Goal: Task Accomplishment & Management: Manage account settings

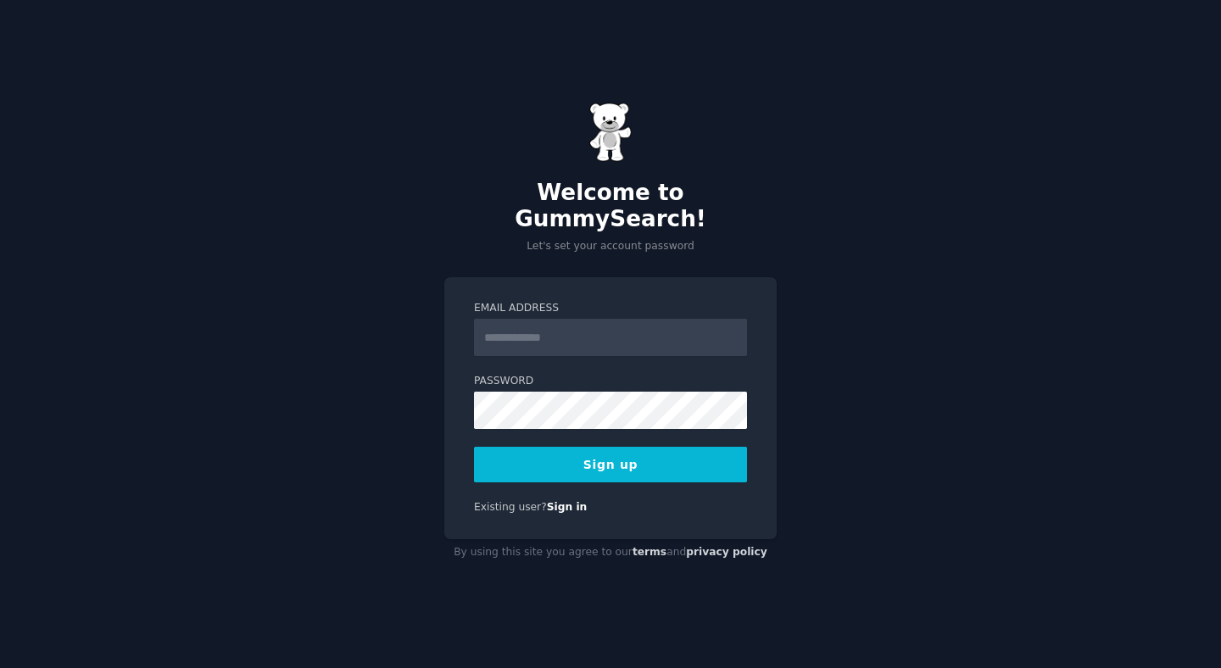
click at [863, 271] on div "Welcome to GummySearch! Let's set your account password Email Address Password …" at bounding box center [610, 334] width 1221 height 668
click at [591, 330] on input "Email Address" at bounding box center [610, 337] width 273 height 37
paste input "**********"
type input "**********"
click at [781, 264] on div "**********" at bounding box center [610, 334] width 1221 height 668
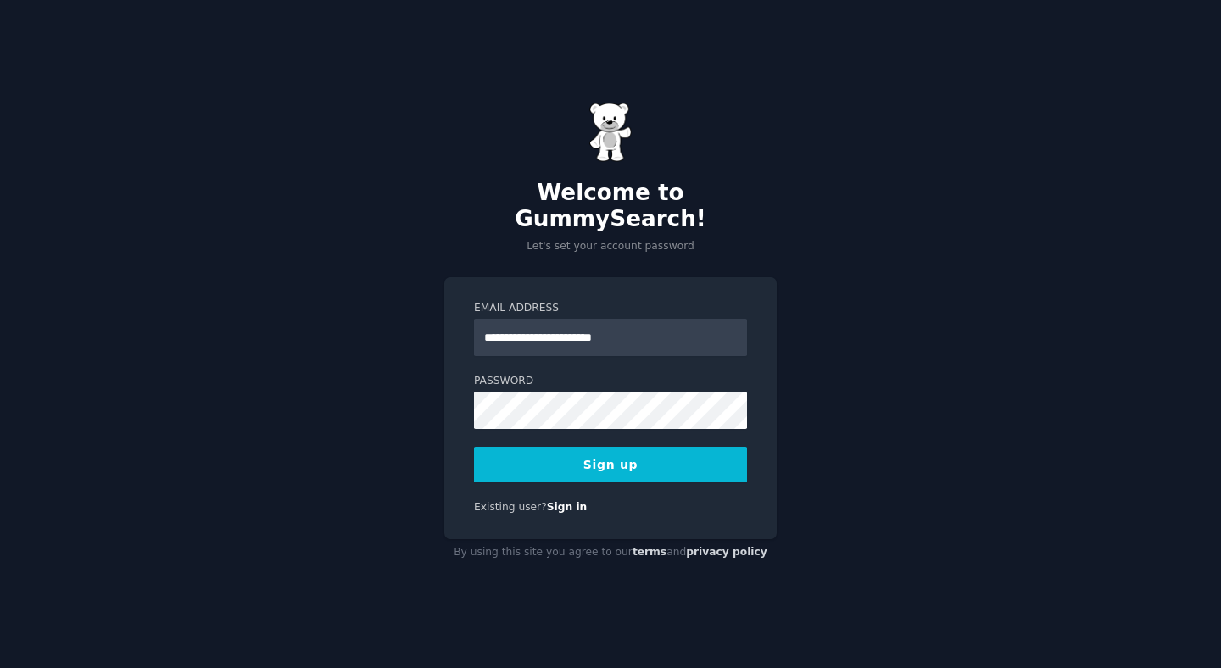
click at [805, 499] on div "**********" at bounding box center [610, 334] width 1221 height 668
click at [618, 448] on button "Sign up" at bounding box center [610, 465] width 273 height 36
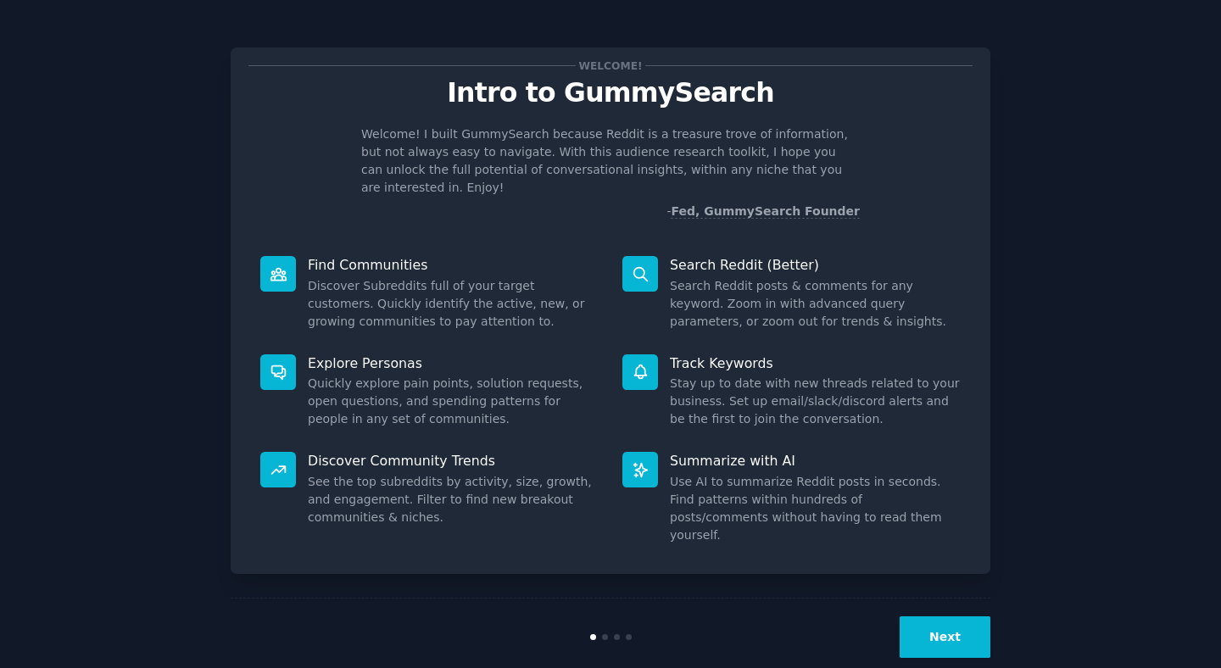
click at [930, 617] on button "Next" at bounding box center [945, 638] width 91 height 42
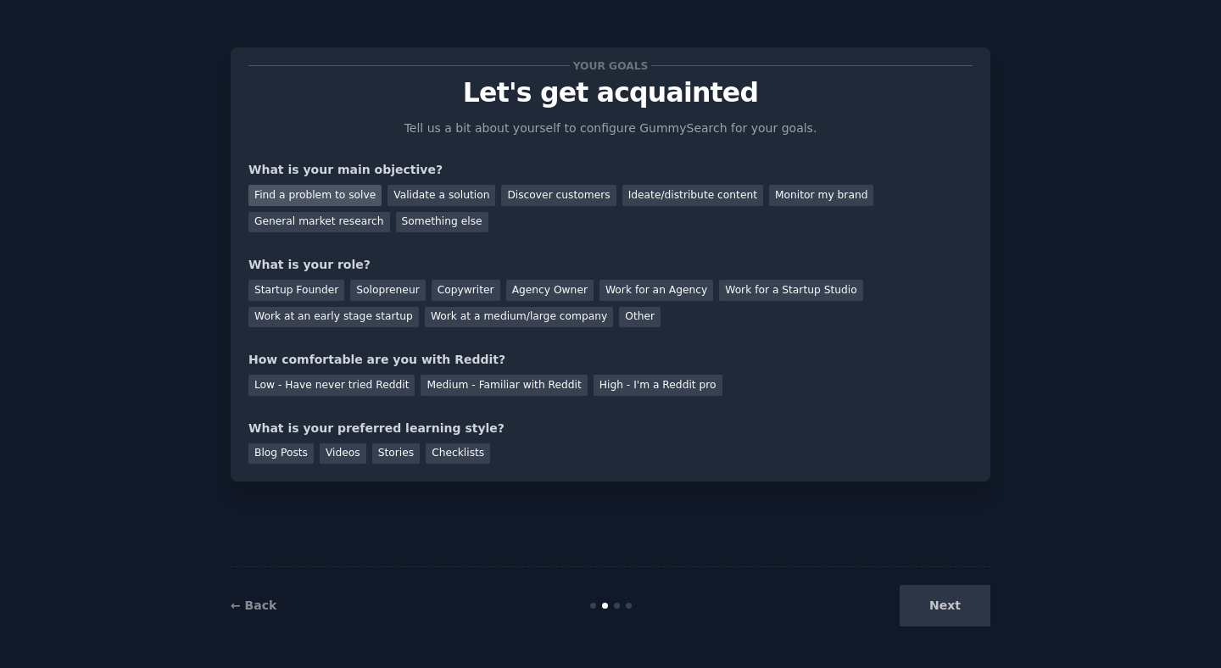
click at [345, 195] on div "Find a problem to solve" at bounding box center [315, 195] width 133 height 21
click at [412, 191] on div "Validate a solution" at bounding box center [442, 195] width 108 height 21
click at [343, 193] on div "Find a problem to solve" at bounding box center [315, 195] width 133 height 21
click at [366, 291] on div "Solopreneur" at bounding box center [387, 290] width 75 height 21
click at [489, 386] on div "Medium - Familiar with Reddit" at bounding box center [504, 385] width 166 height 21
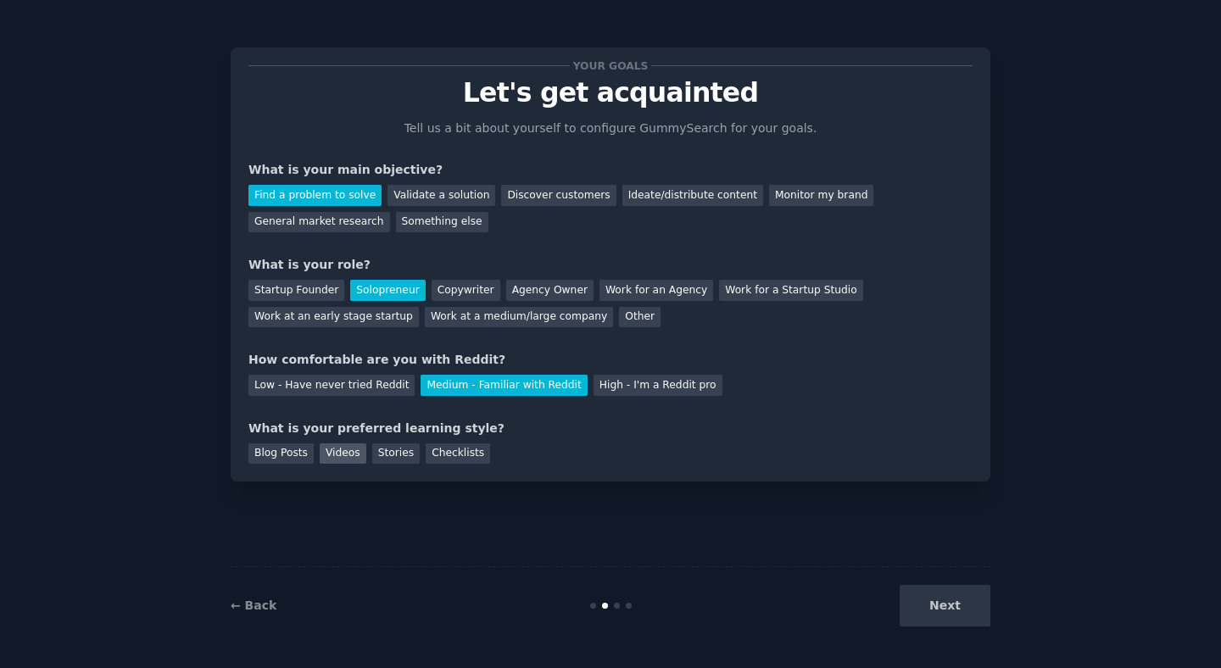
click at [344, 450] on div "Videos" at bounding box center [343, 454] width 47 height 21
click at [987, 614] on button "Next" at bounding box center [945, 606] width 91 height 42
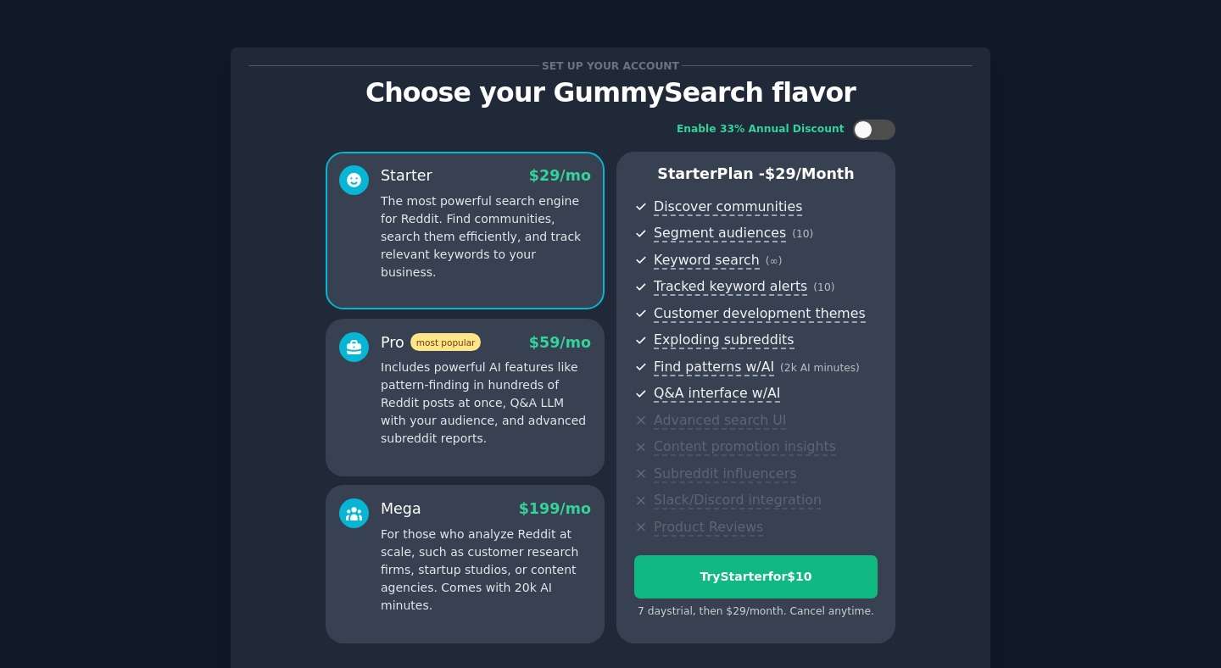
scroll to position [3, 0]
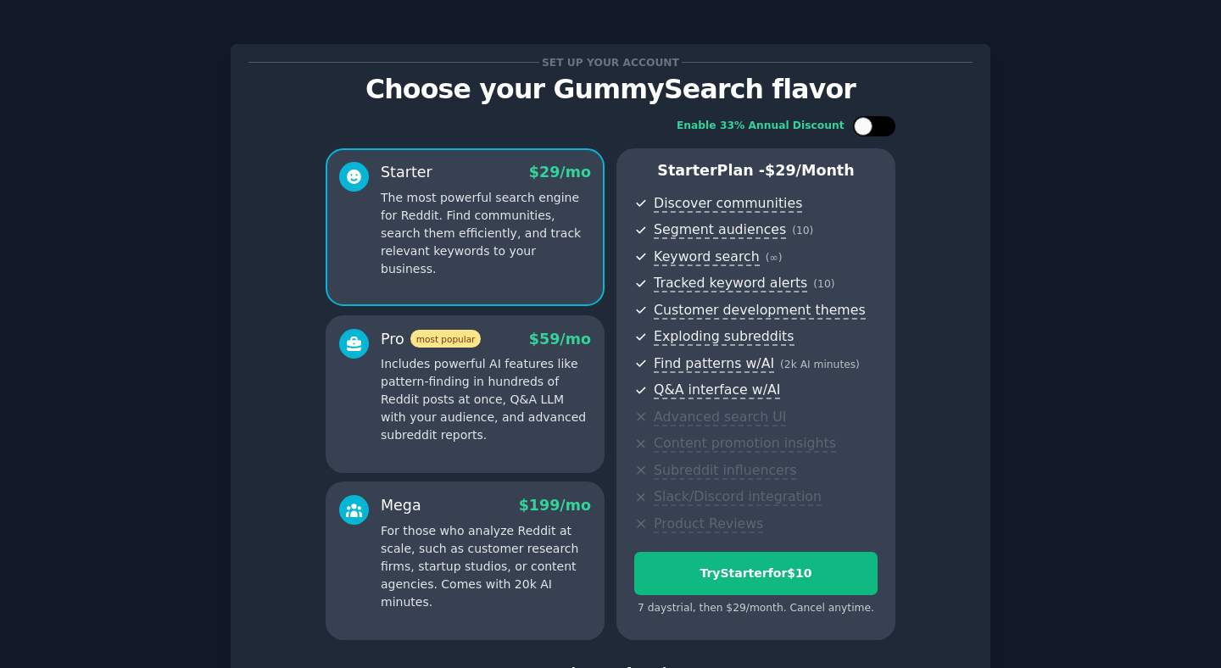
click at [864, 122] on div at bounding box center [863, 126] width 19 height 19
click at [868, 124] on div at bounding box center [866, 126] width 12 height 8
checkbox input "false"
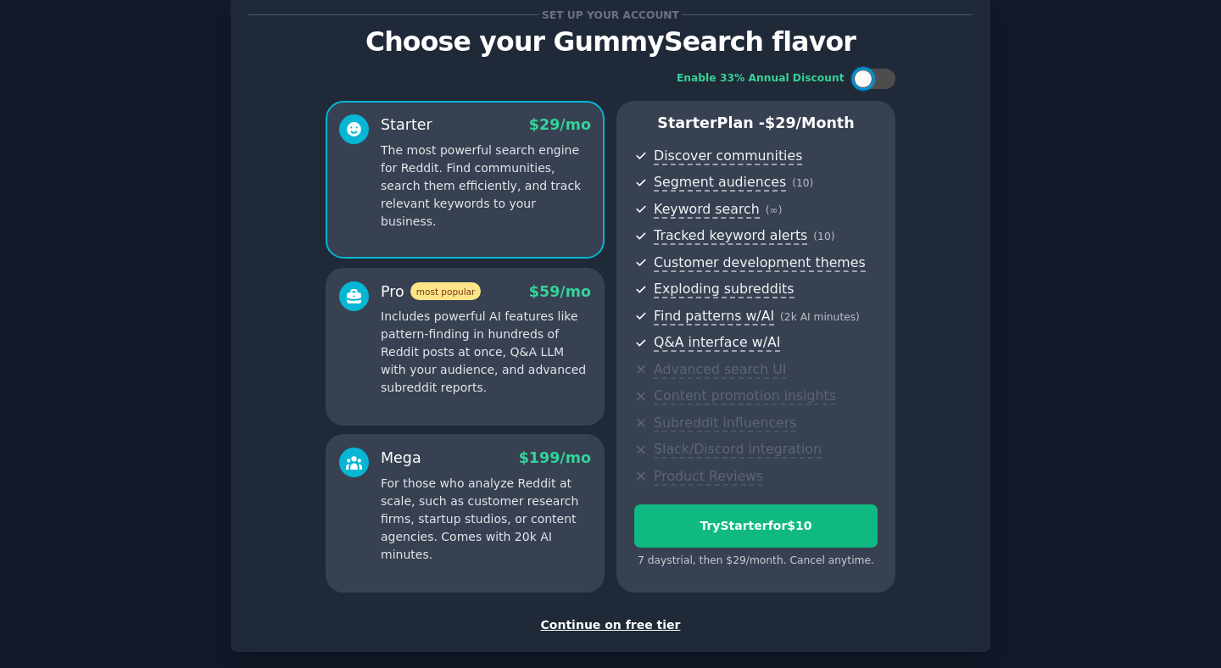
scroll to position [51, 0]
click at [610, 621] on div "Continue on free tier" at bounding box center [611, 626] width 724 height 18
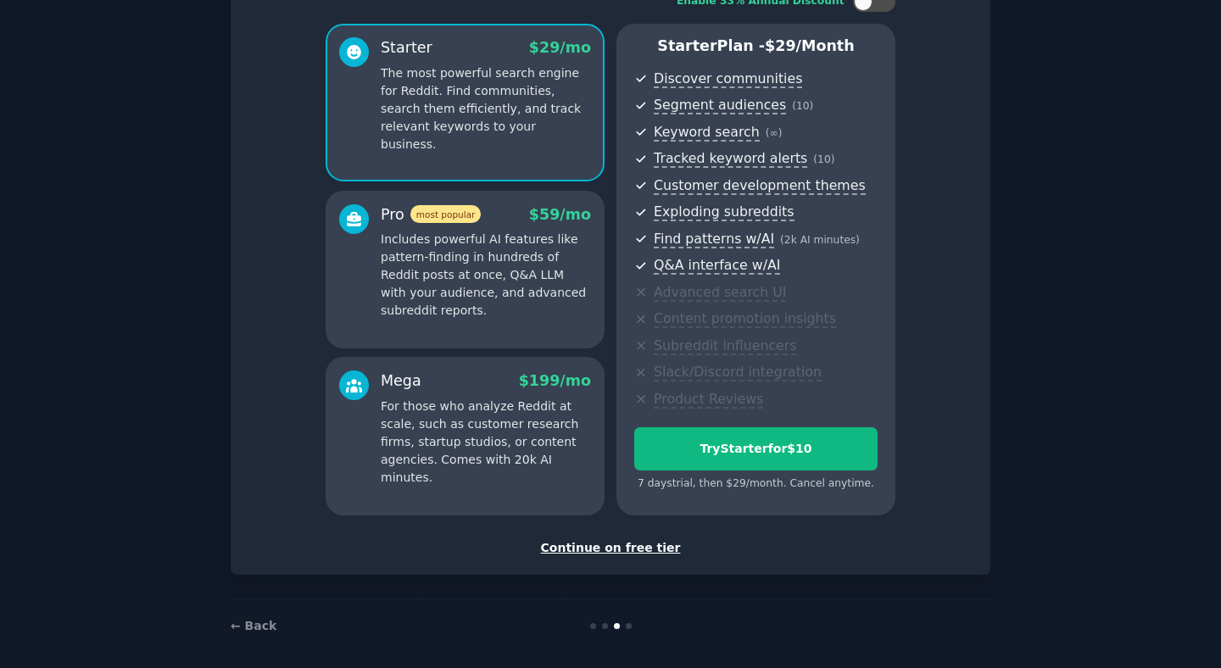
scroll to position [136, 0]
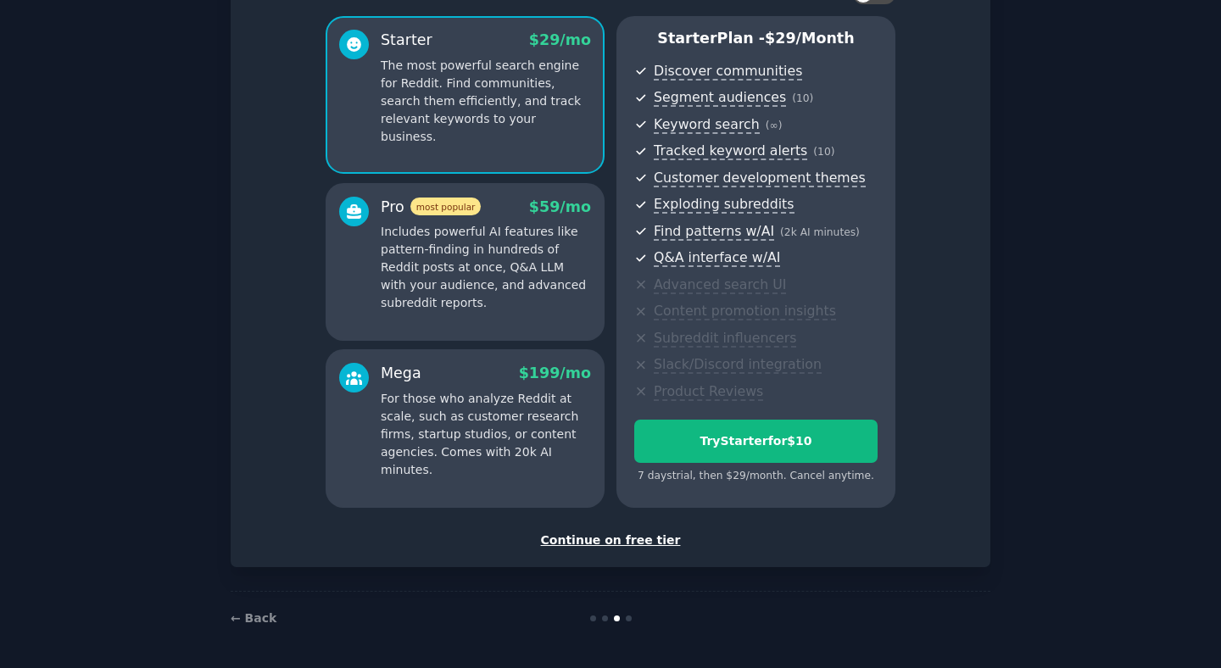
click at [647, 542] on div "Continue on free tier" at bounding box center [611, 541] width 724 height 18
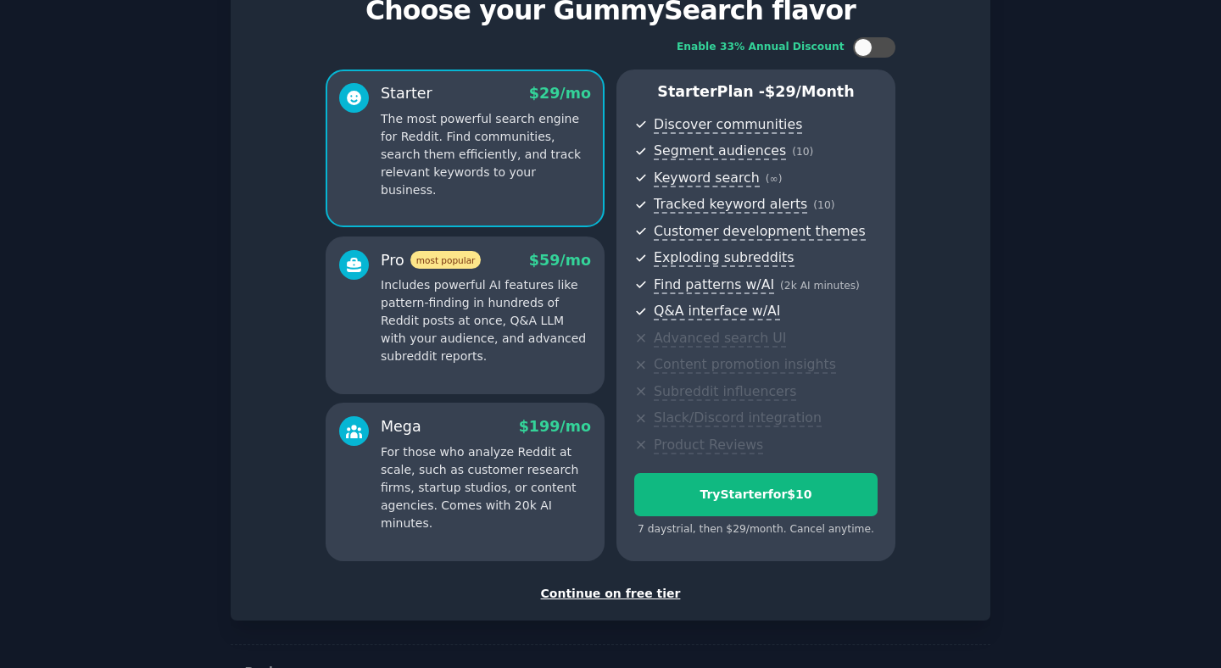
scroll to position [66, 0]
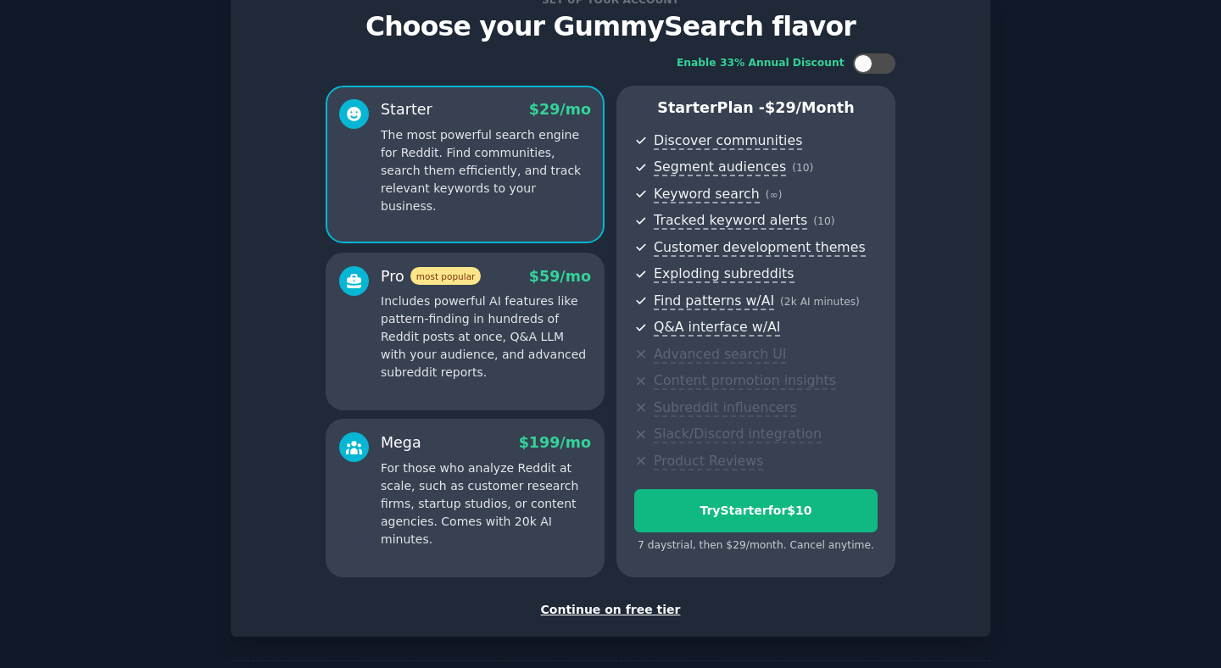
click at [483, 338] on p "Includes powerful AI features like pattern-finding in hundreds of Reddit posts …" at bounding box center [486, 337] width 210 height 89
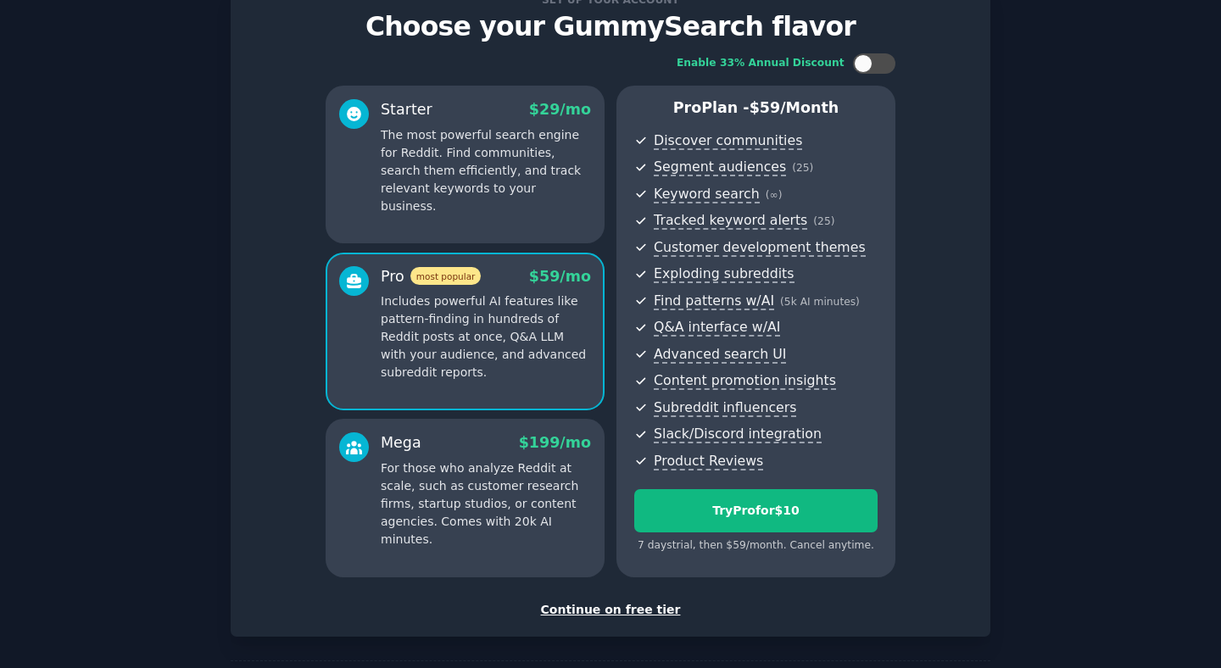
click at [471, 475] on p "For those who analyze Reddit at scale, such as customer research firms, startup…" at bounding box center [486, 504] width 210 height 89
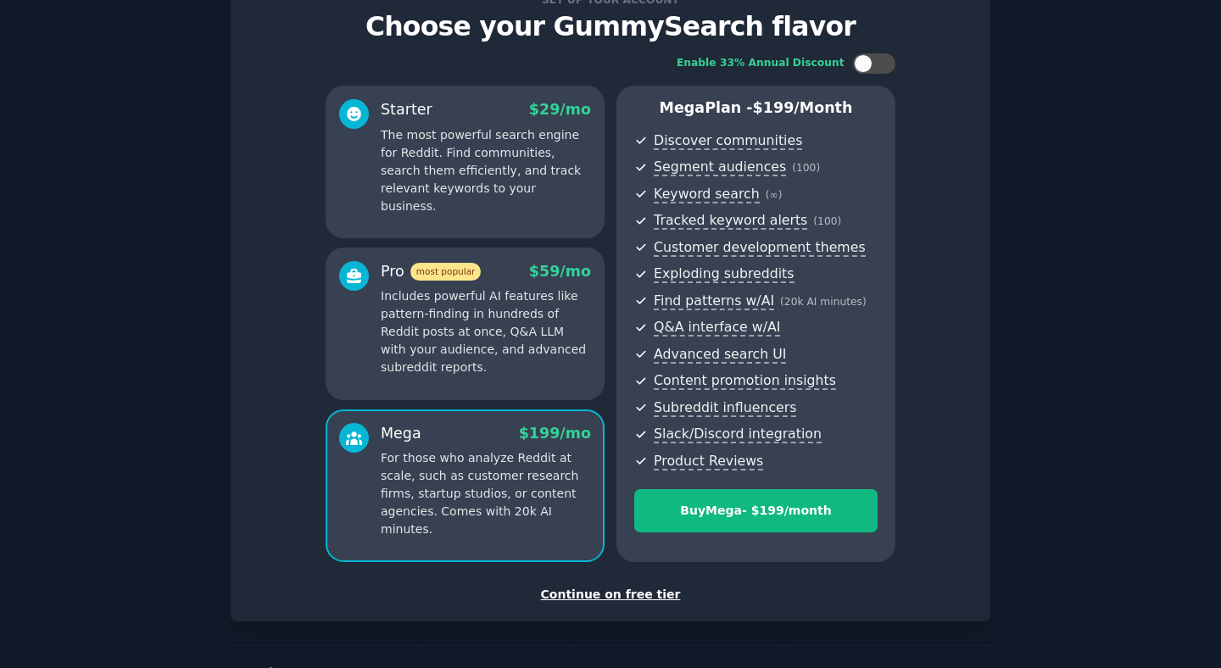
click at [505, 322] on p "Includes powerful AI features like pattern-finding in hundreds of Reddit posts …" at bounding box center [486, 332] width 210 height 89
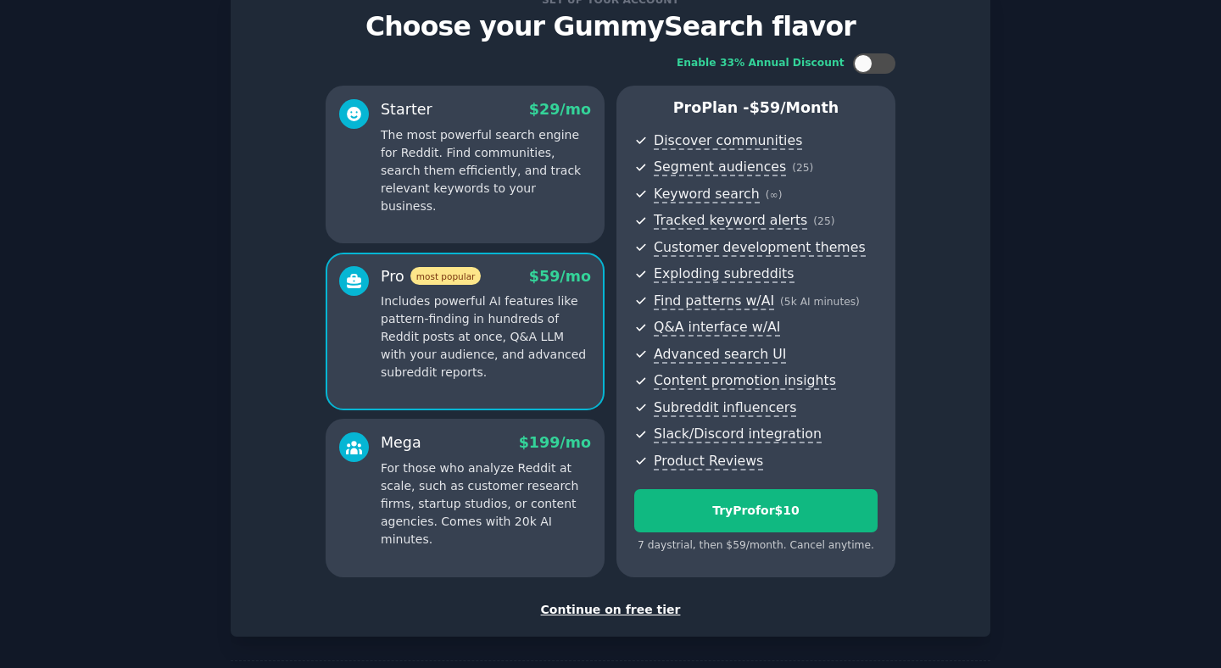
click at [416, 154] on p "The most powerful search engine for Reddit. Find communities, search them effic…" at bounding box center [486, 170] width 210 height 89
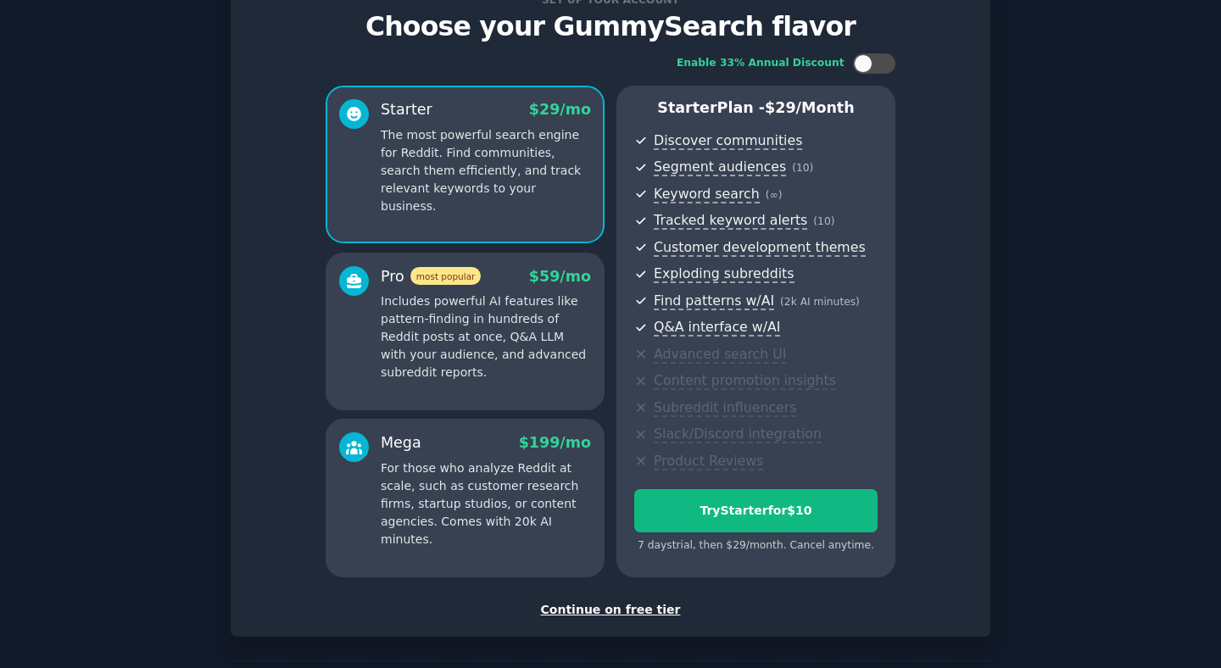
click at [517, 348] on p "Includes powerful AI features like pattern-finding in hundreds of Reddit posts …" at bounding box center [486, 337] width 210 height 89
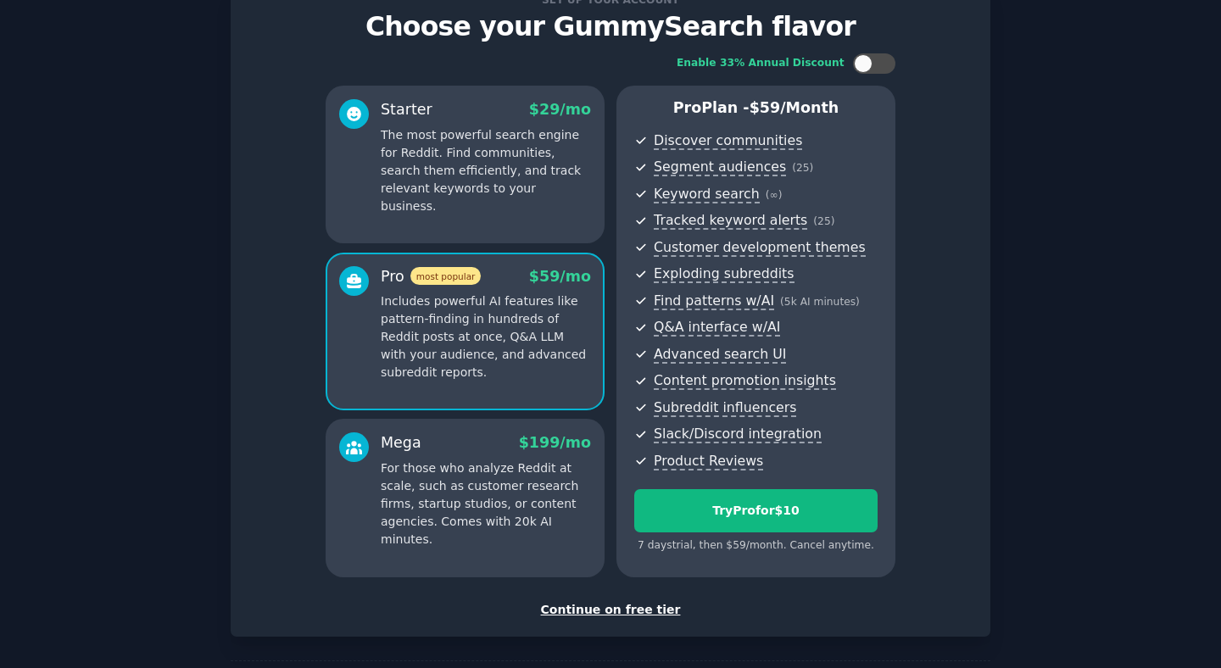
click at [457, 160] on p "The most powerful search engine for Reddit. Find communities, search them effic…" at bounding box center [486, 170] width 210 height 89
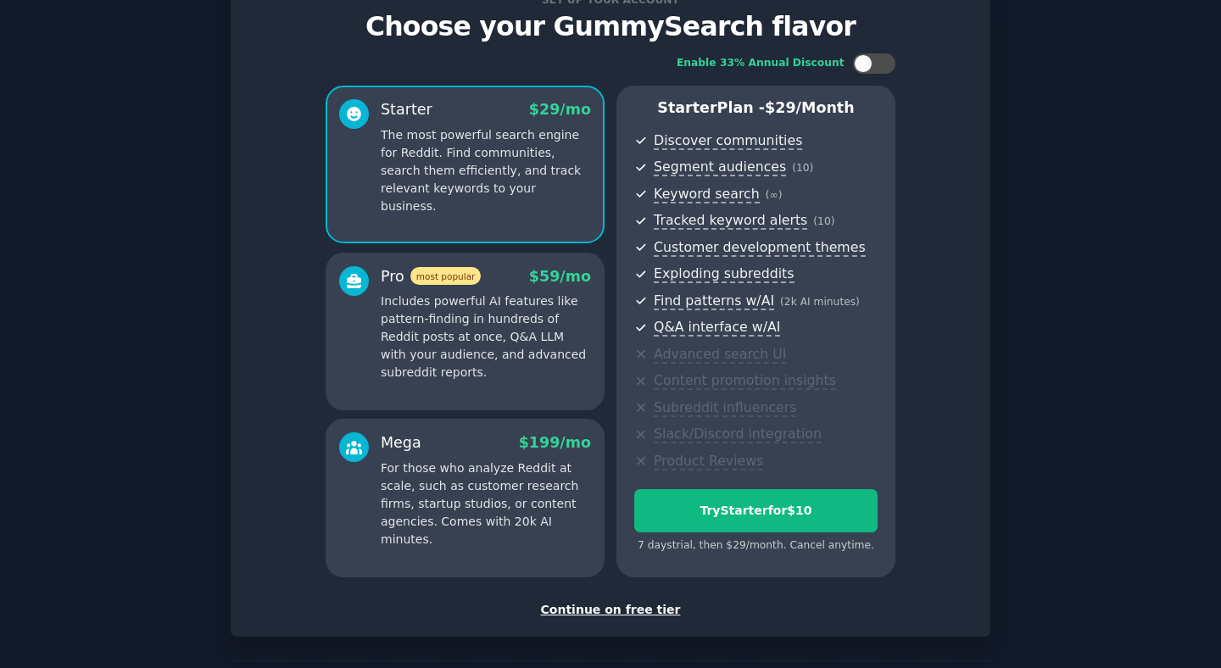
click at [447, 305] on p "Includes powerful AI features like pattern-finding in hundreds of Reddit posts …" at bounding box center [486, 337] width 210 height 89
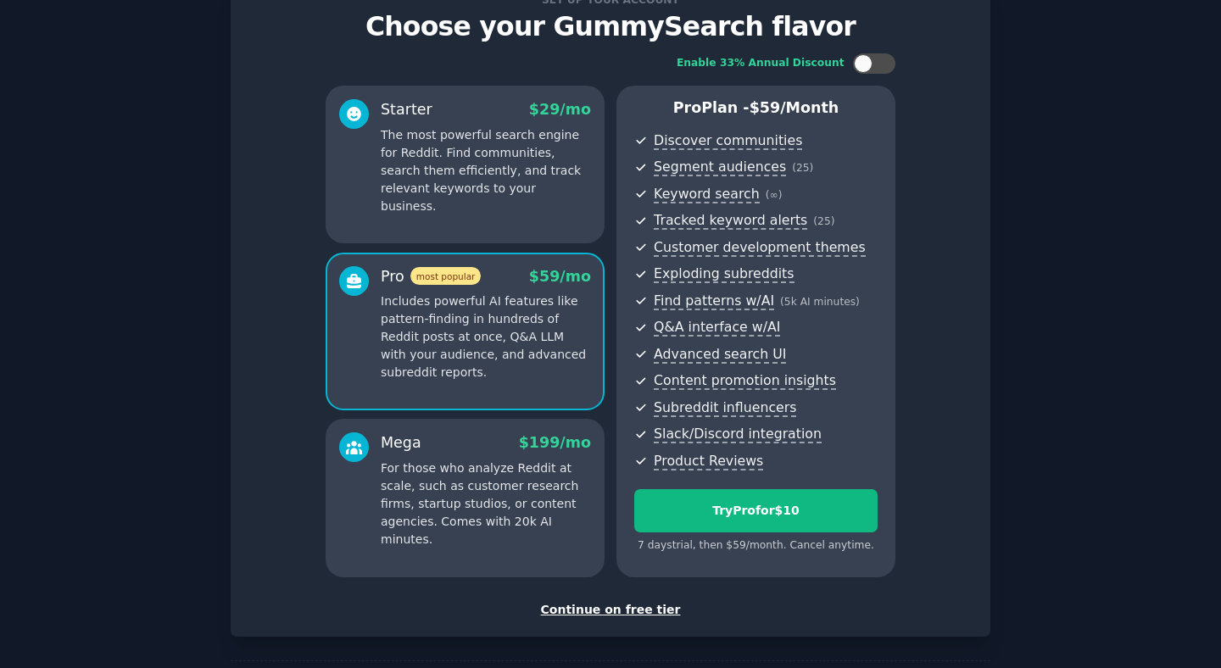
click at [480, 472] on p "For those who analyze Reddit at scale, such as customer research firms, startup…" at bounding box center [486, 504] width 210 height 89
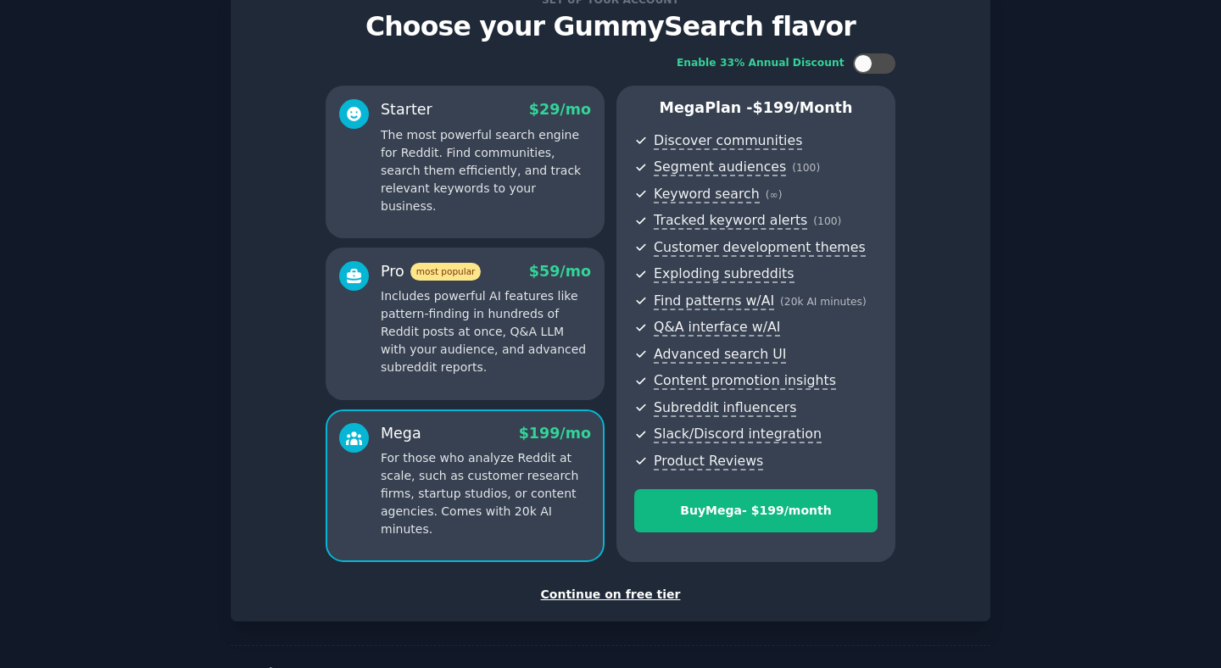
click at [478, 338] on p "Includes powerful AI features like pattern-finding in hundreds of Reddit posts …" at bounding box center [486, 332] width 210 height 89
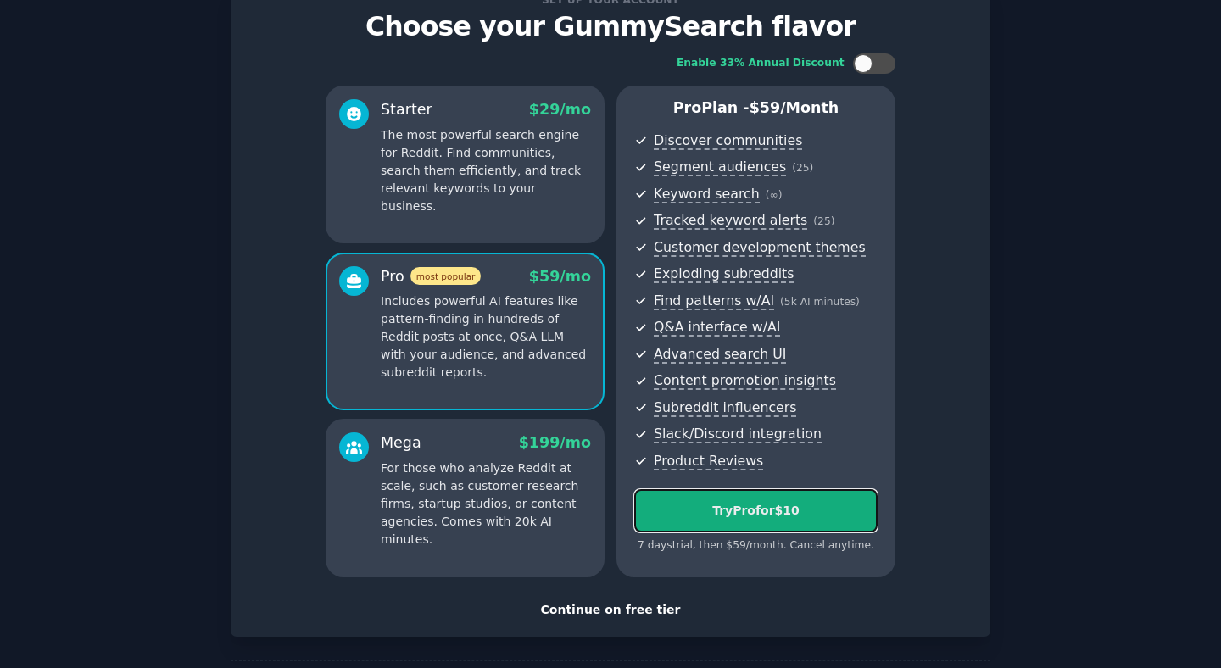
click at [763, 518] on div "Try Pro for $10" at bounding box center [756, 511] width 242 height 18
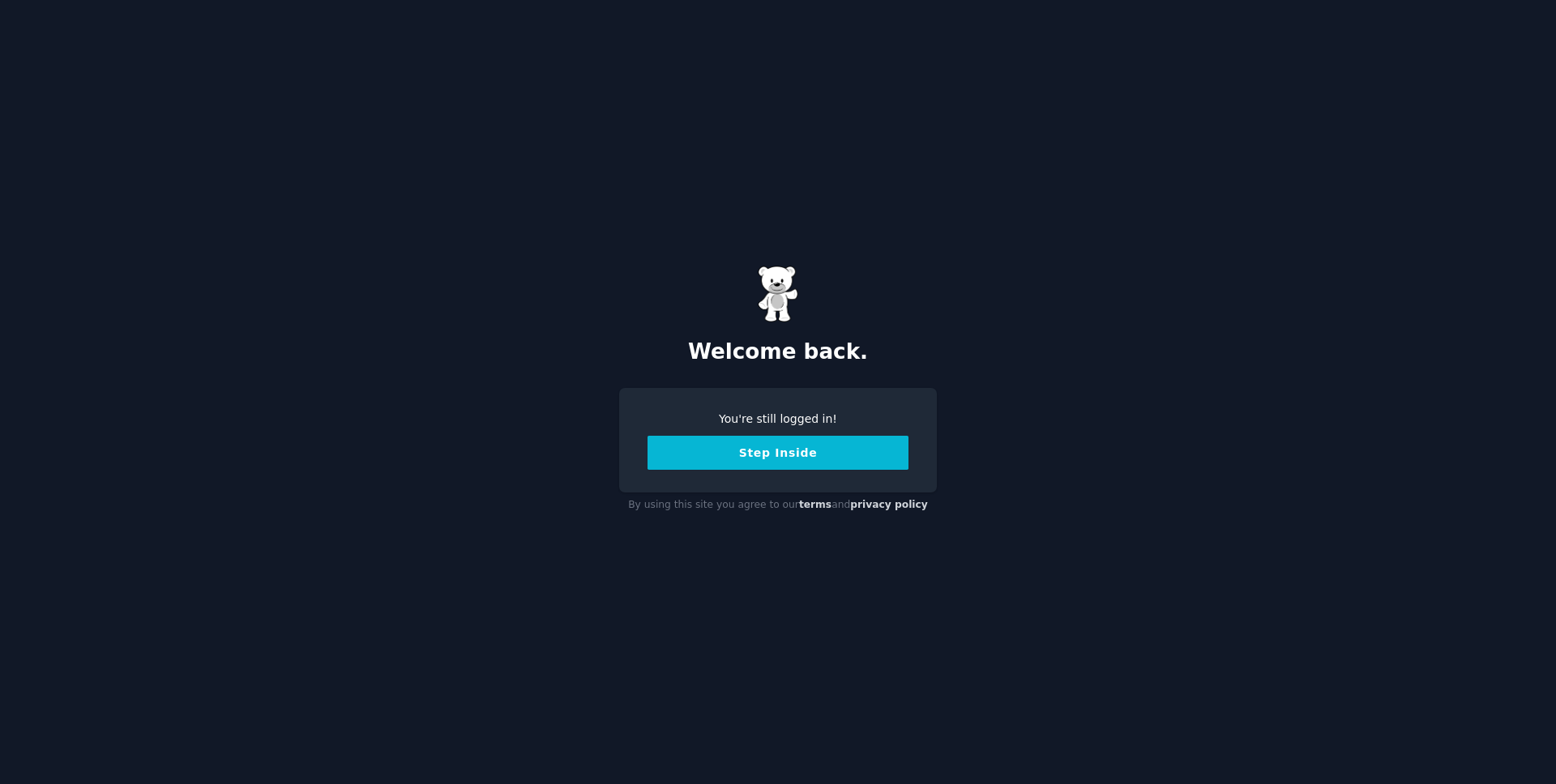
click at [776, 452] on button "Step Inside" at bounding box center [778, 453] width 261 height 34
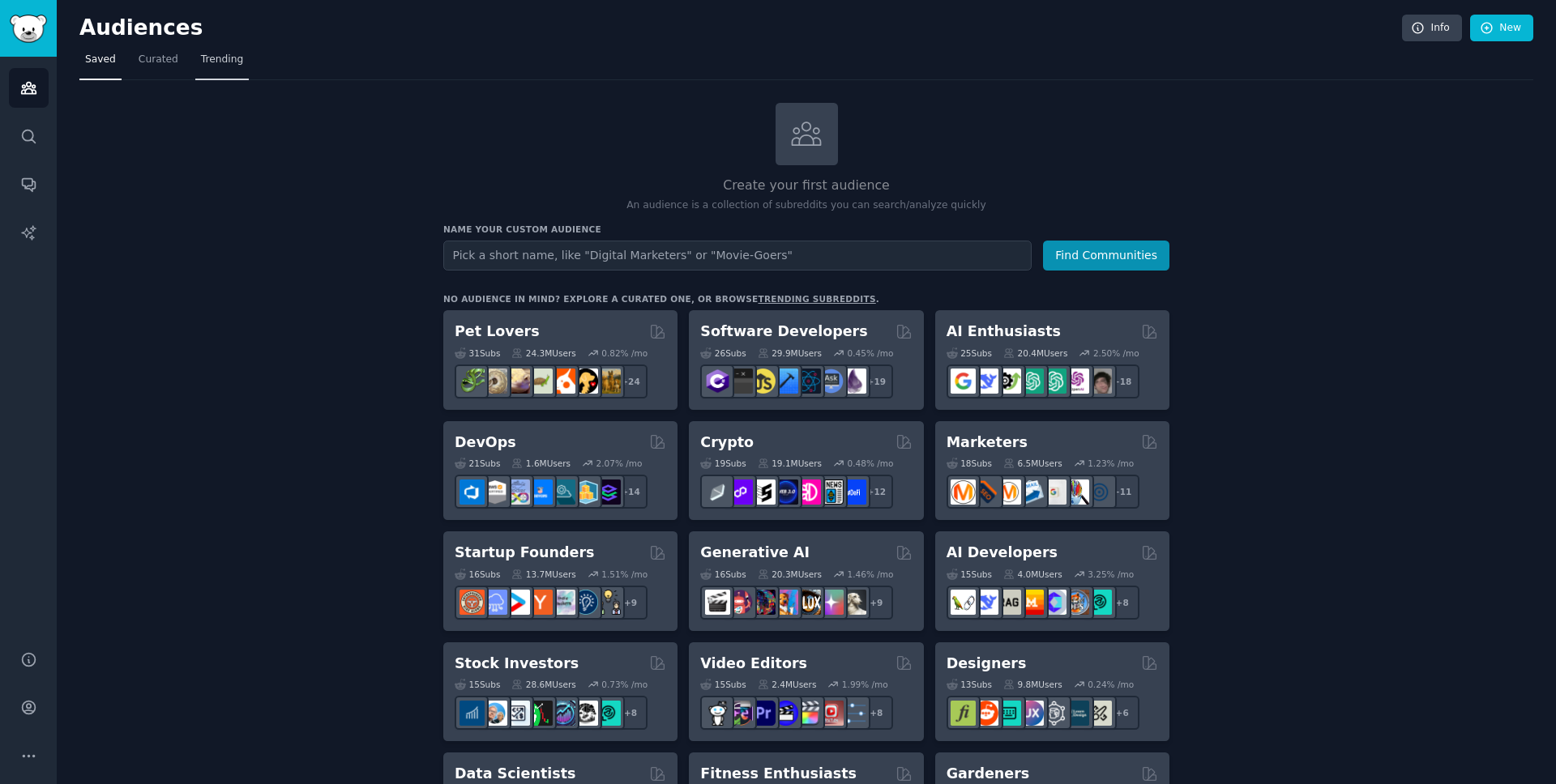
click at [220, 57] on span "Trending" at bounding box center [222, 59] width 42 height 14
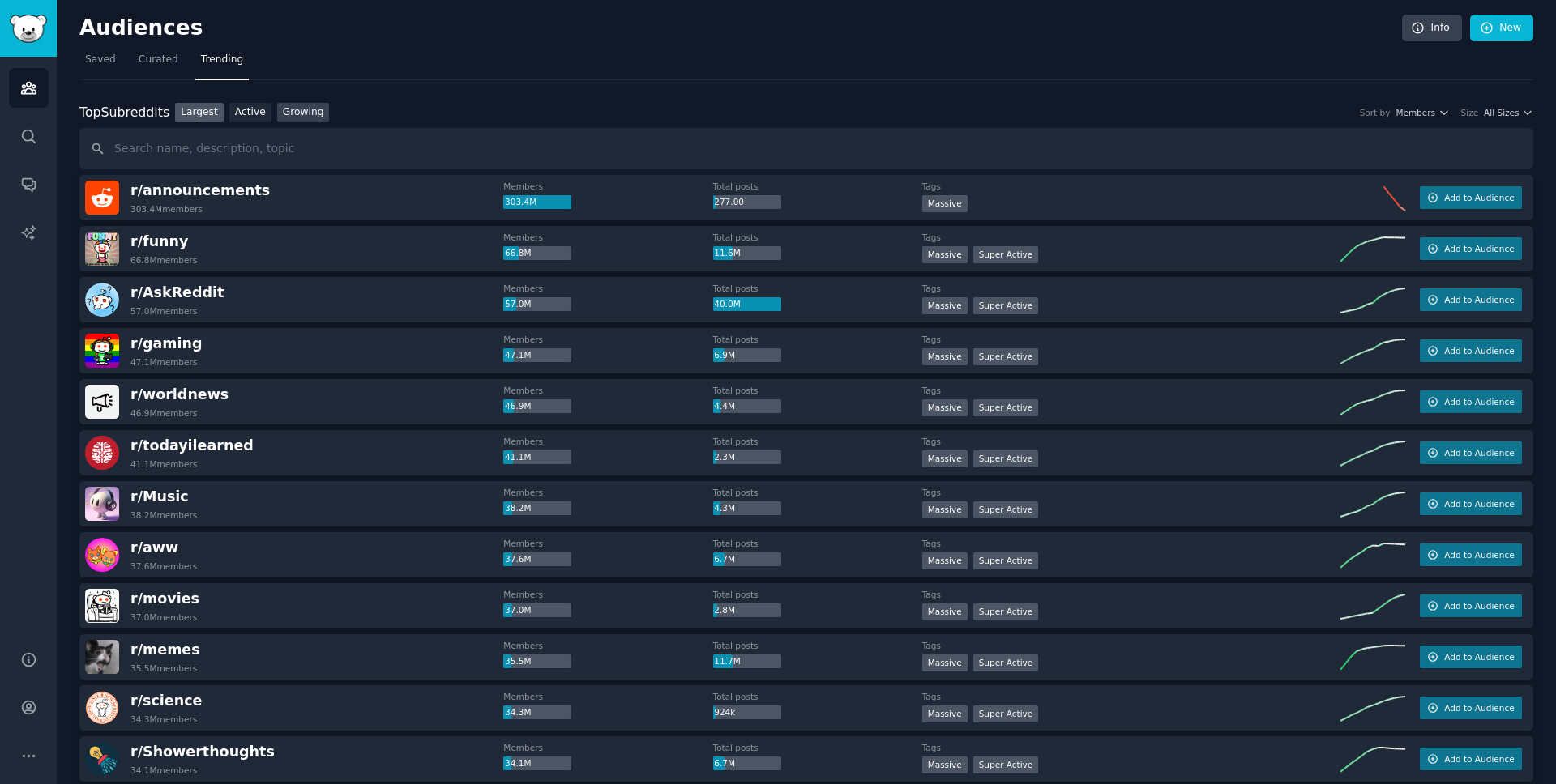
click at [311, 116] on link "Growing" at bounding box center [303, 113] width 53 height 20
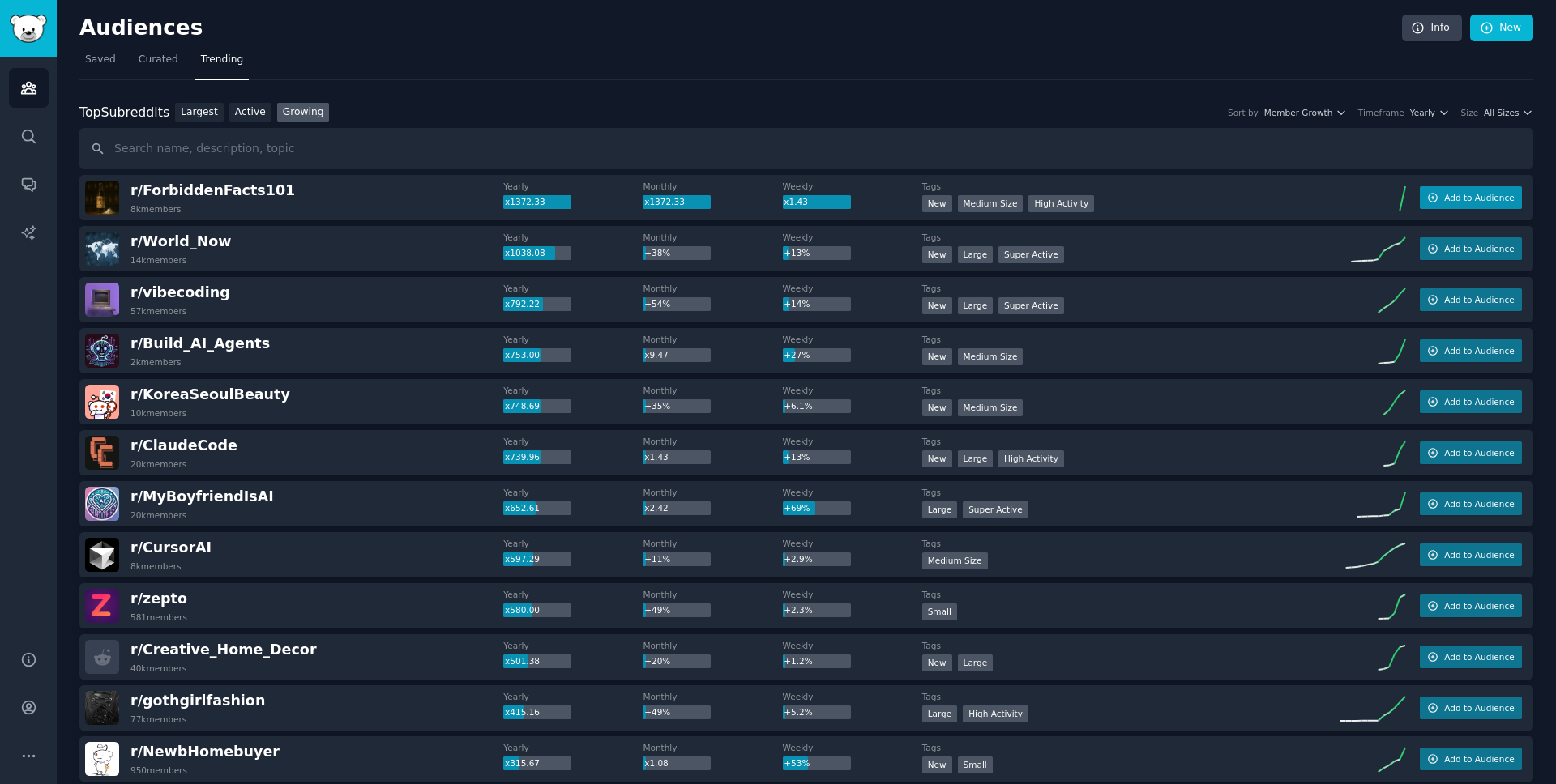
click at [1450, 198] on span "Add to Audience" at bounding box center [1479, 198] width 70 height 11
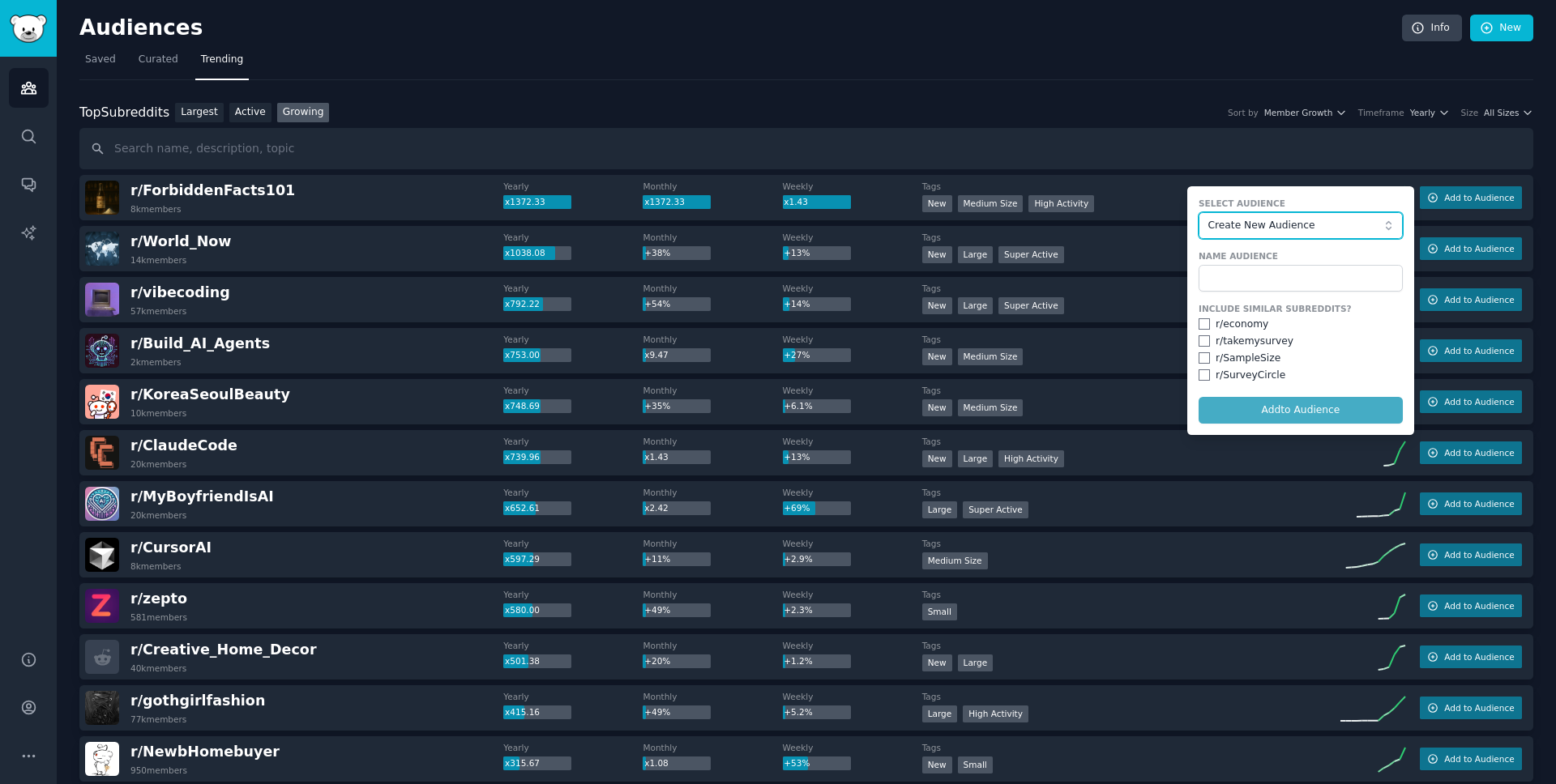
click at [1395, 216] on button "Create New Audience" at bounding box center [1301, 225] width 204 height 28
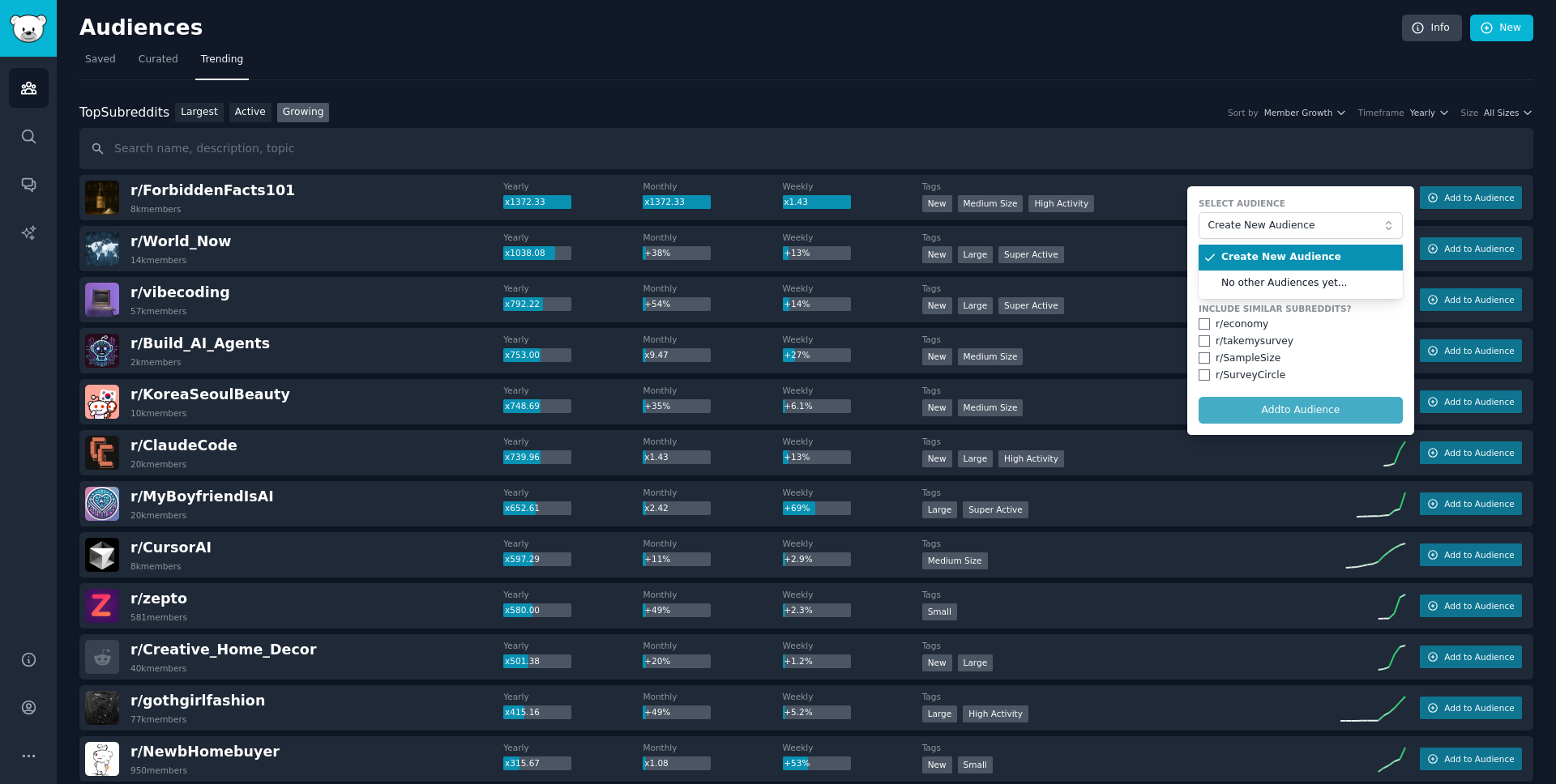
click at [1328, 194] on form "Select Audience Create New Audience Create New Audience No other Audiences yet.…" at bounding box center [1301, 310] width 227 height 248
click at [1242, 137] on input "text" at bounding box center [806, 148] width 1454 height 41
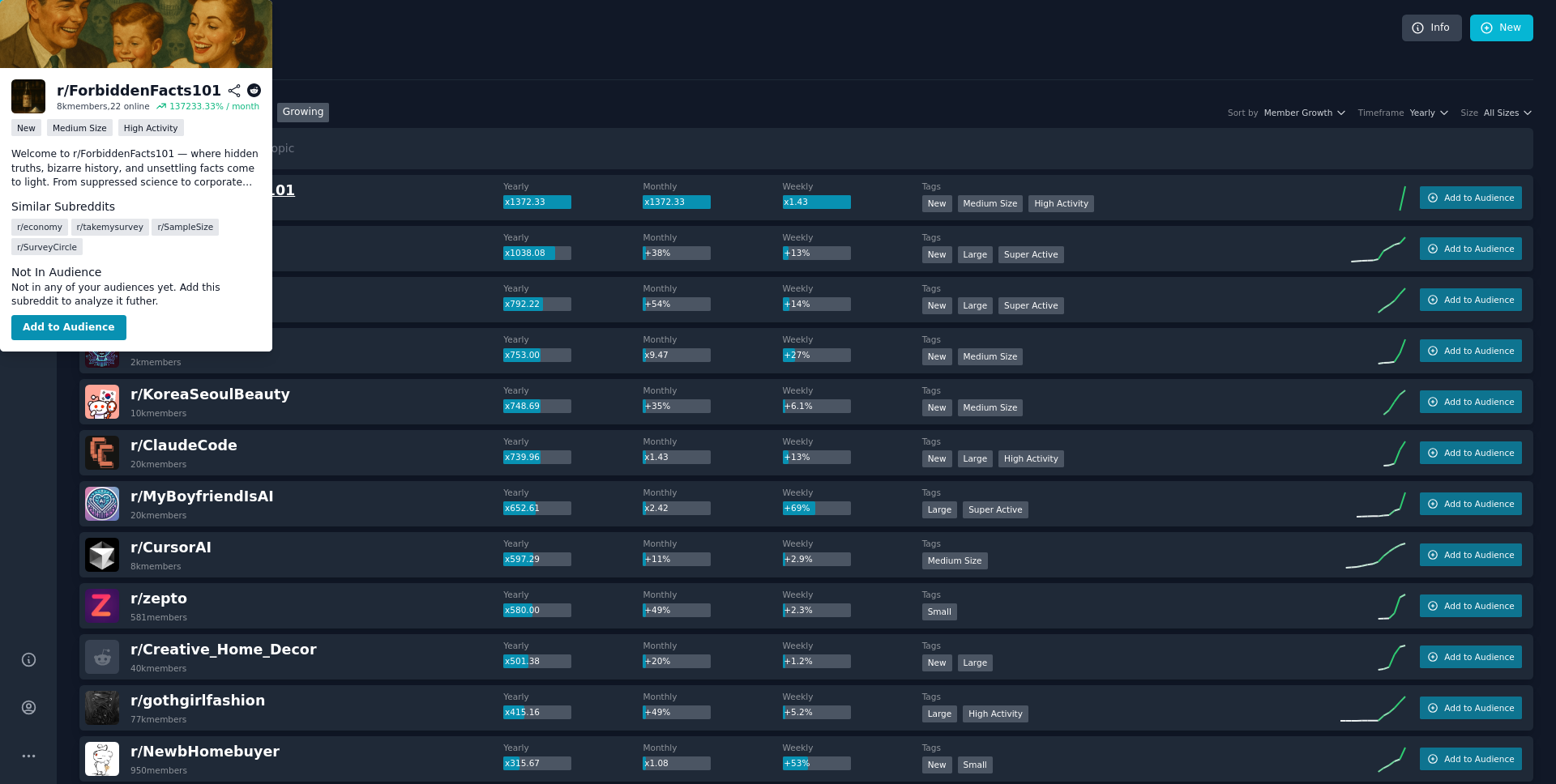
click at [258, 191] on span "r/ ForbiddenFacts101" at bounding box center [213, 190] width 164 height 16
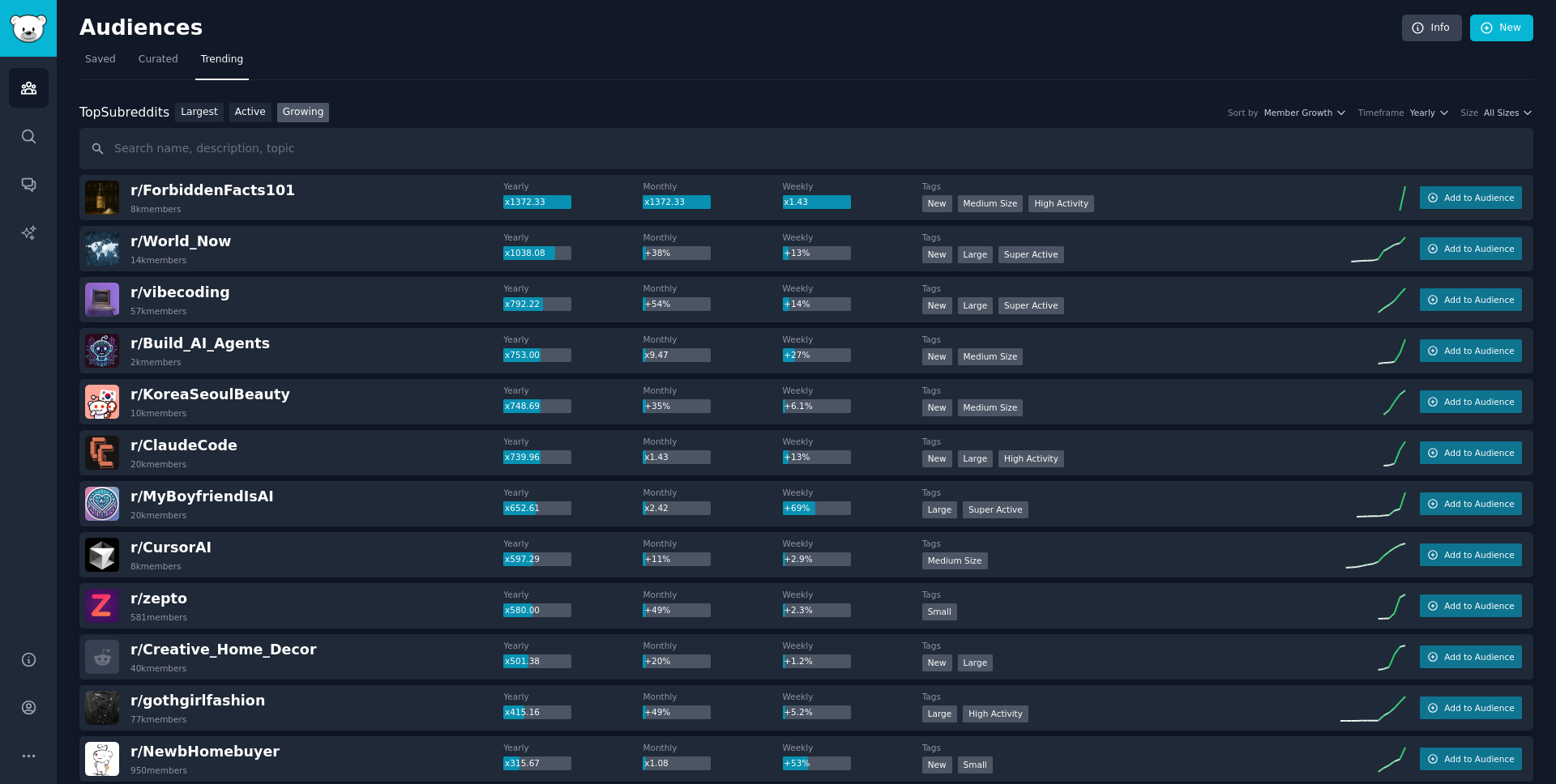
click at [1497, 121] on div "Top Subreddits Top Subreddits Largest Active Growing Sort by Member Growth Time…" at bounding box center [806, 137] width 1454 height 67
click at [1494, 115] on span "All Sizes" at bounding box center [1501, 113] width 34 height 11
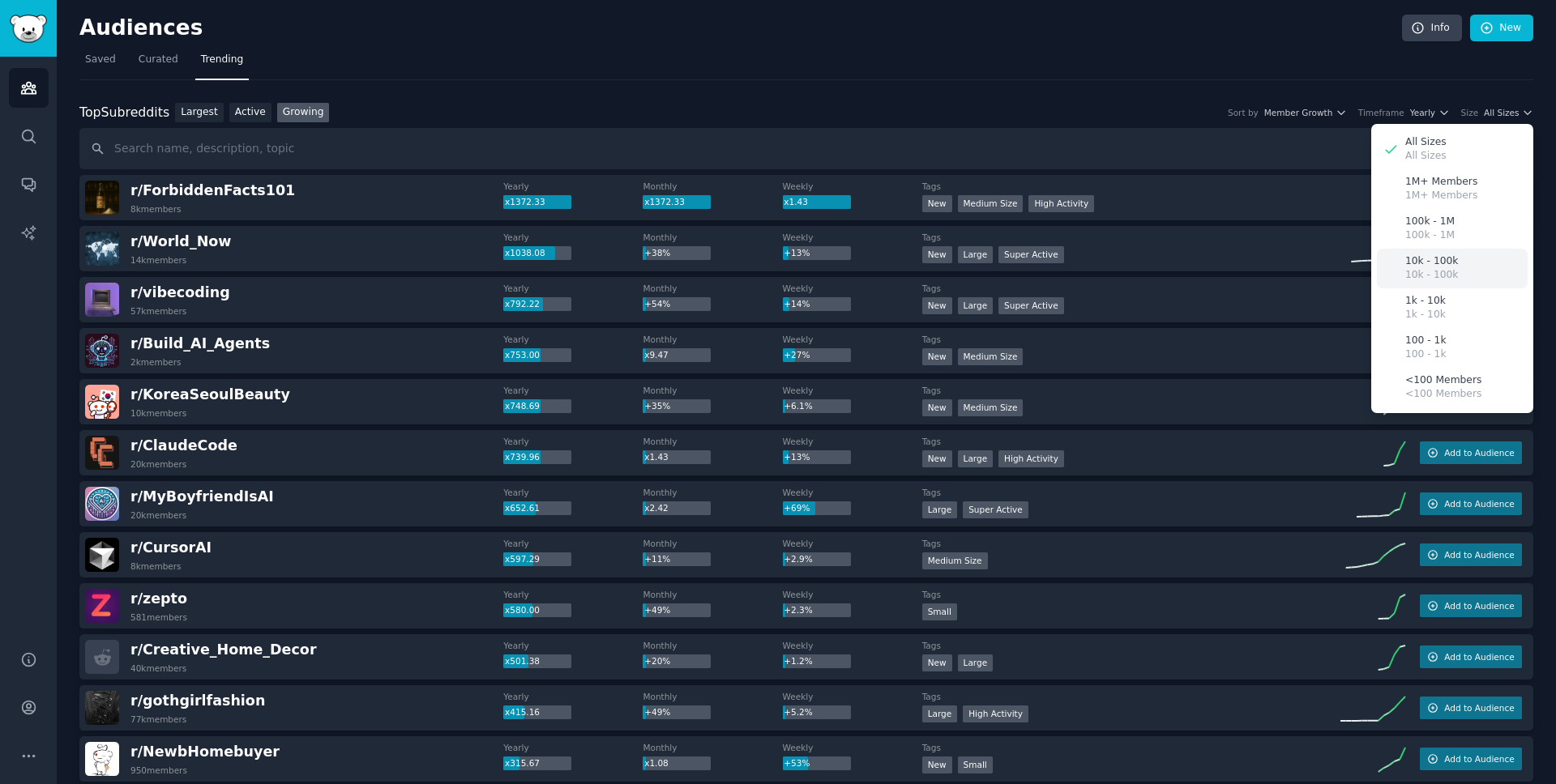
click at [1439, 269] on p "10k - 100k" at bounding box center [1431, 275] width 53 height 14
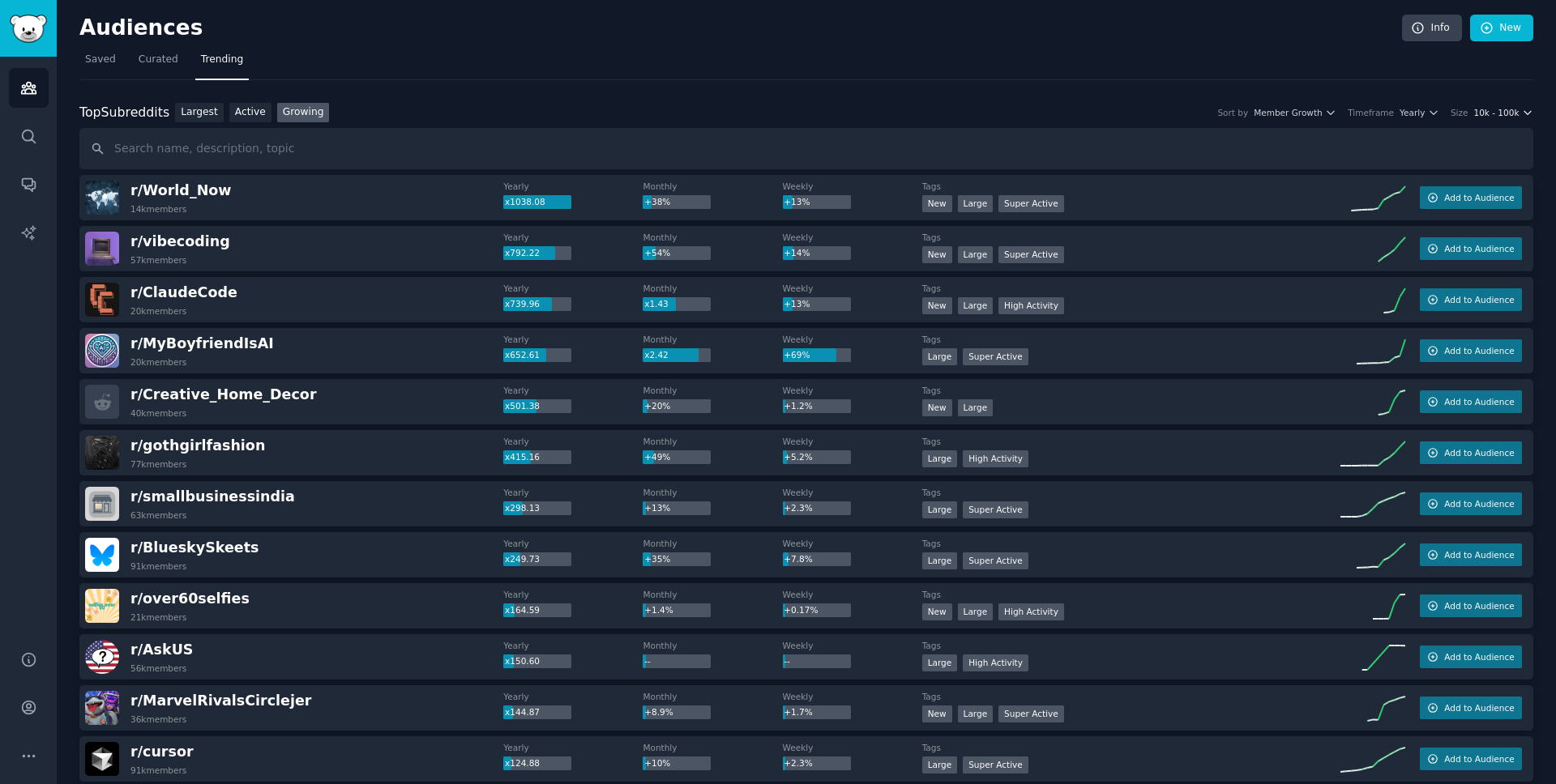
click at [1511, 112] on span "10k - 100k" at bounding box center [1496, 113] width 46 height 11
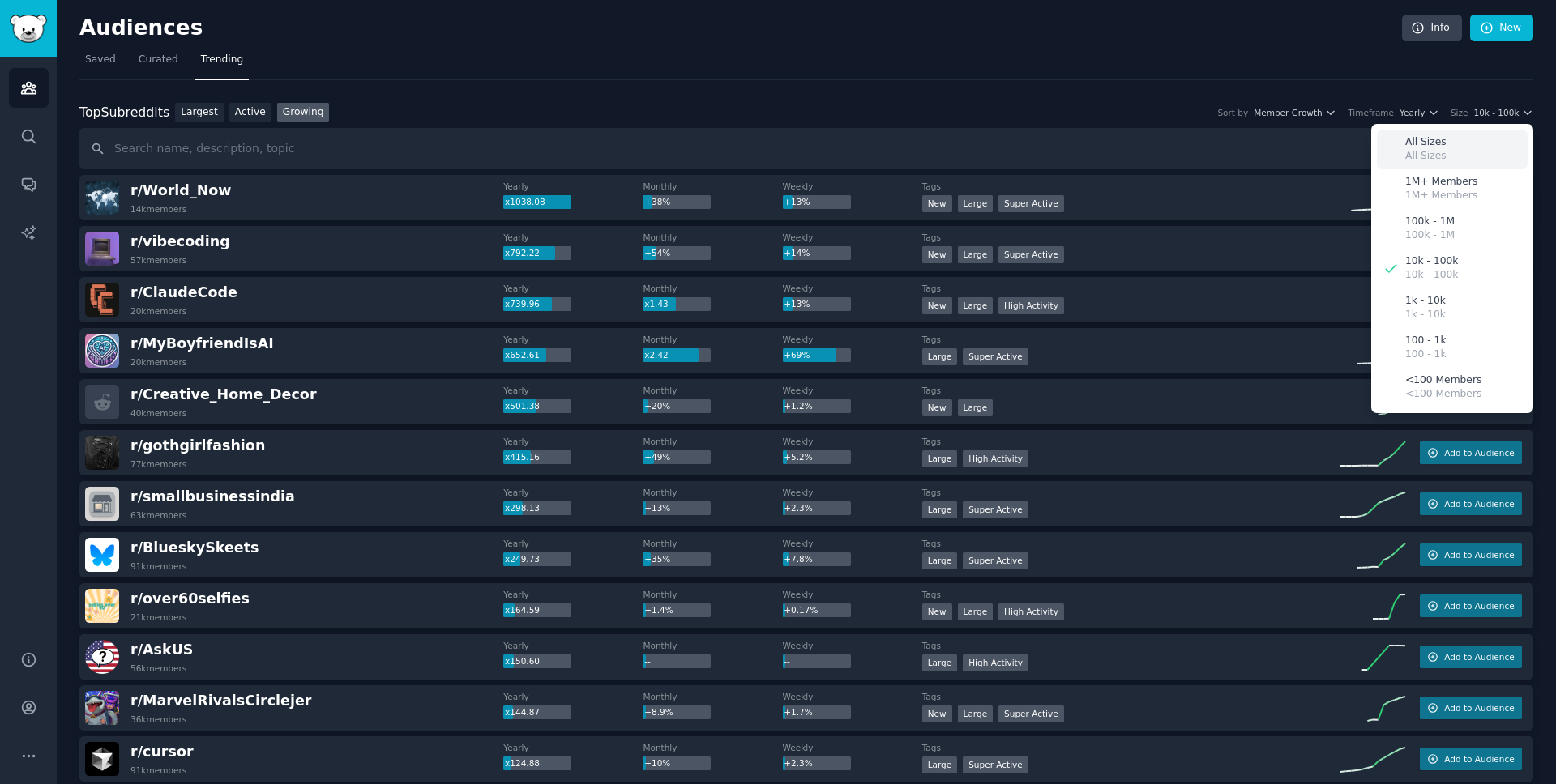
click at [1417, 141] on p "All Sizes" at bounding box center [1425, 142] width 41 height 14
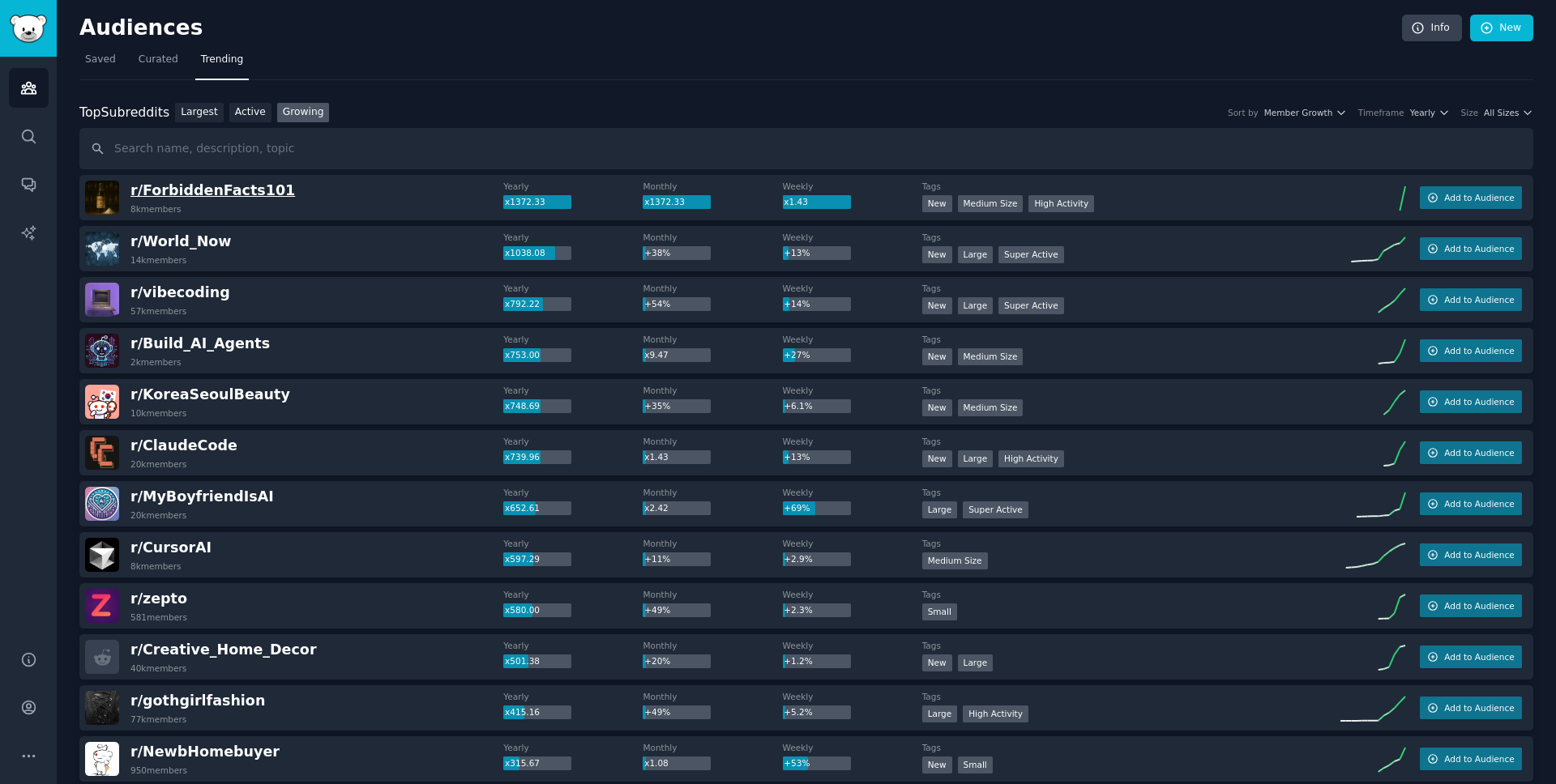
click at [228, 195] on span "r/ ForbiddenFacts101" at bounding box center [213, 190] width 164 height 16
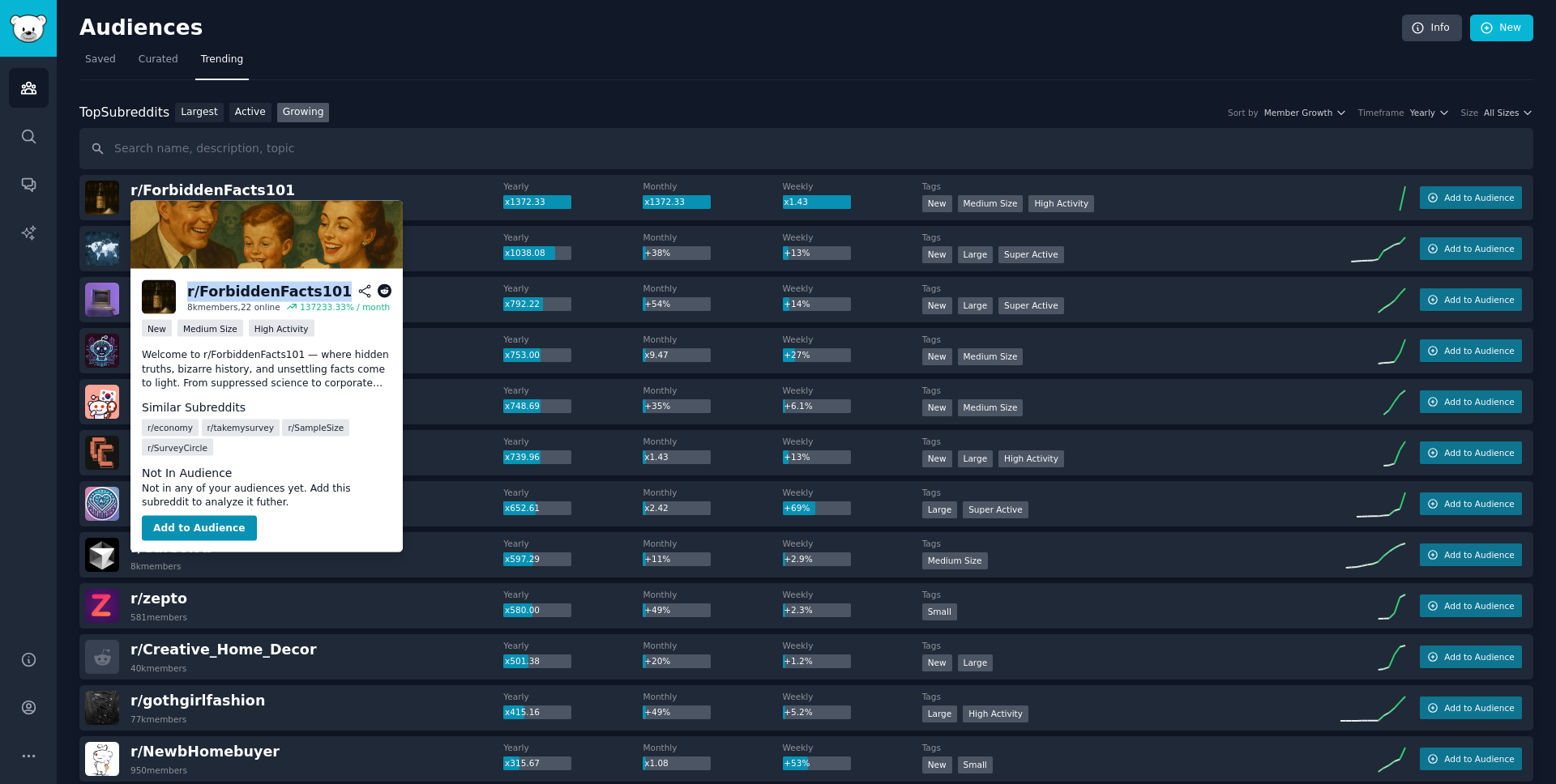
drag, startPoint x: 325, startPoint y: 296, endPoint x: 185, endPoint y: 293, distance: 140.0
click at [185, 293] on div "r/ ForbiddenFacts101 8k members, 22 online 137233.33 % / month" at bounding box center [266, 297] width 249 height 34
copy div "r/ ForbiddenFacts101"
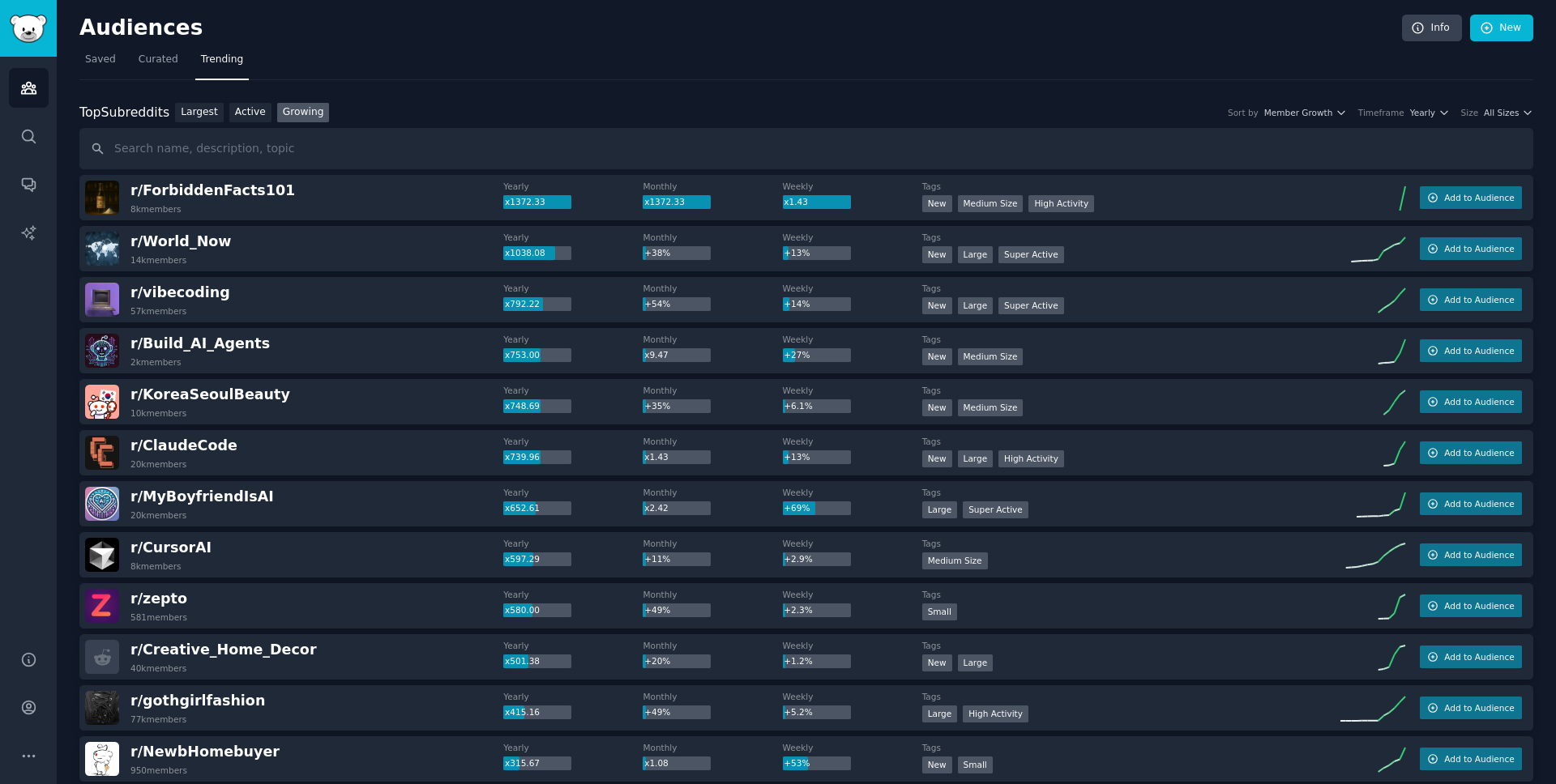
click at [1496, 107] on span "All Sizes" at bounding box center [1501, 113] width 34 height 11
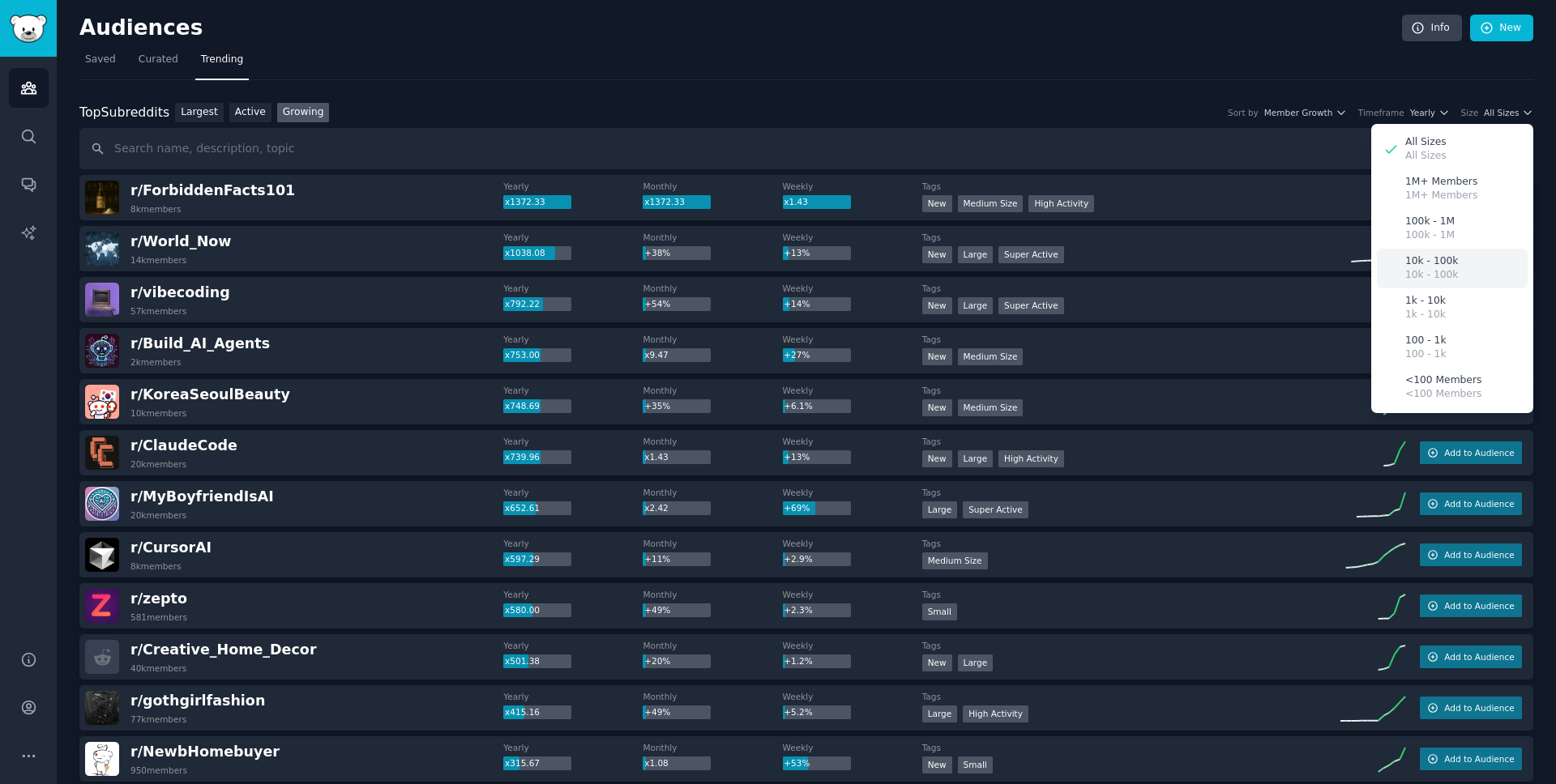
click at [1435, 268] on p "10k - 100k" at bounding box center [1431, 275] width 53 height 14
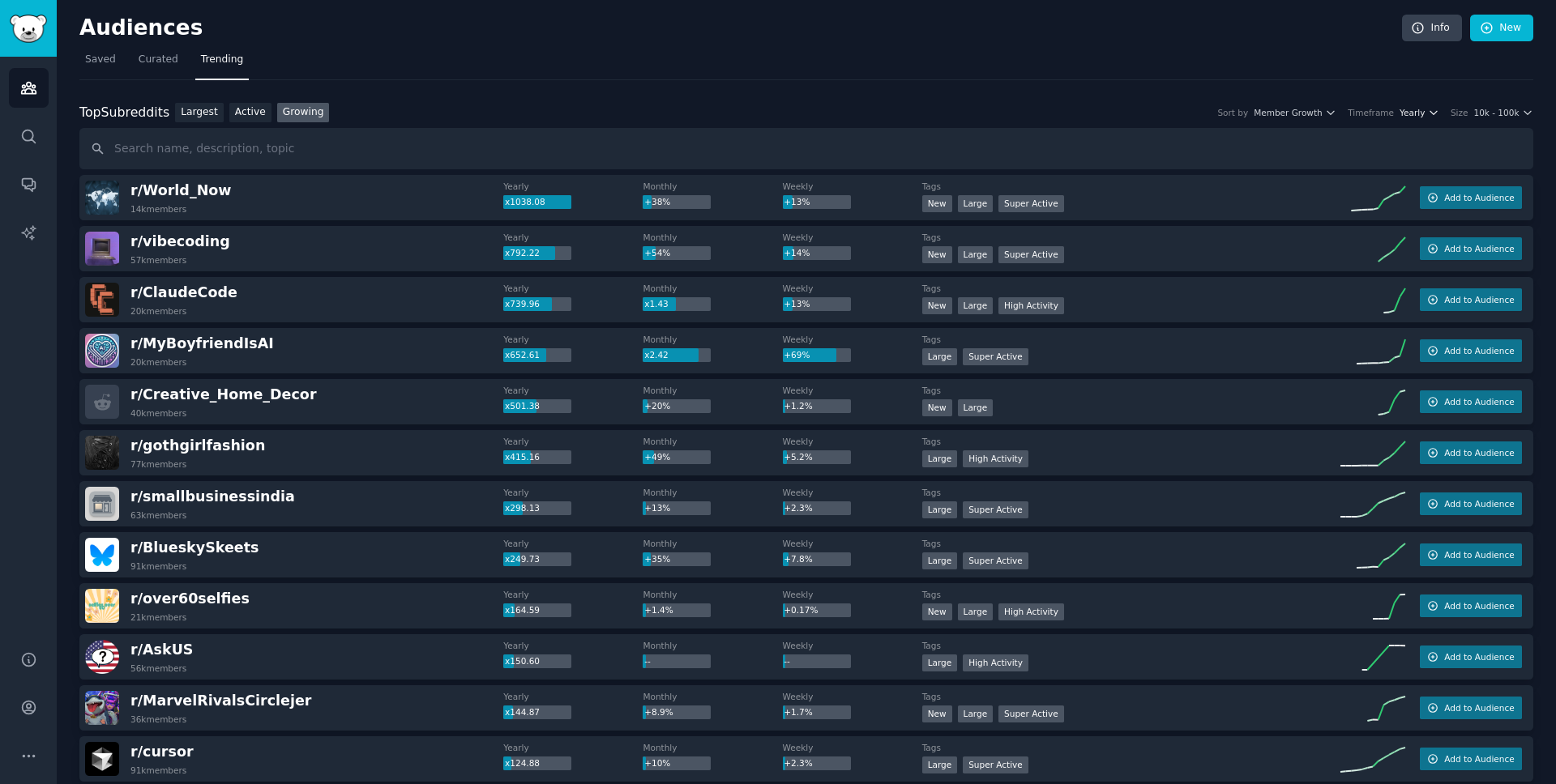
click at [1417, 115] on span "Yearly" at bounding box center [1412, 113] width 25 height 11
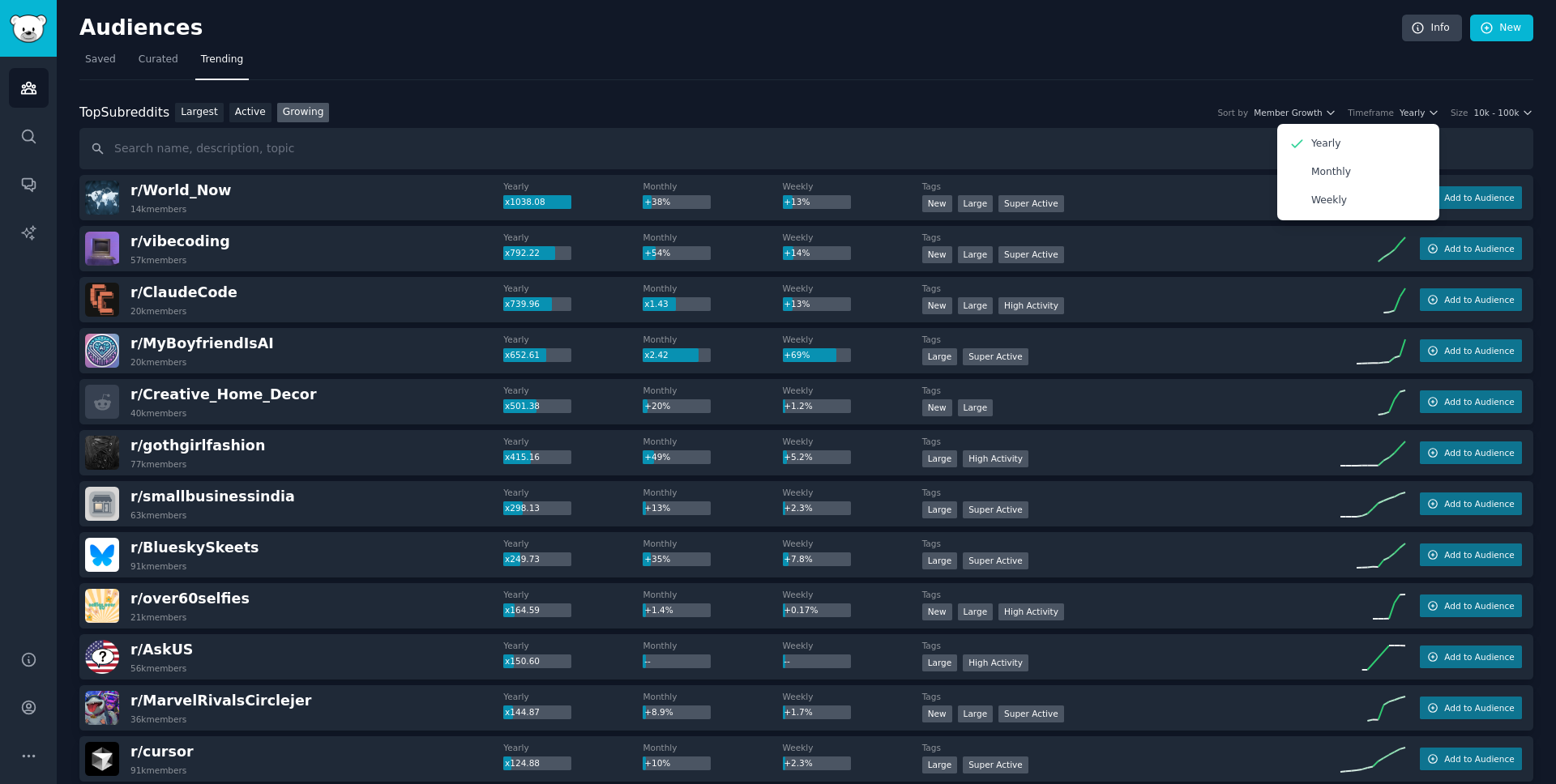
click at [1163, 103] on div "Top Subreddits Top Subreddits Largest Active Growing Sort by Member Growth Time…" at bounding box center [806, 113] width 1454 height 20
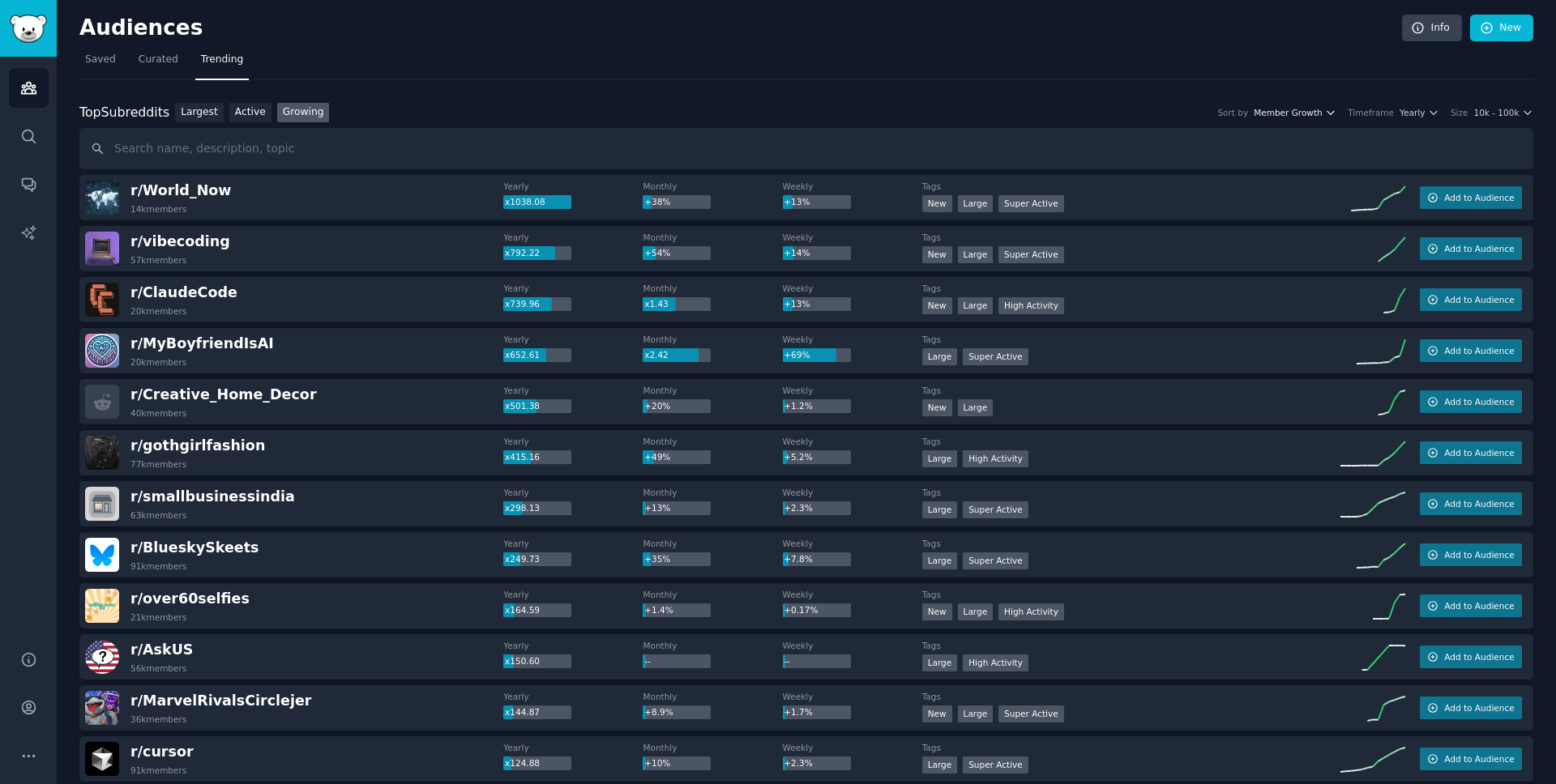
click at [1276, 114] on span "Member Growth" at bounding box center [1288, 113] width 69 height 11
click at [1114, 107] on div "Top Subreddits Top Subreddits Largest Active Growing Sort by Member Growth Memb…" at bounding box center [806, 113] width 1454 height 20
click at [1423, 112] on span "Yearly" at bounding box center [1412, 113] width 25 height 11
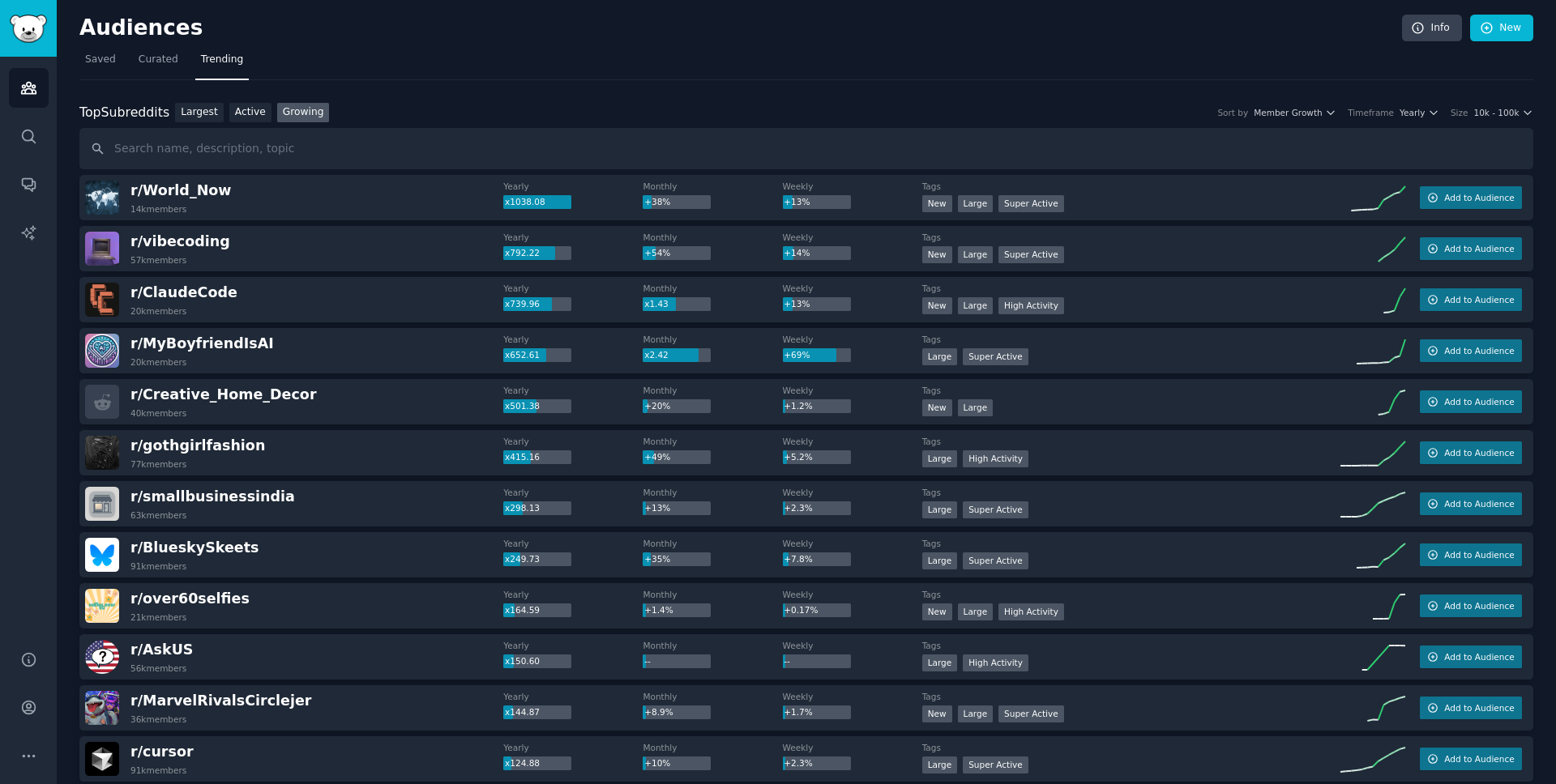
click at [1492, 108] on span "10k - 100k" at bounding box center [1496, 113] width 46 height 11
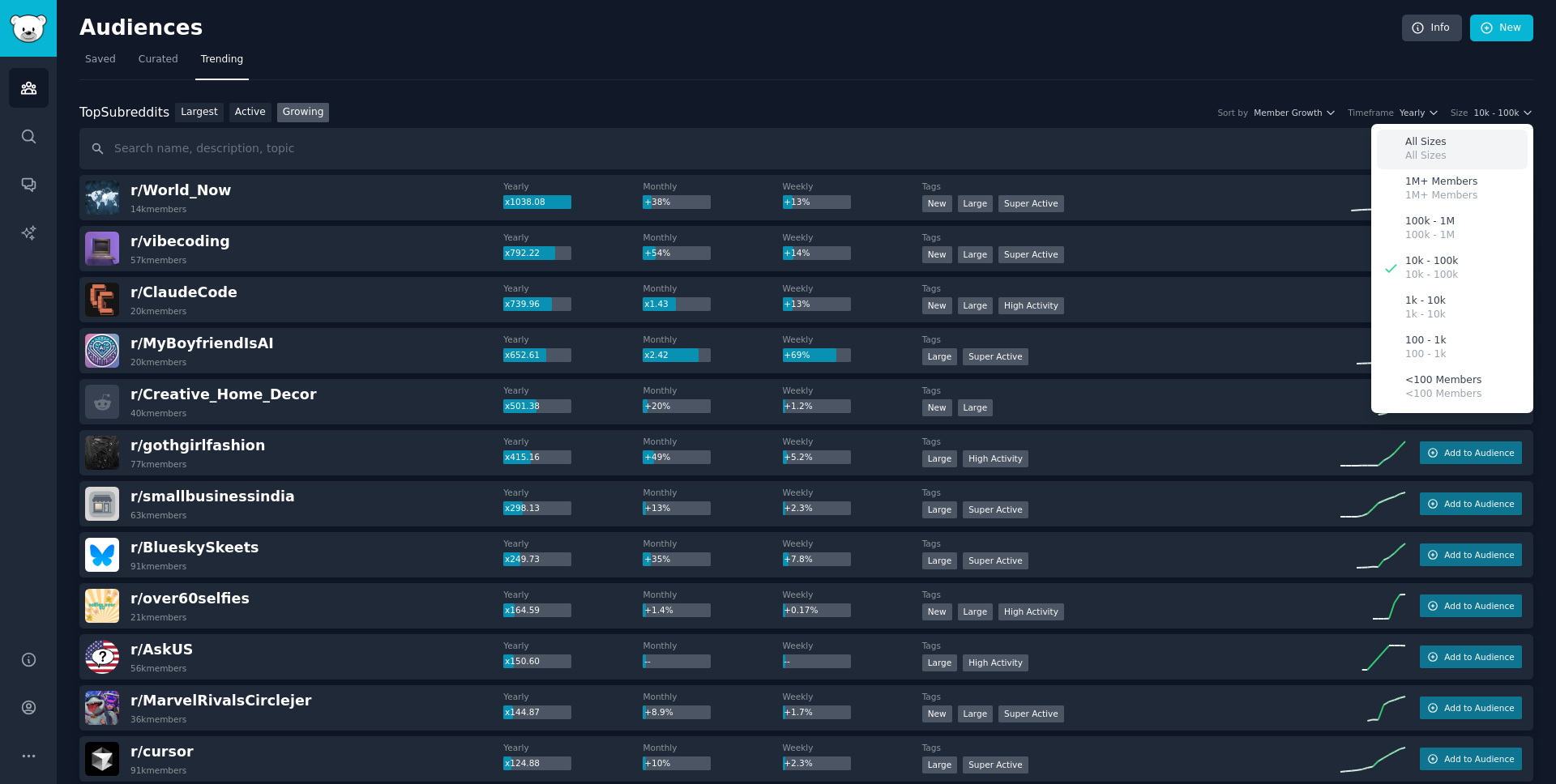
click at [1456, 140] on div "All Sizes All Sizes" at bounding box center [1452, 150] width 151 height 40
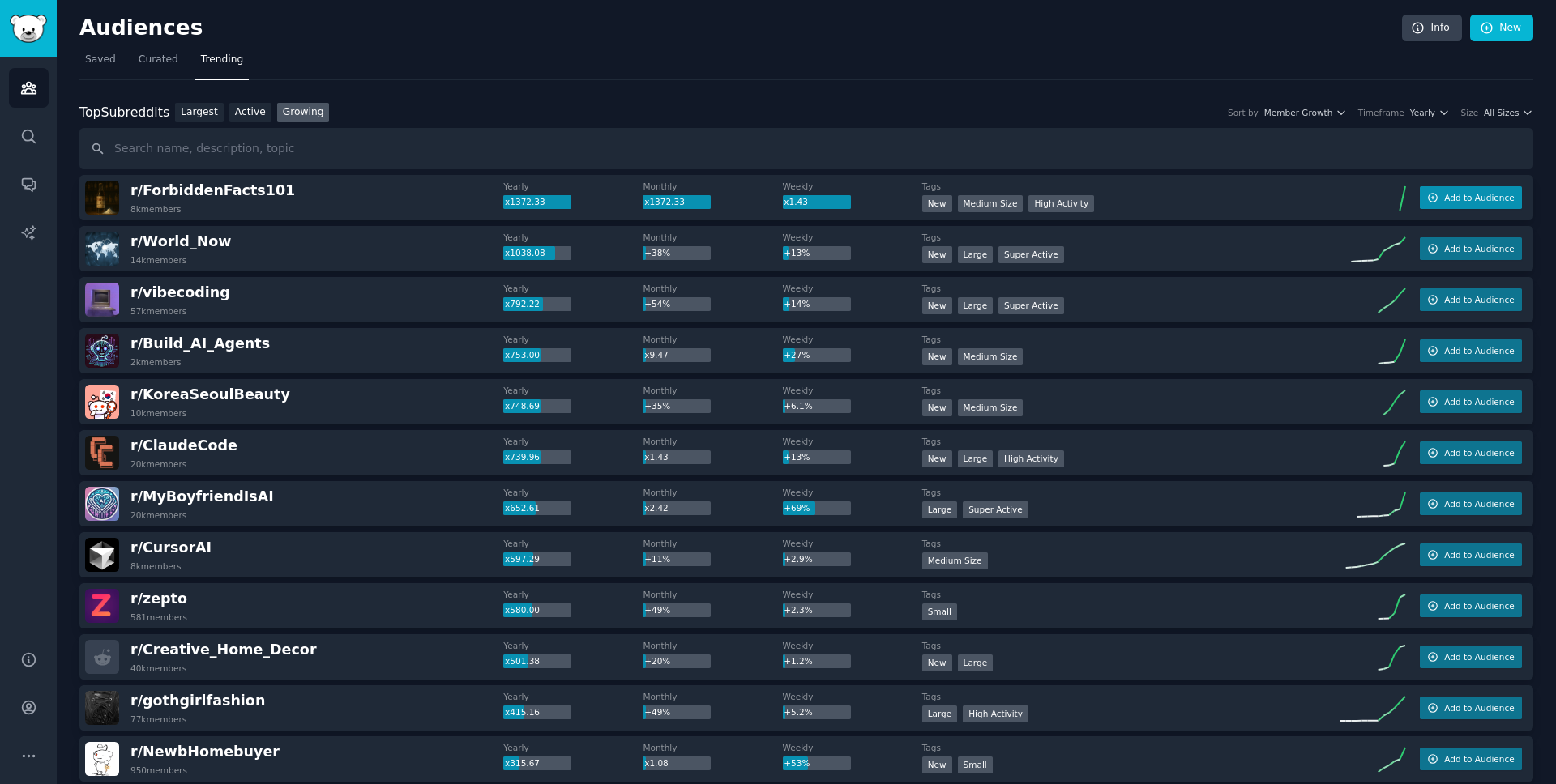
click at [1445, 199] on span "Add to Audience" at bounding box center [1479, 198] width 70 height 11
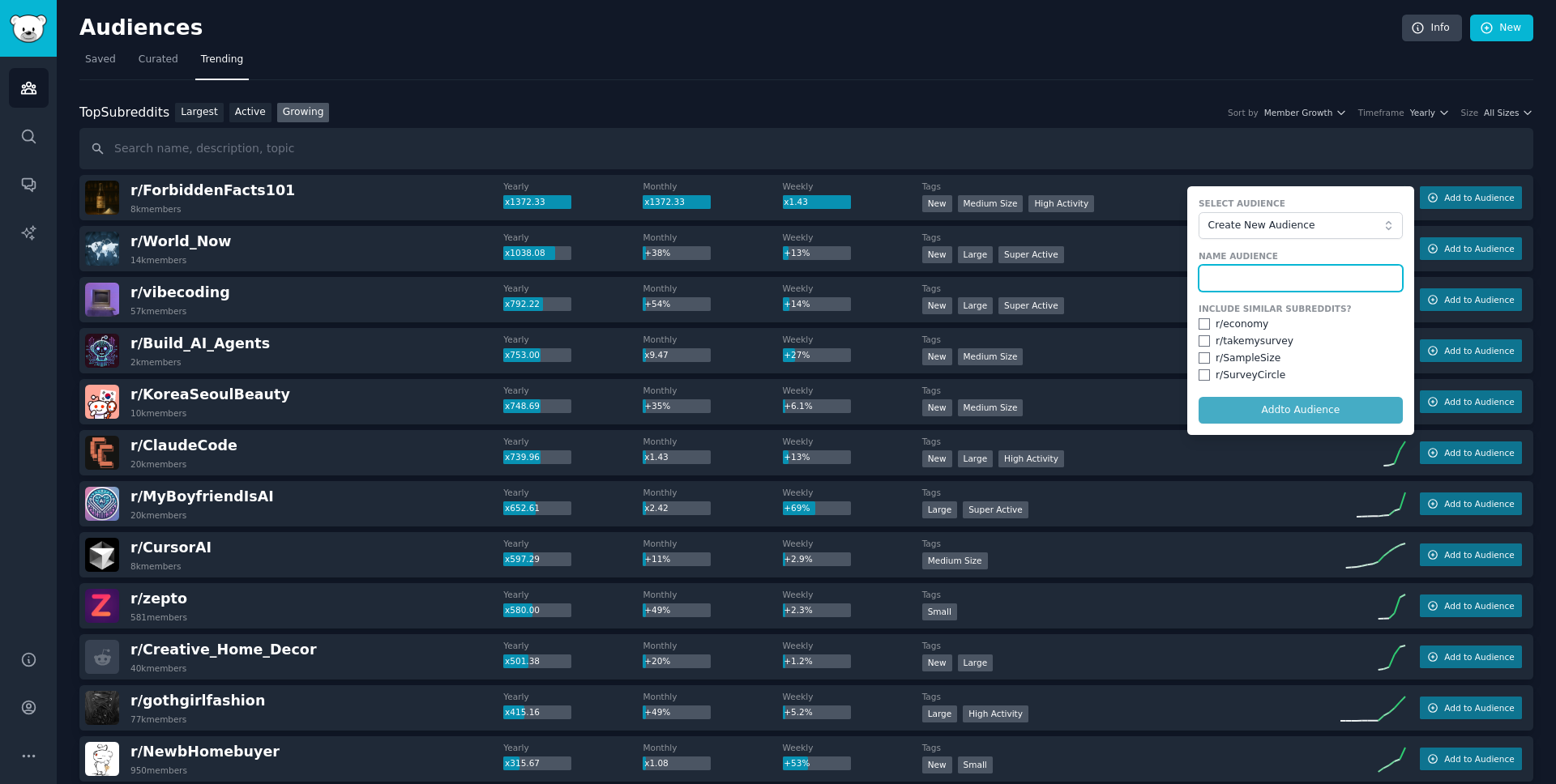
click at [1272, 274] on input "text" at bounding box center [1301, 278] width 204 height 28
drag, startPoint x: 1290, startPoint y: 278, endPoint x: 1199, endPoint y: 283, distance: 91.1
click at [1199, 283] on input "Current Events" at bounding box center [1301, 278] width 204 height 28
type input "Conspiracy Theories"
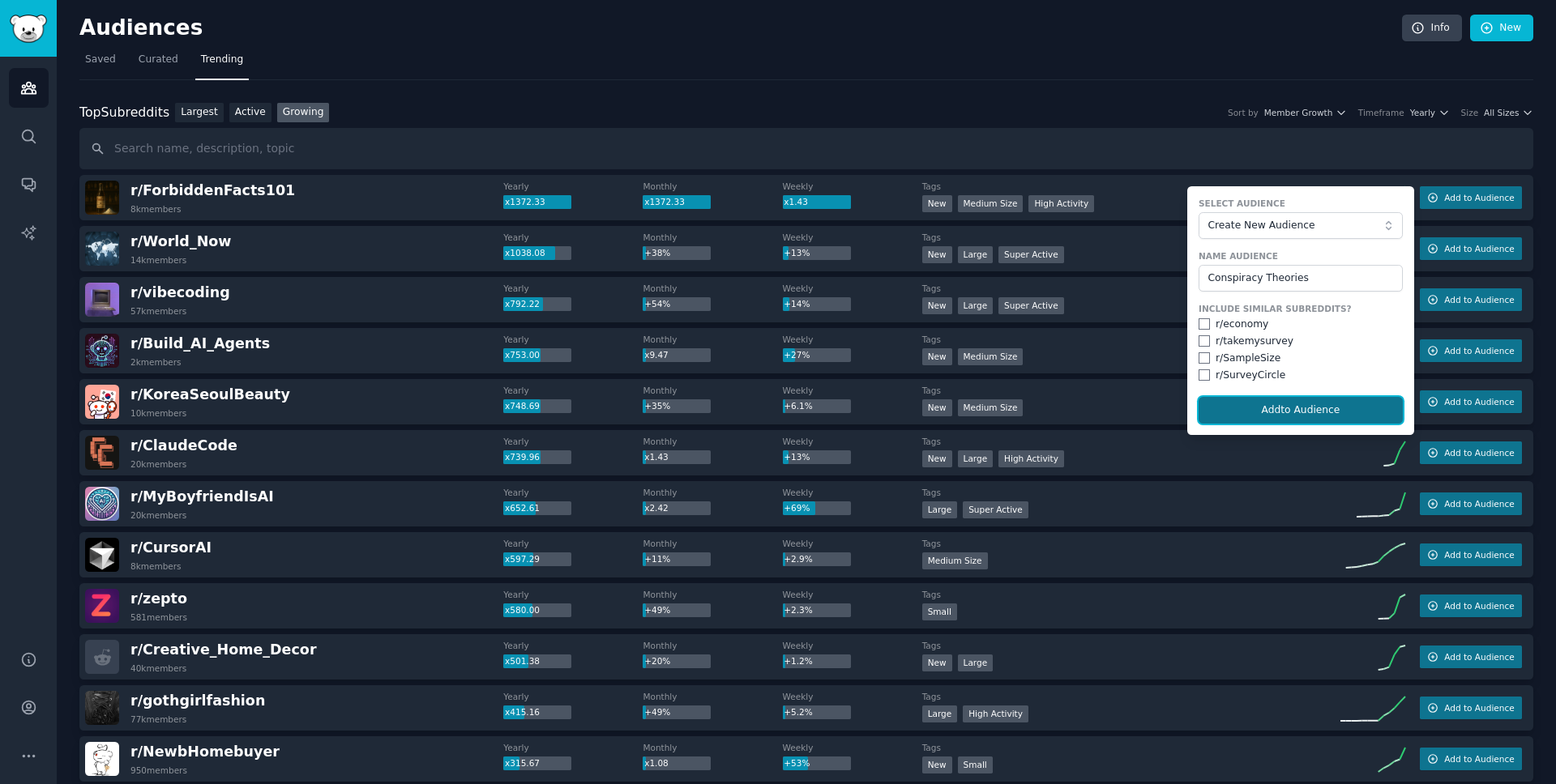
click at [1290, 402] on button "Add to Audience" at bounding box center [1301, 411] width 204 height 28
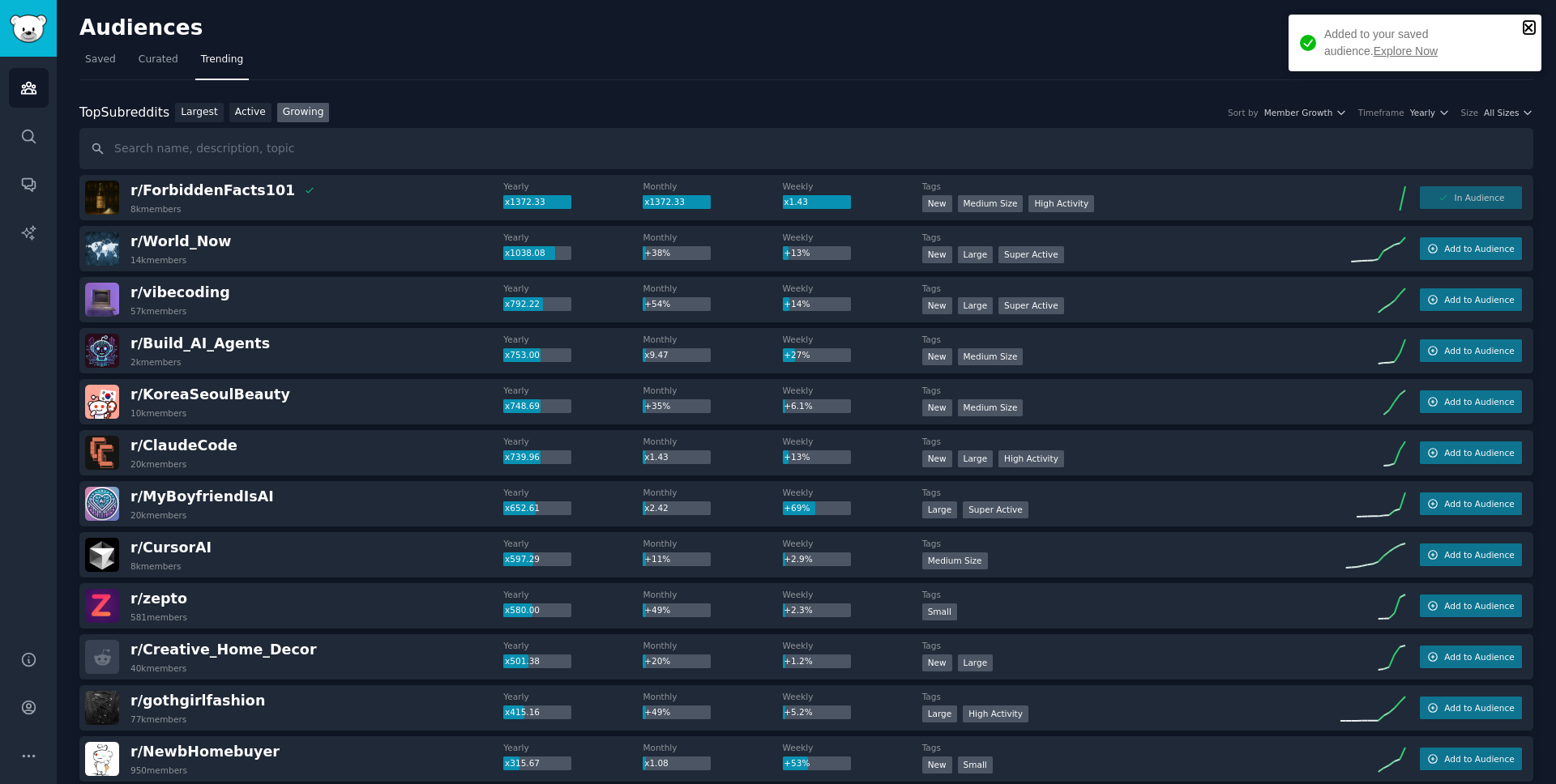
click at [1532, 26] on icon "close" at bounding box center [1529, 28] width 11 height 13
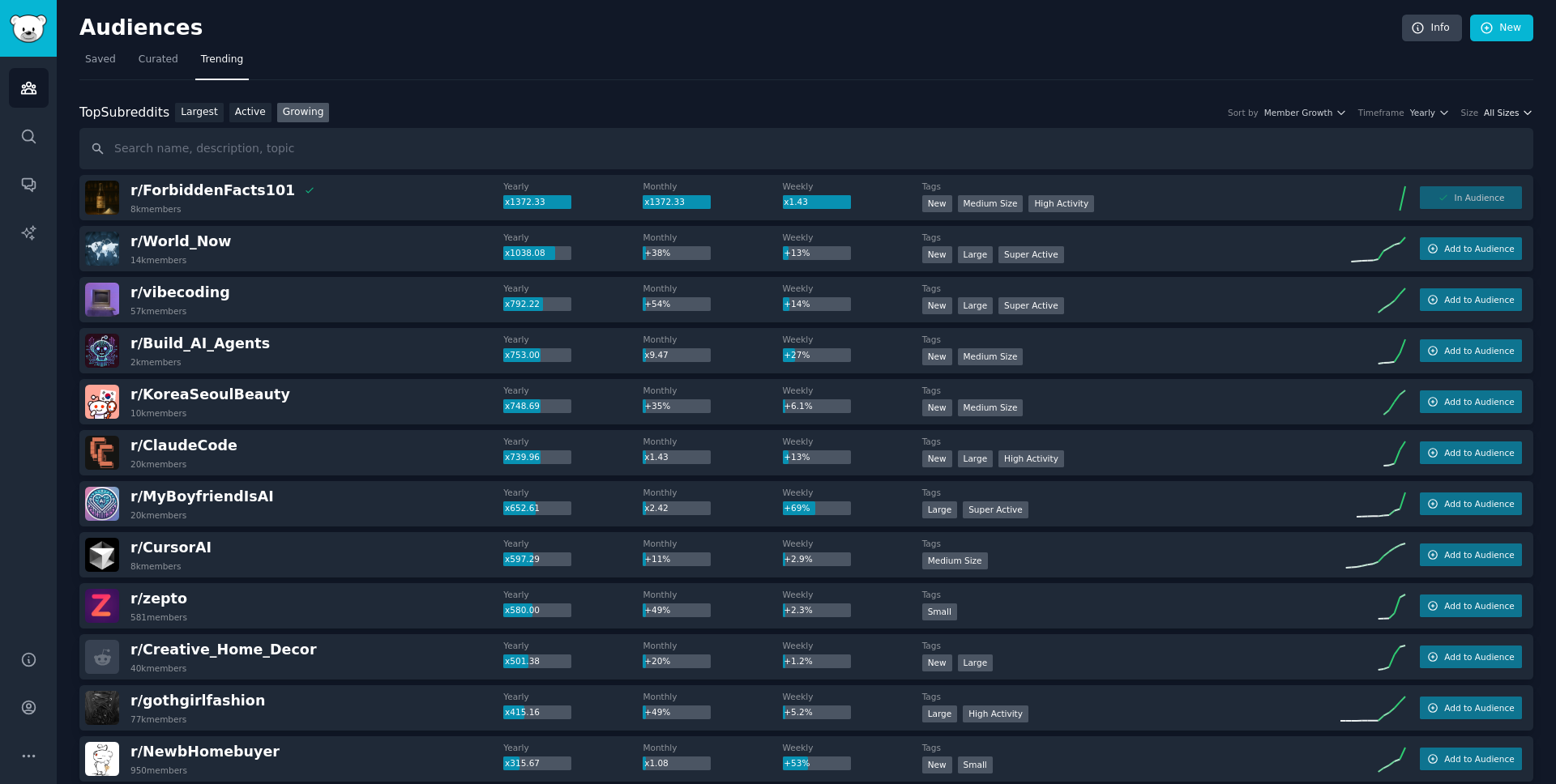
click at [1512, 114] on span "All Sizes" at bounding box center [1501, 113] width 34 height 11
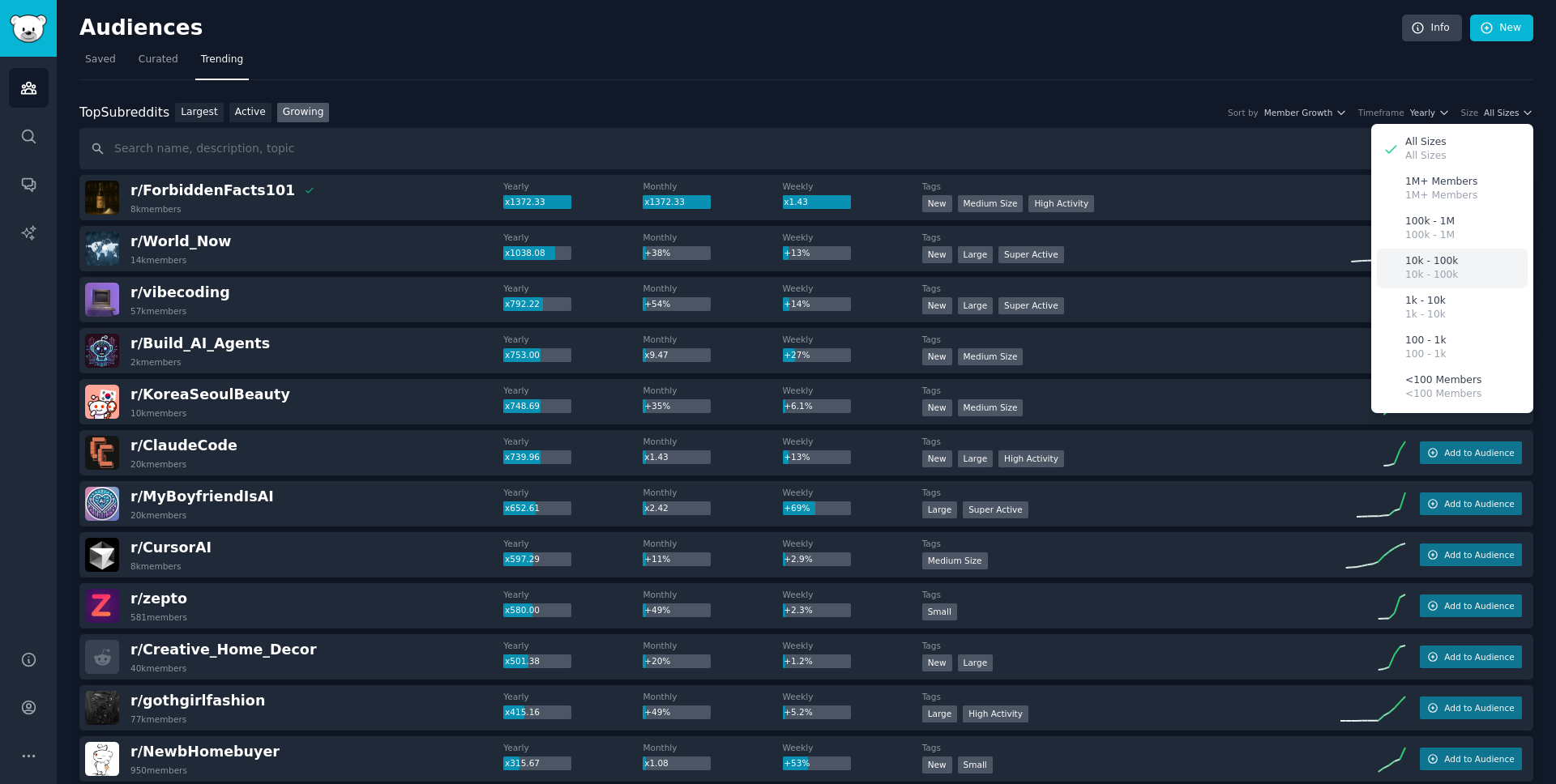
click at [1424, 269] on p "10k - 100k" at bounding box center [1431, 275] width 53 height 14
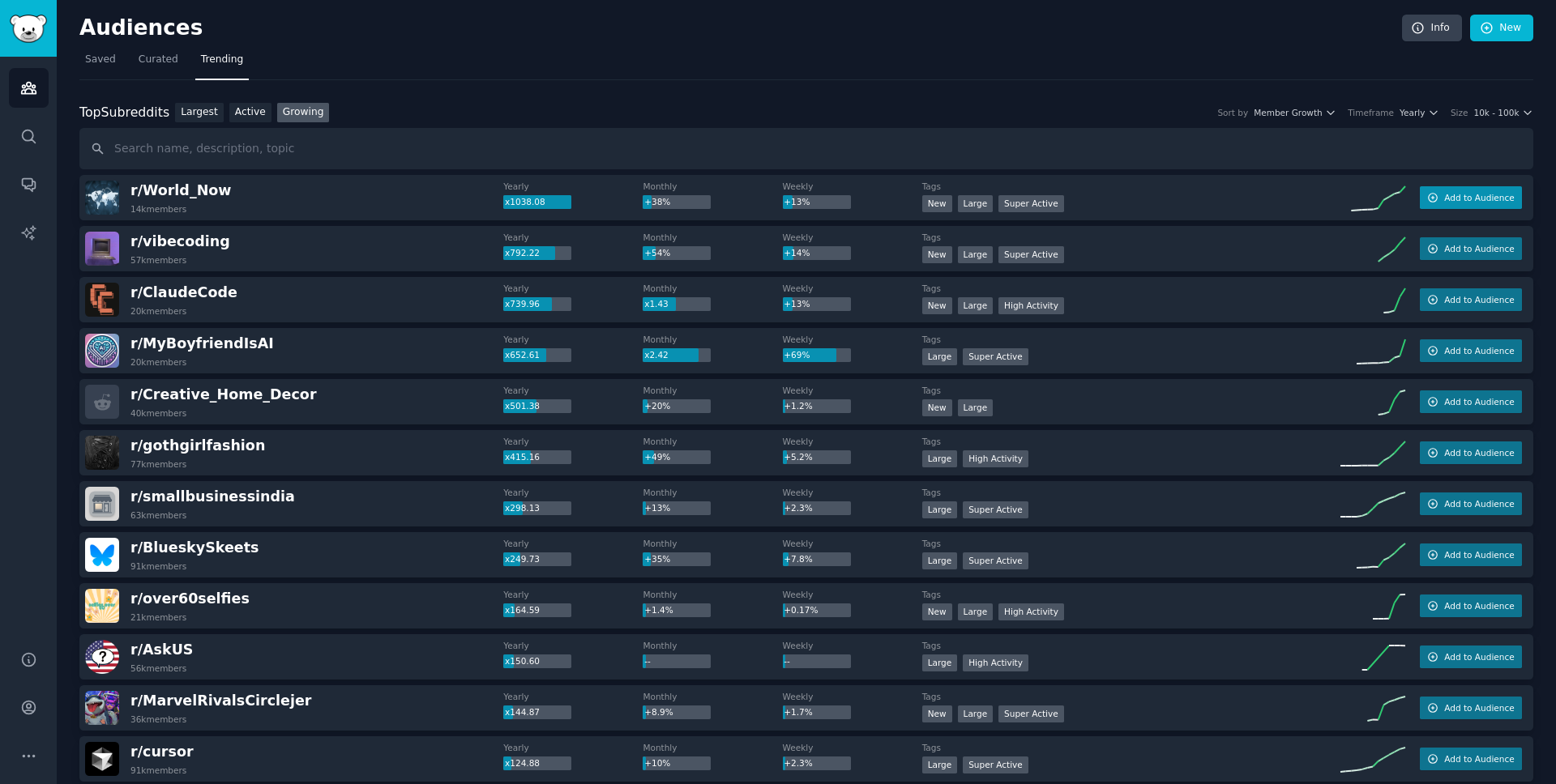
click at [1487, 200] on span "Add to Audience" at bounding box center [1479, 198] width 70 height 11
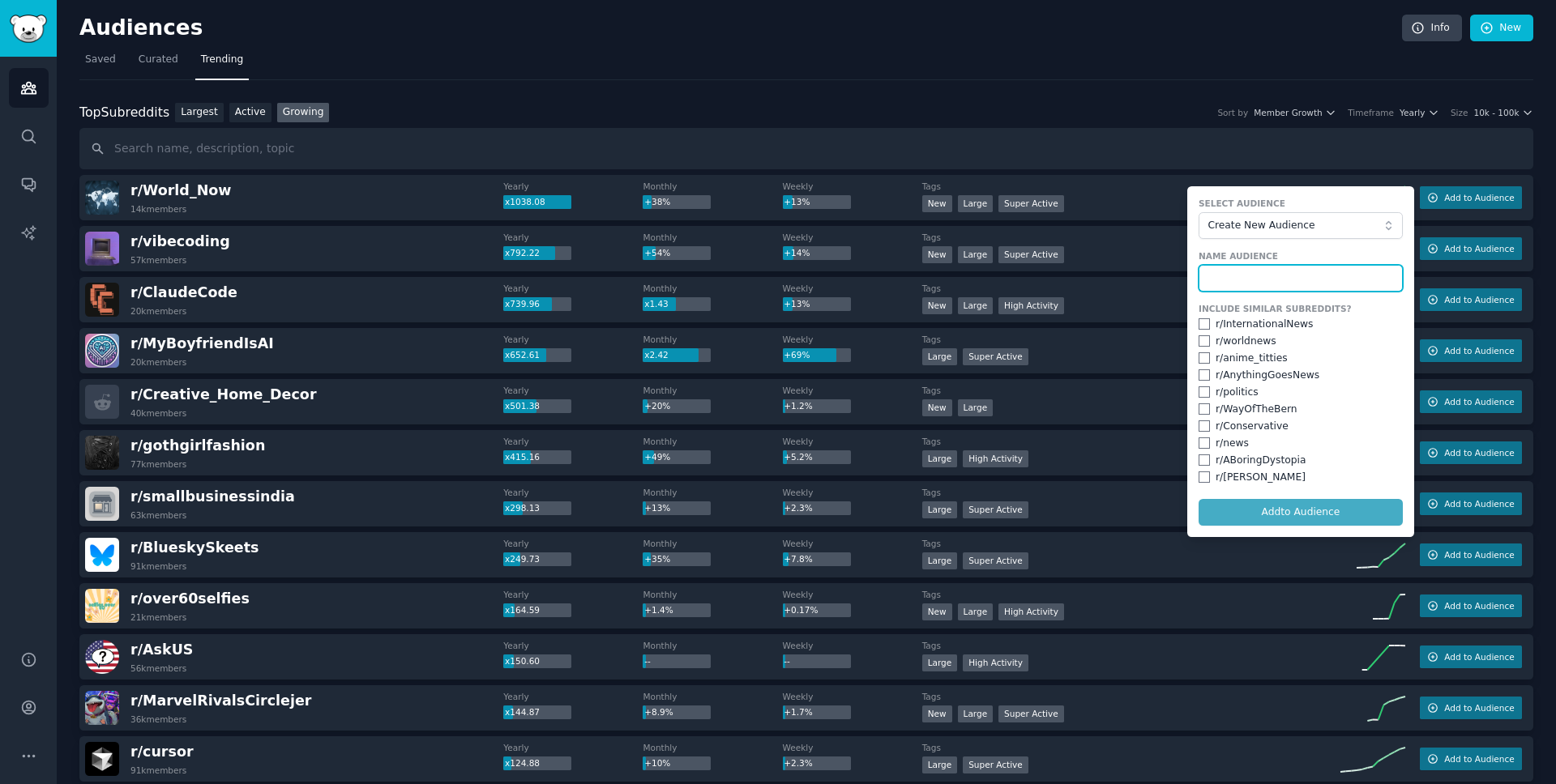
click at [1257, 269] on input "text" at bounding box center [1301, 278] width 204 height 28
type input "Current Events"
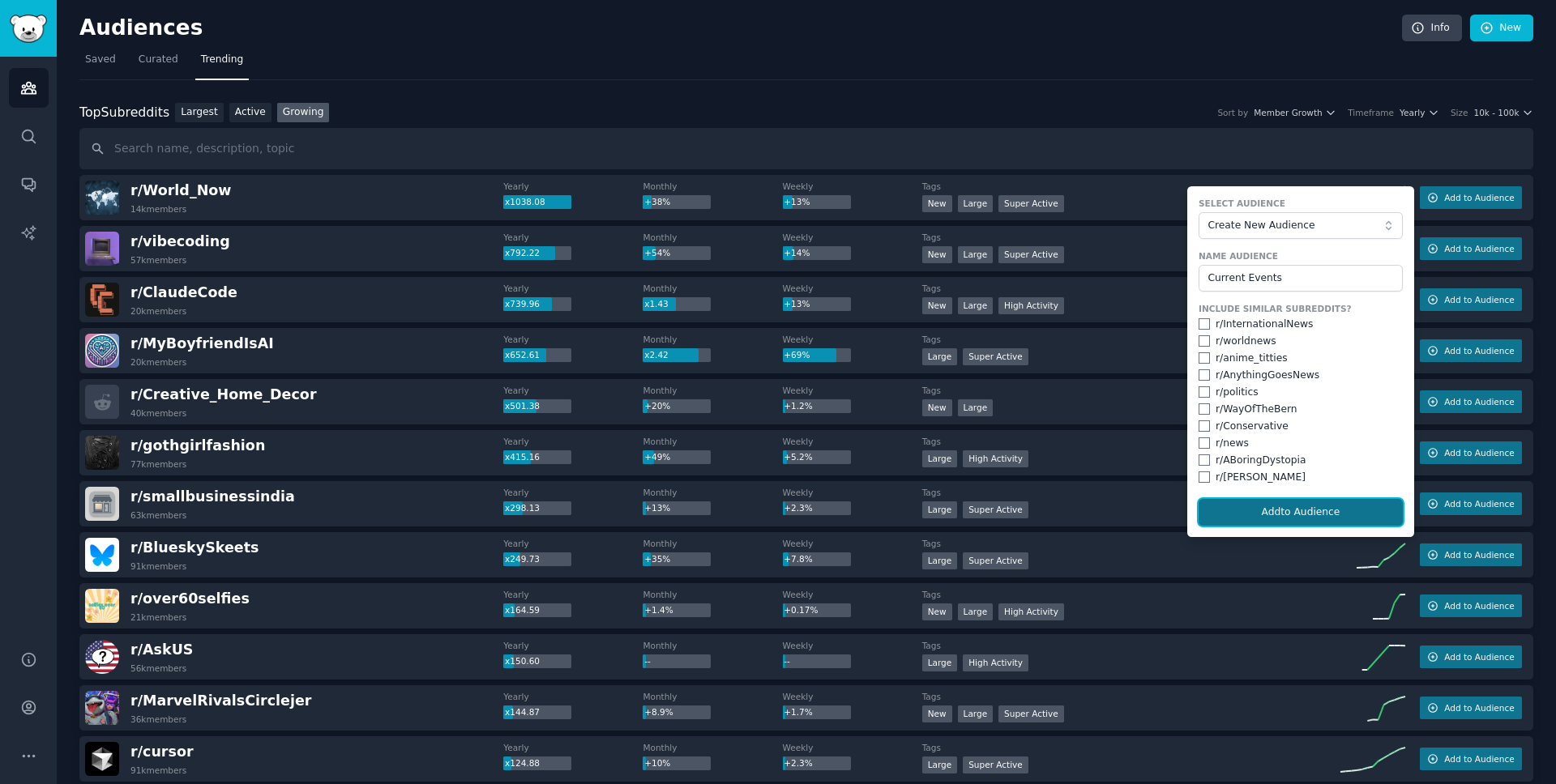
click at [1279, 513] on button "Add to Audience" at bounding box center [1301, 513] width 204 height 28
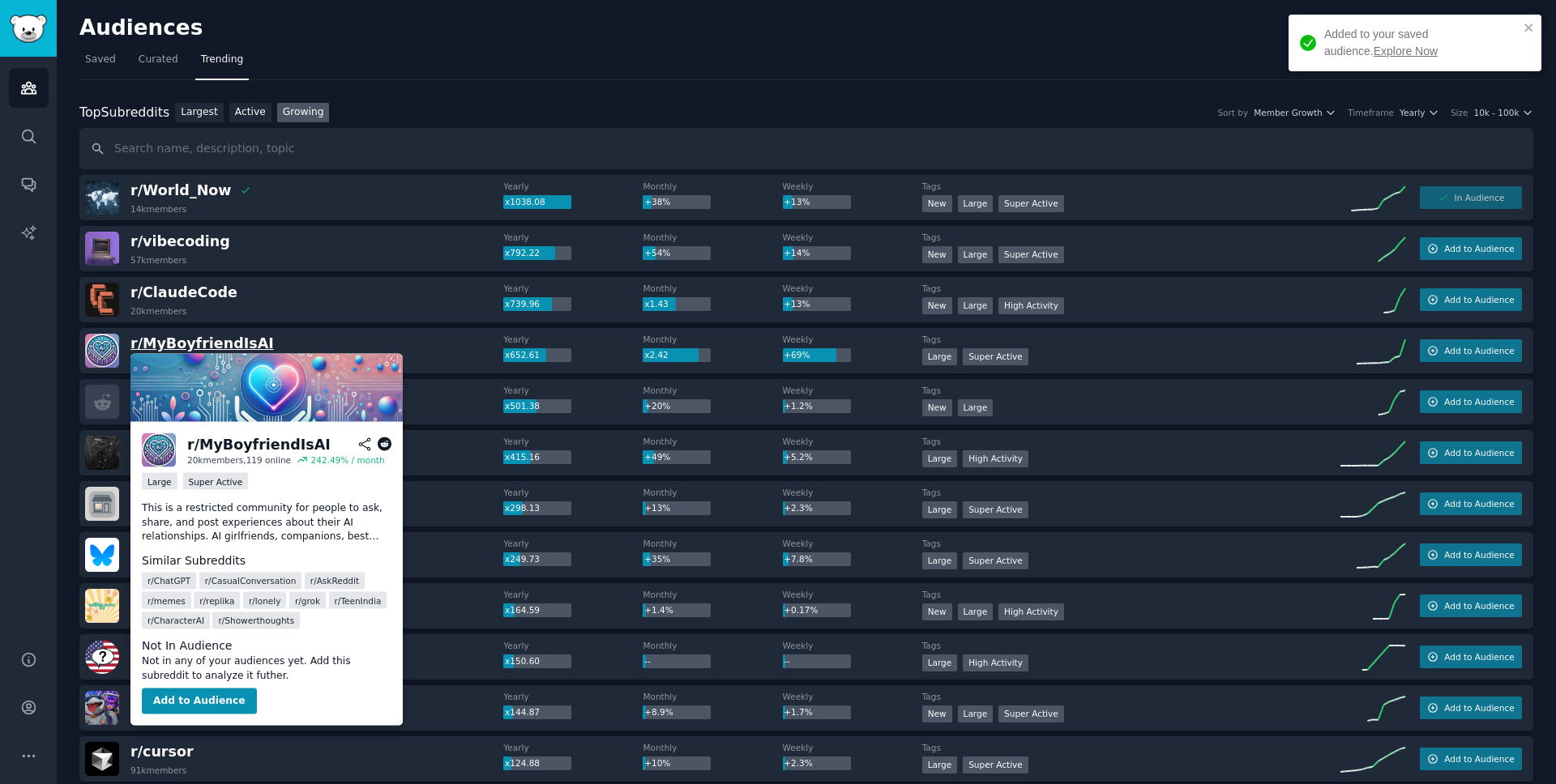
click at [185, 350] on span "r/ [PERSON_NAME]" at bounding box center [202, 343] width 143 height 16
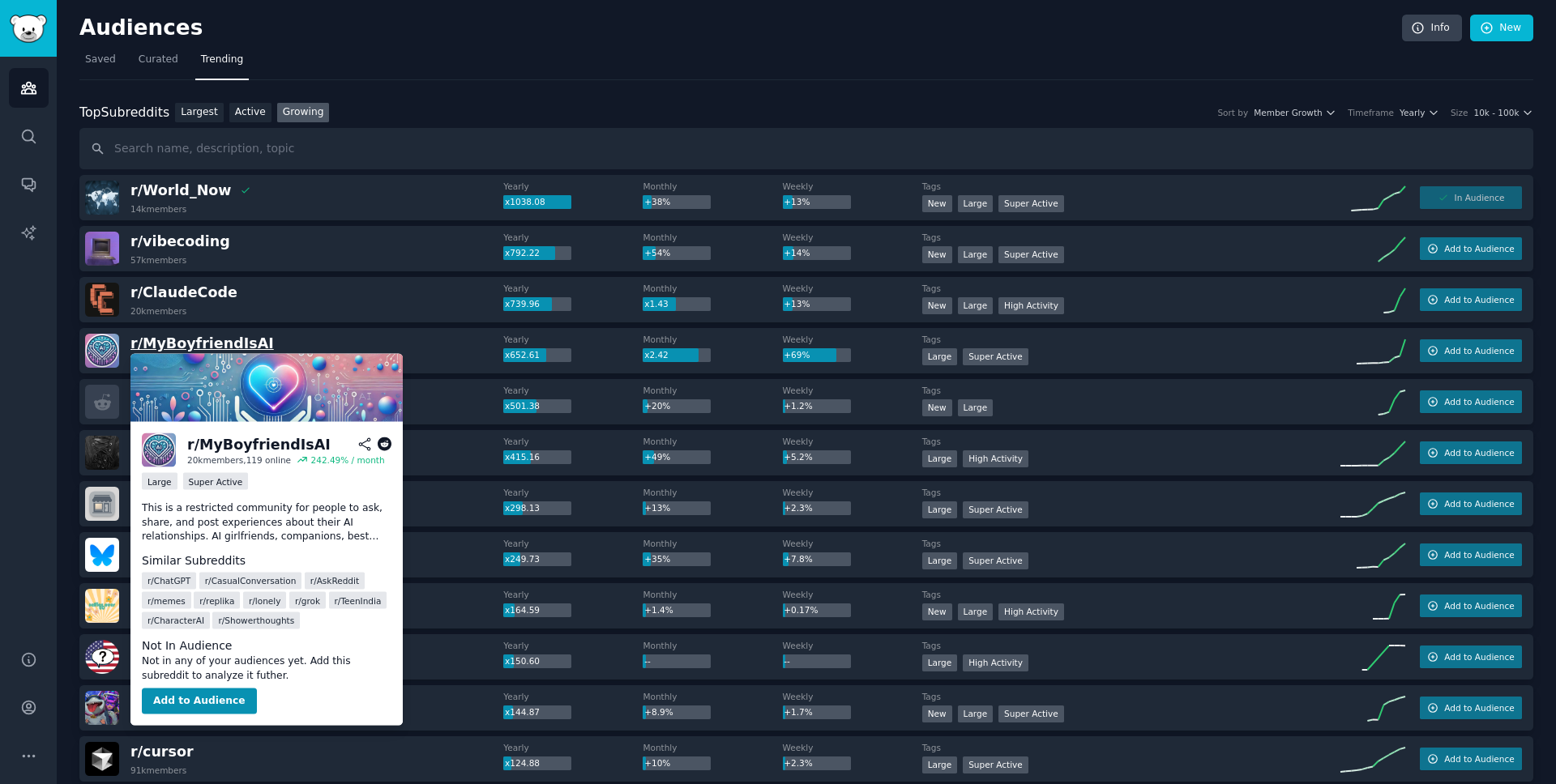
click at [187, 345] on span "r/ [PERSON_NAME]" at bounding box center [202, 343] width 143 height 16
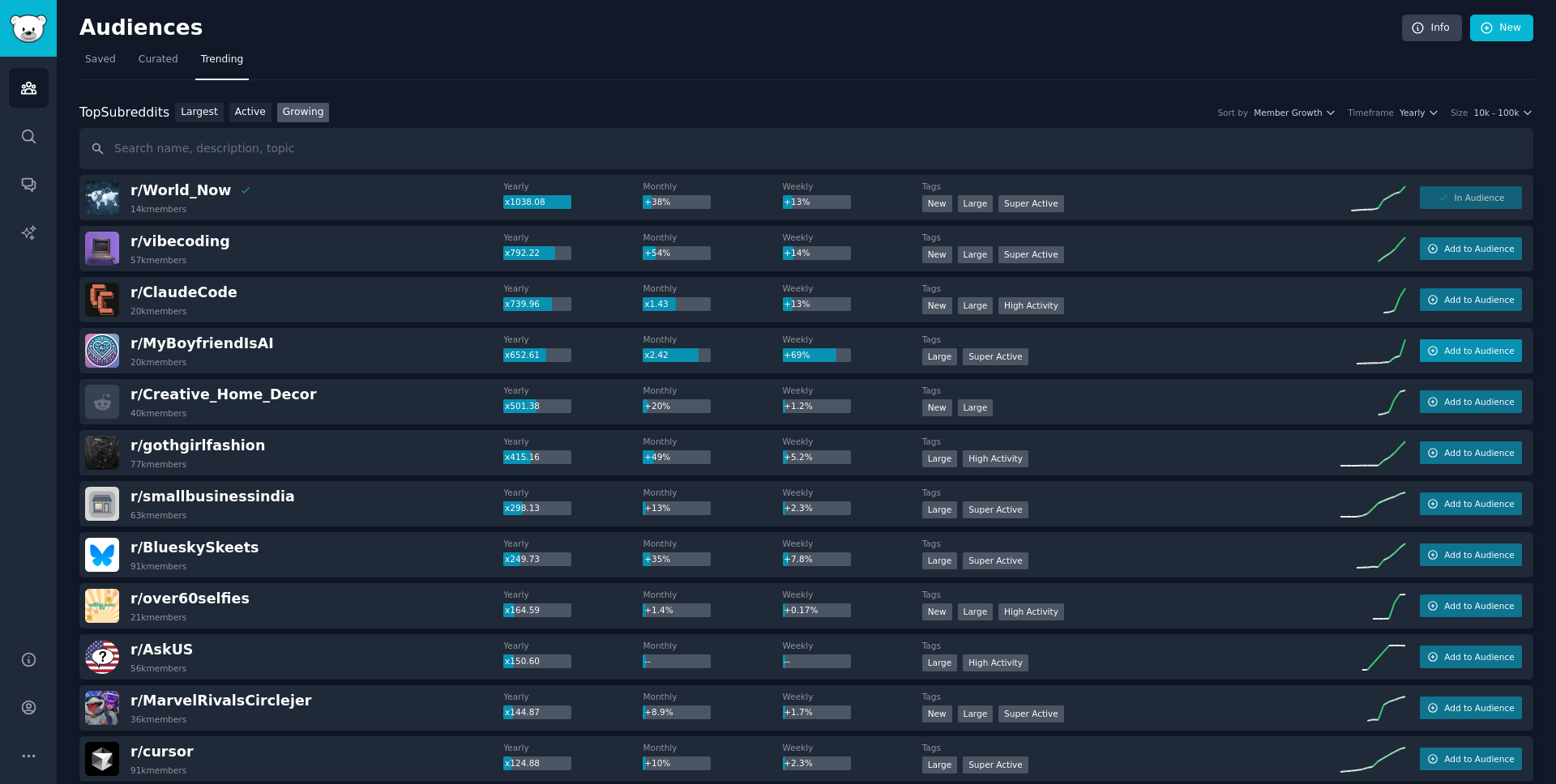
click at [1450, 345] on span "Add to Audience" at bounding box center [1479, 350] width 70 height 11
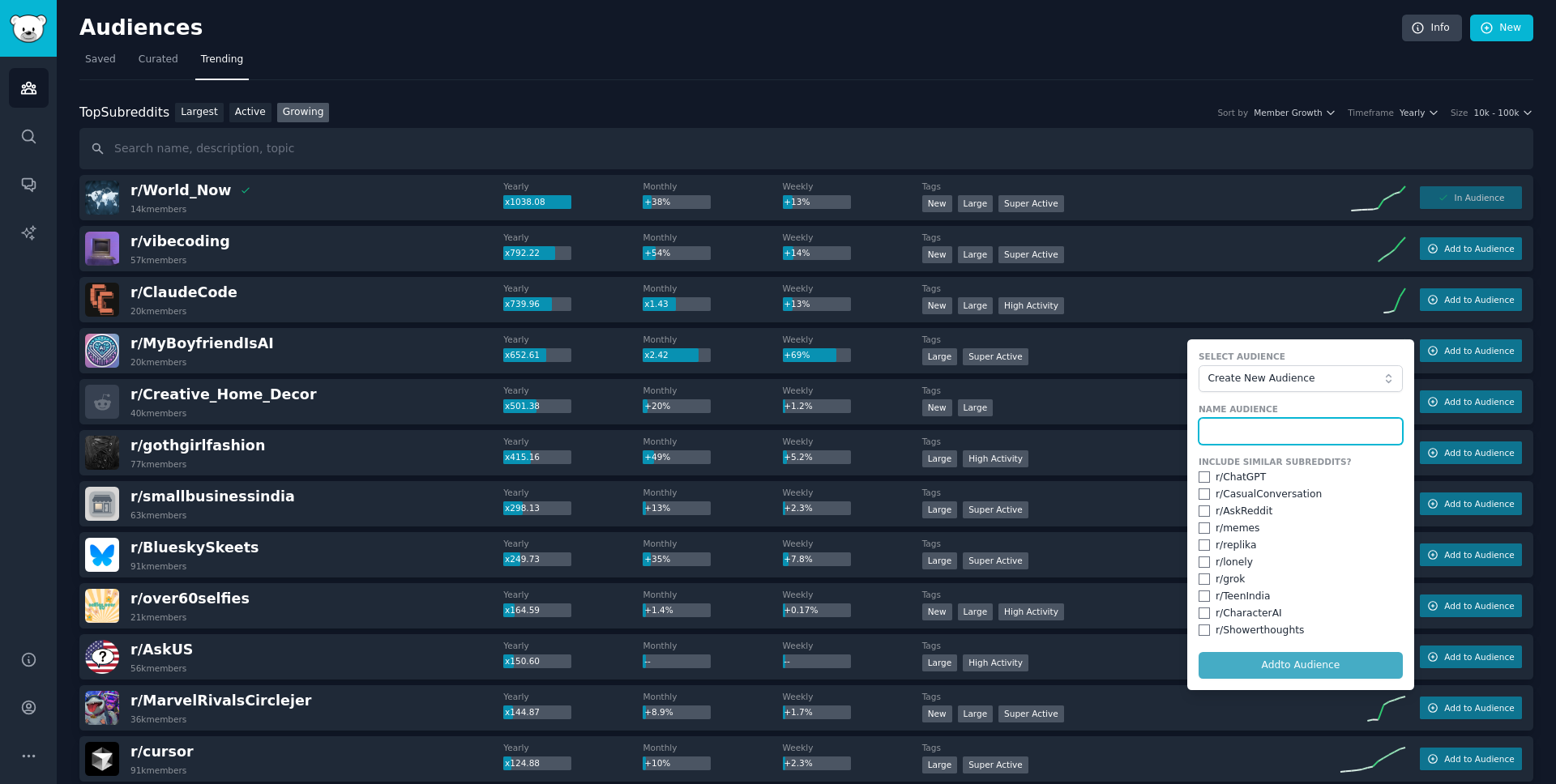
click at [1248, 428] on input "text" at bounding box center [1301, 432] width 204 height 28
type input "AI Relationships"
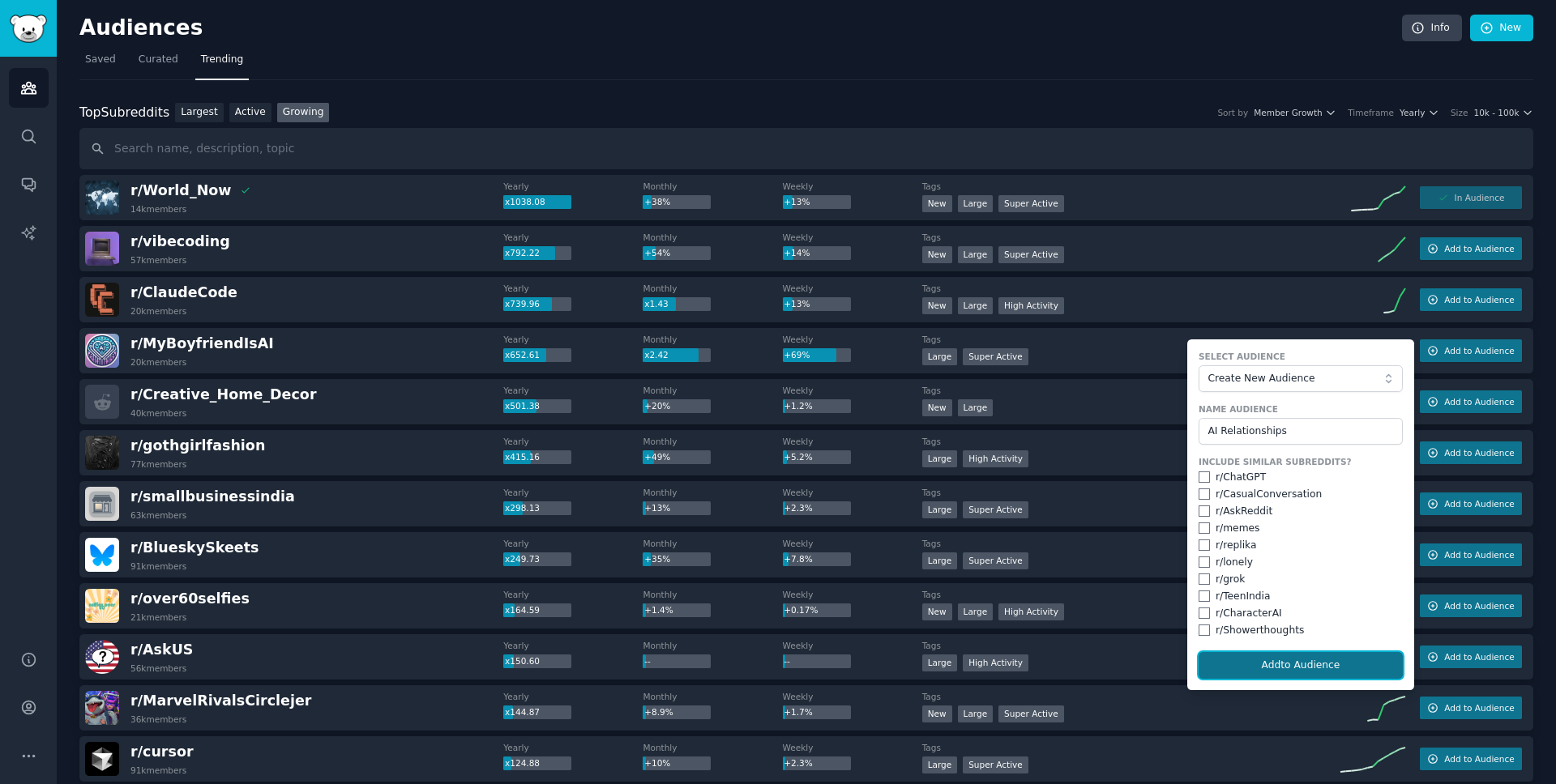
click at [1284, 666] on button "Add to Audience" at bounding box center [1301, 666] width 204 height 28
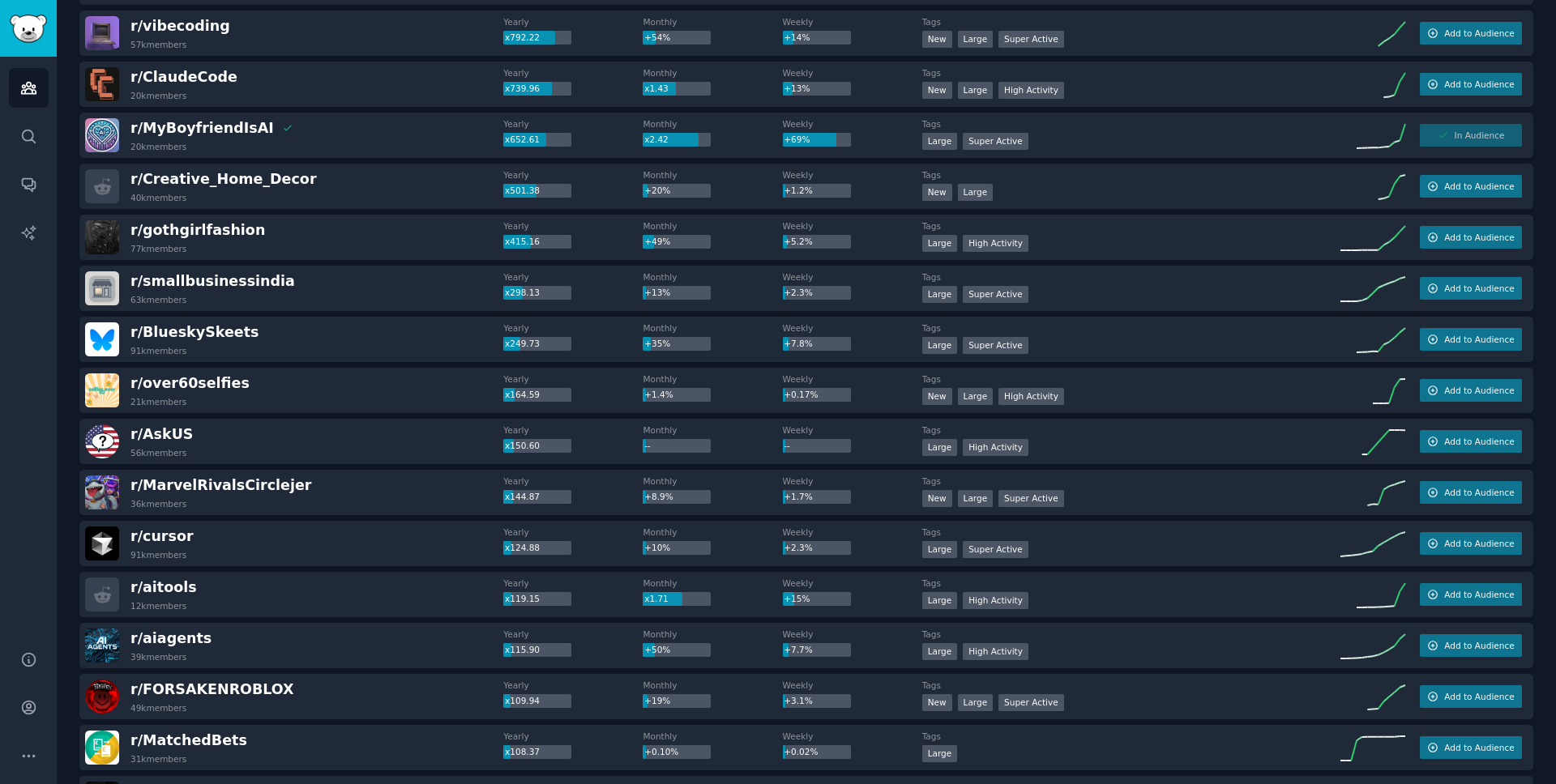
scroll to position [219, 0]
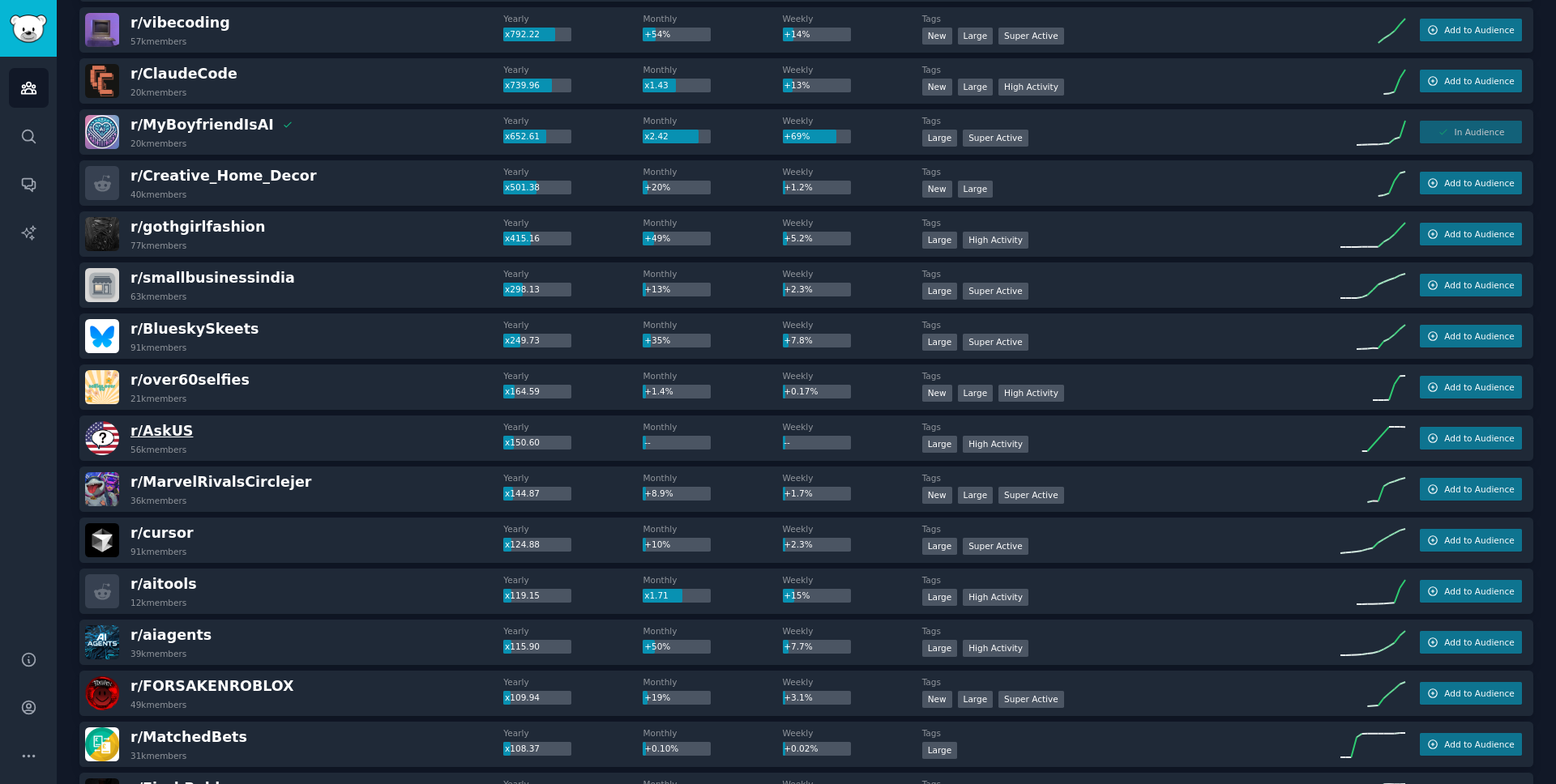
click at [164, 430] on span "r/ AskUS" at bounding box center [161, 431] width 62 height 16
click at [1445, 441] on span "Add to Audience" at bounding box center [1479, 438] width 70 height 11
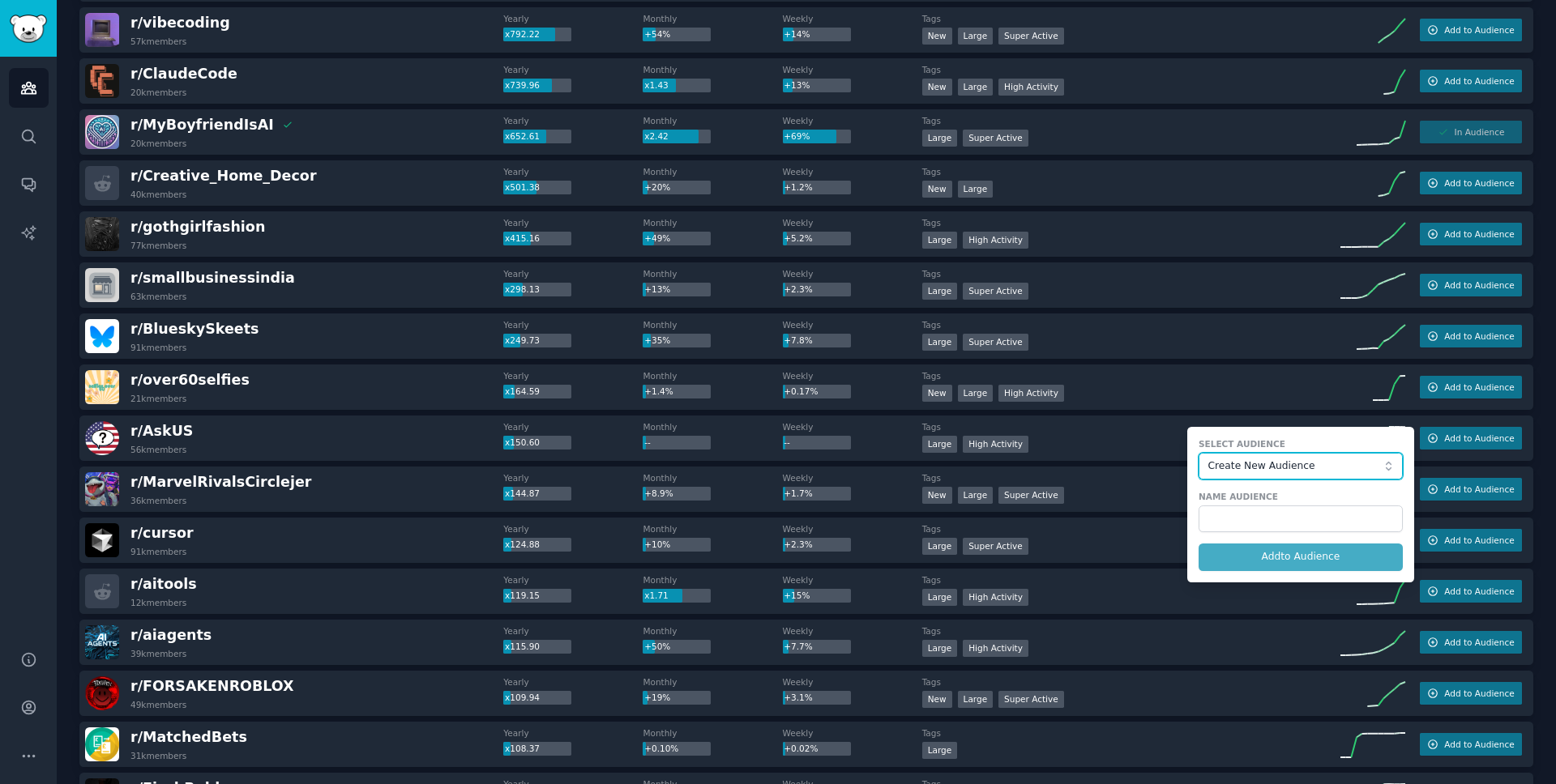
click at [1375, 465] on span "Create New Audience" at bounding box center [1296, 466] width 178 height 14
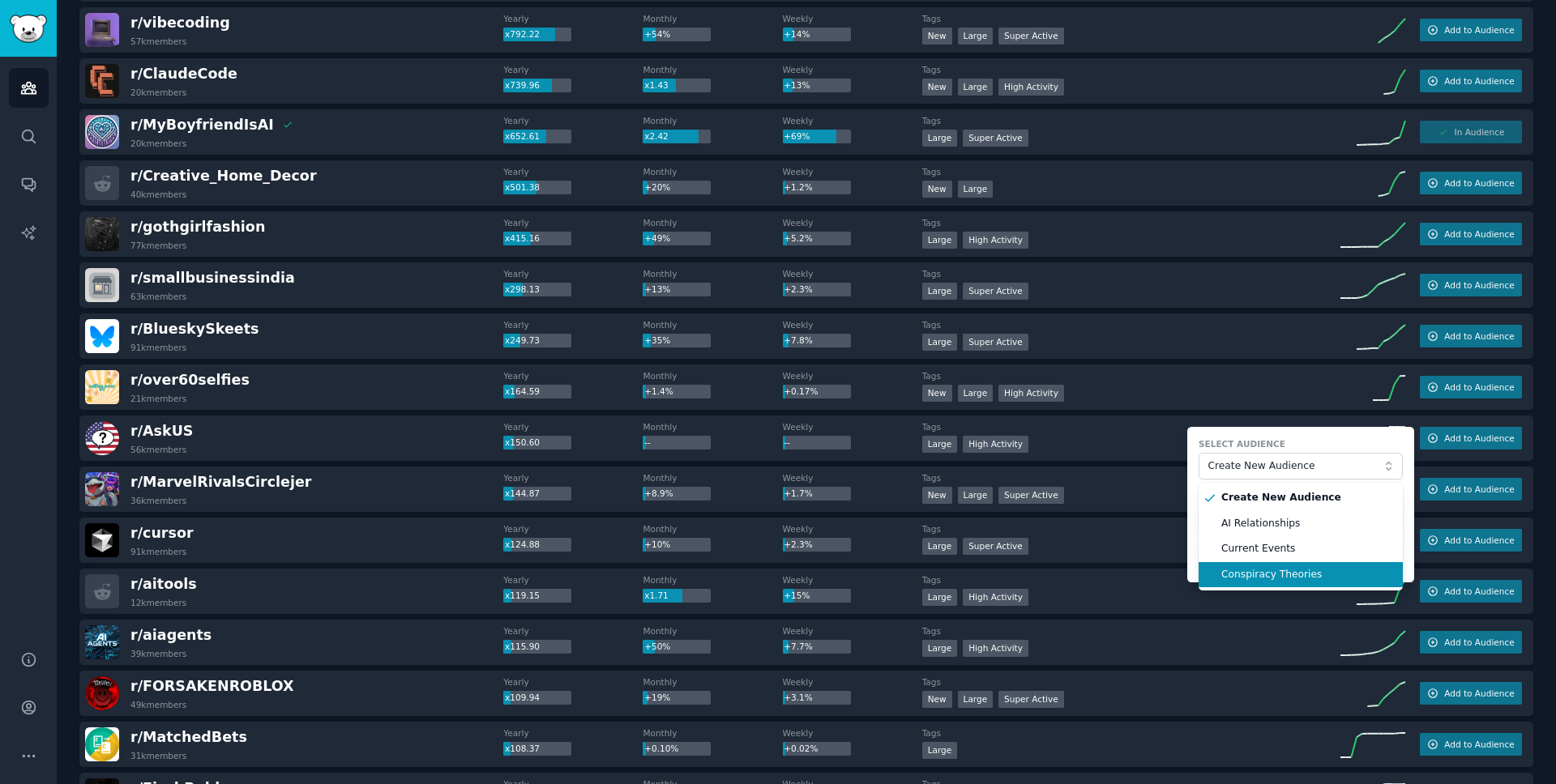
click at [1290, 572] on span "Conspiracy Theories" at bounding box center [1306, 575] width 170 height 14
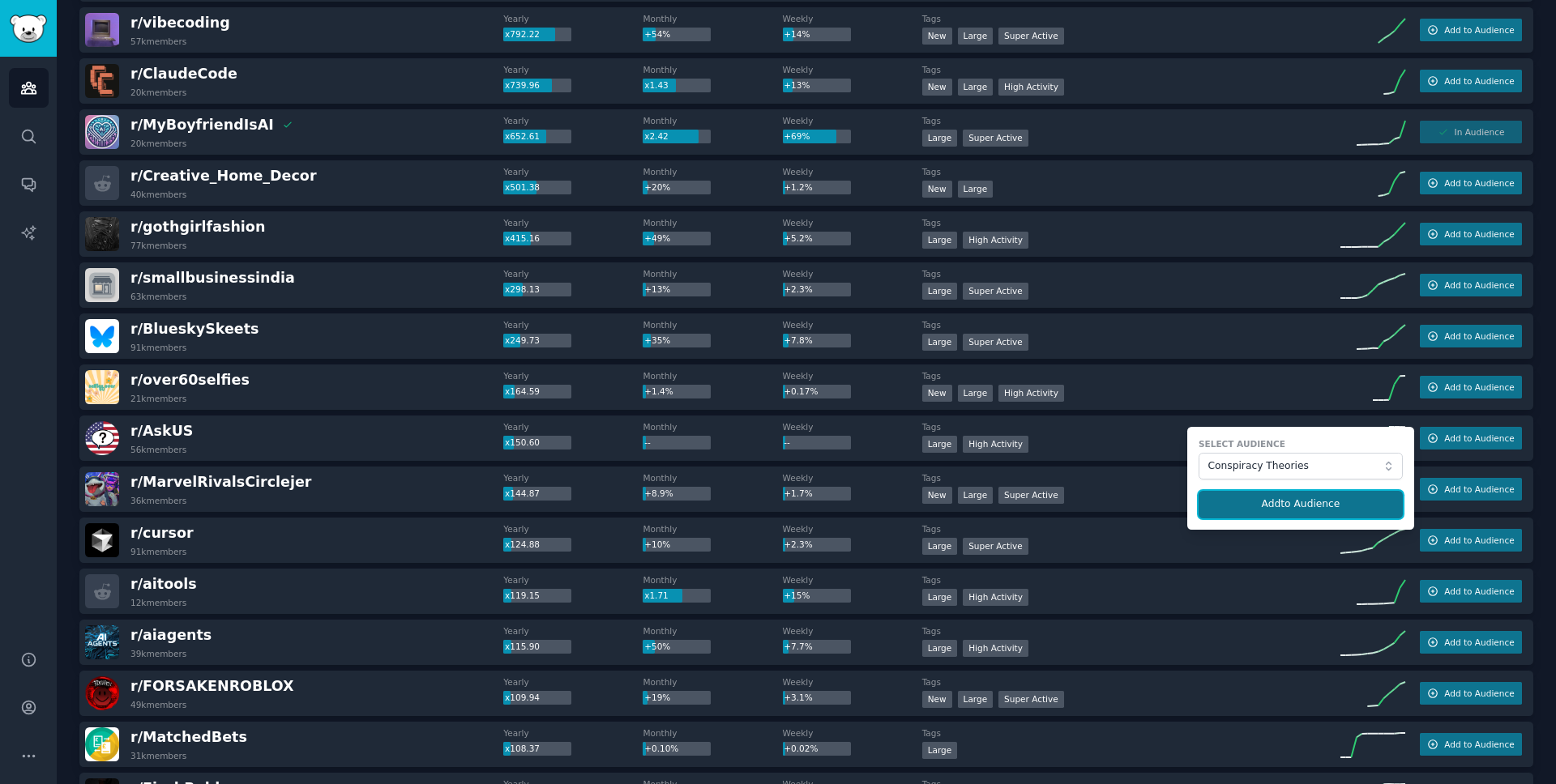
click at [1253, 511] on button "Add to Audience" at bounding box center [1301, 504] width 204 height 28
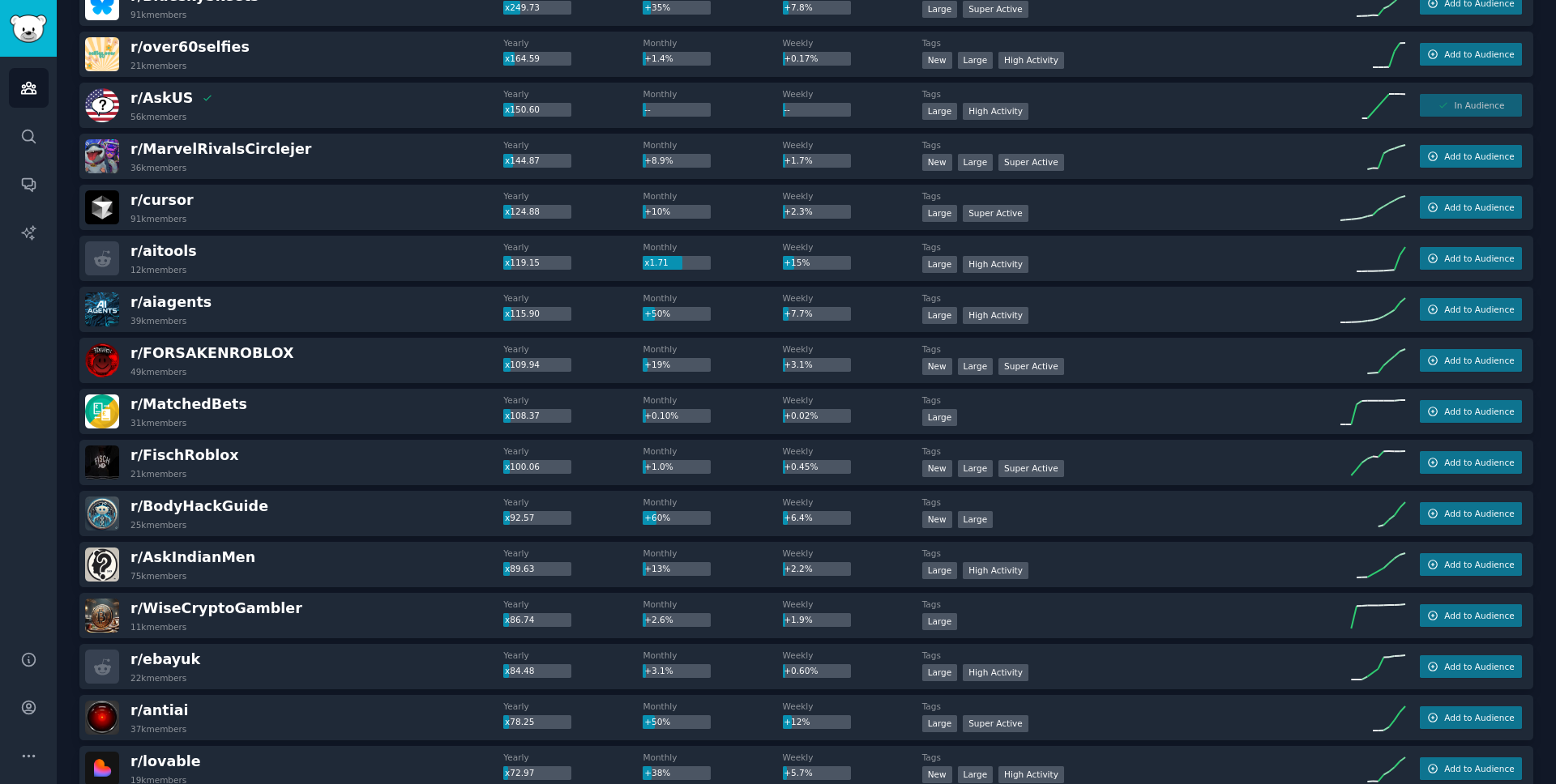
scroll to position [555, 0]
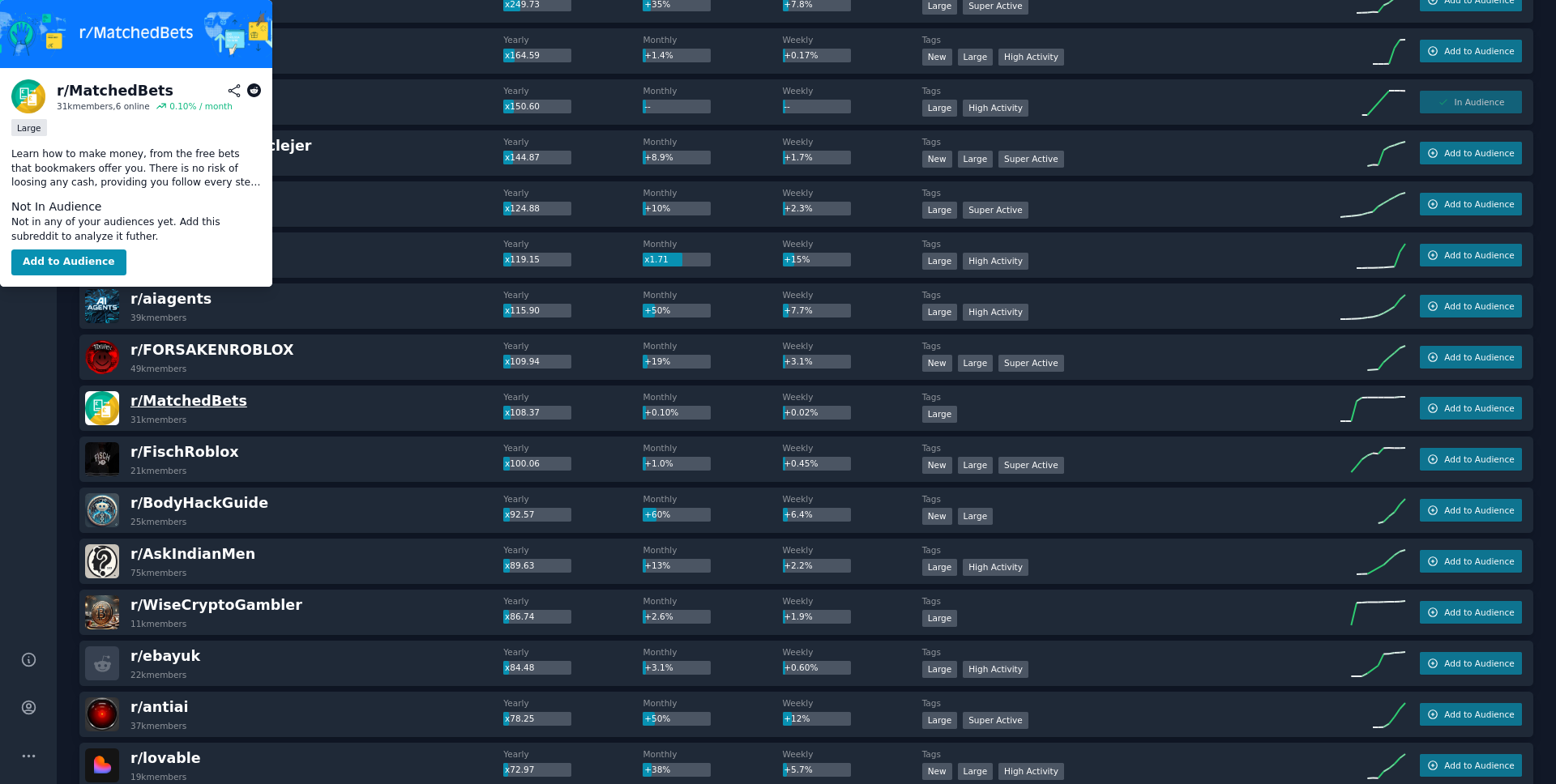
click at [202, 397] on span "r/ MatchedBets" at bounding box center [189, 400] width 117 height 16
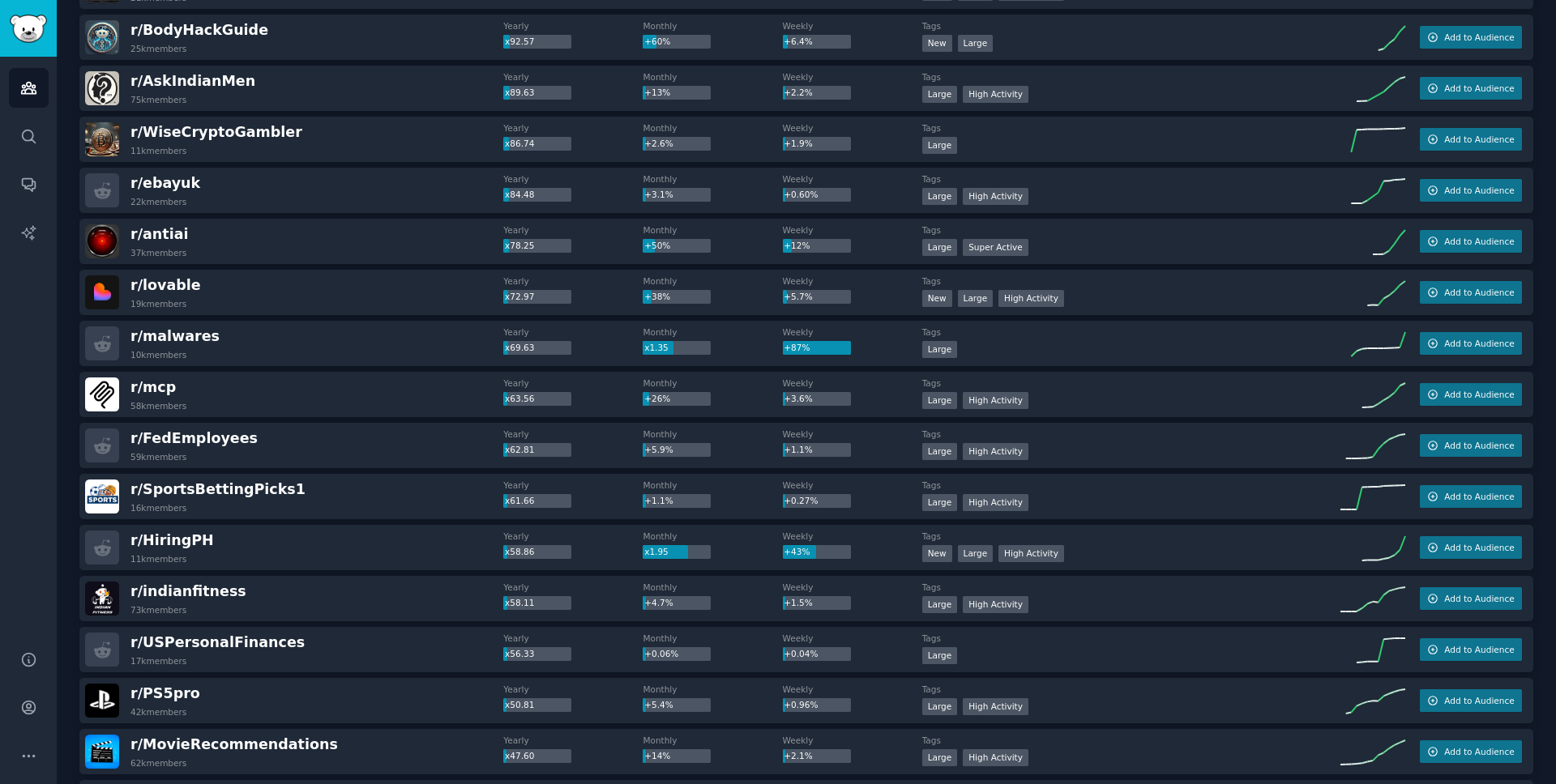
scroll to position [1034, 0]
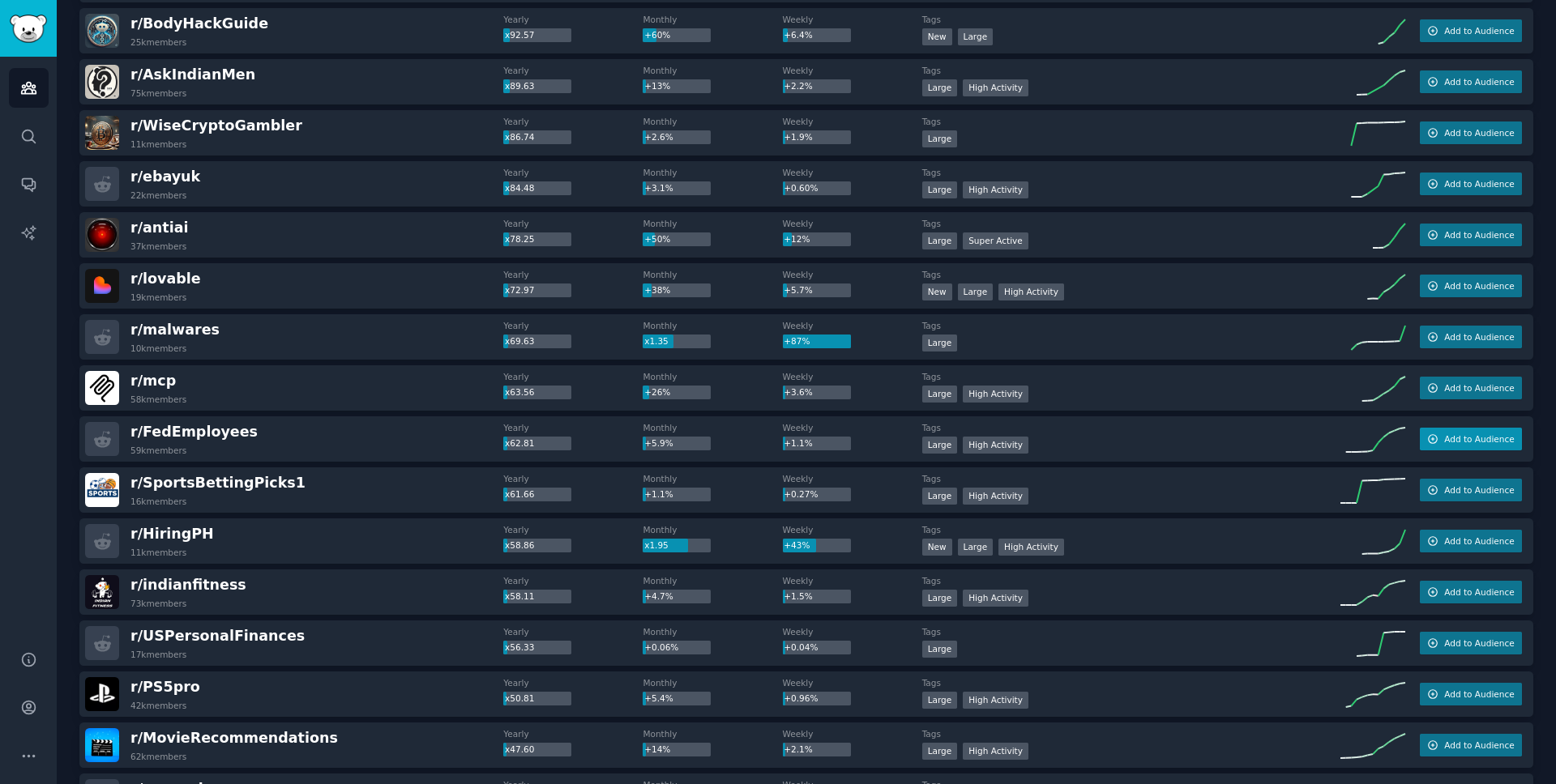
click at [1493, 434] on span "Add to Audience" at bounding box center [1479, 439] width 70 height 11
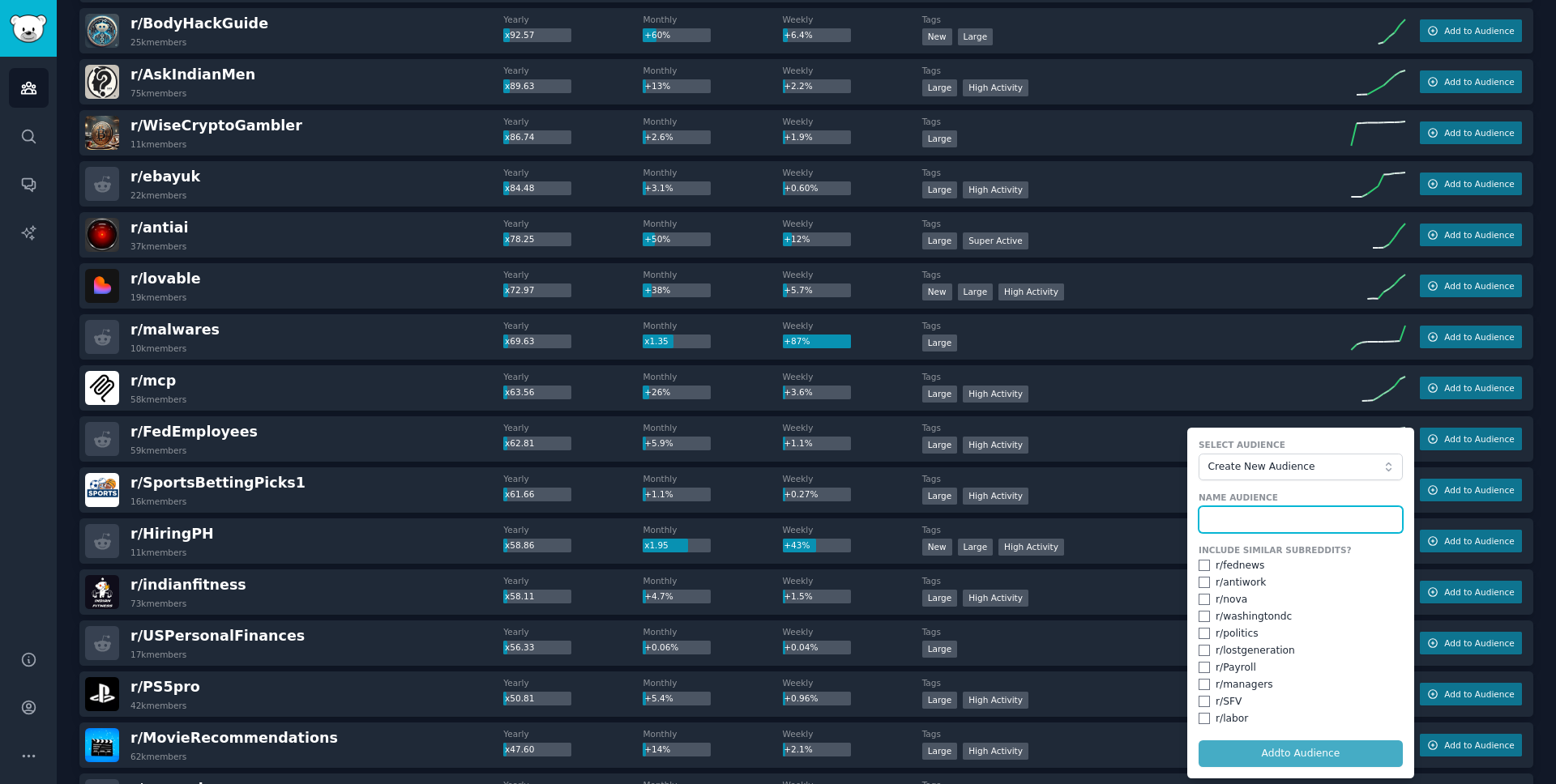
click at [1308, 518] on input "text" at bounding box center [1301, 519] width 204 height 28
type input "Federal Workplace"
click at [1199, 740] on button "Add to Audience" at bounding box center [1301, 753] width 204 height 28
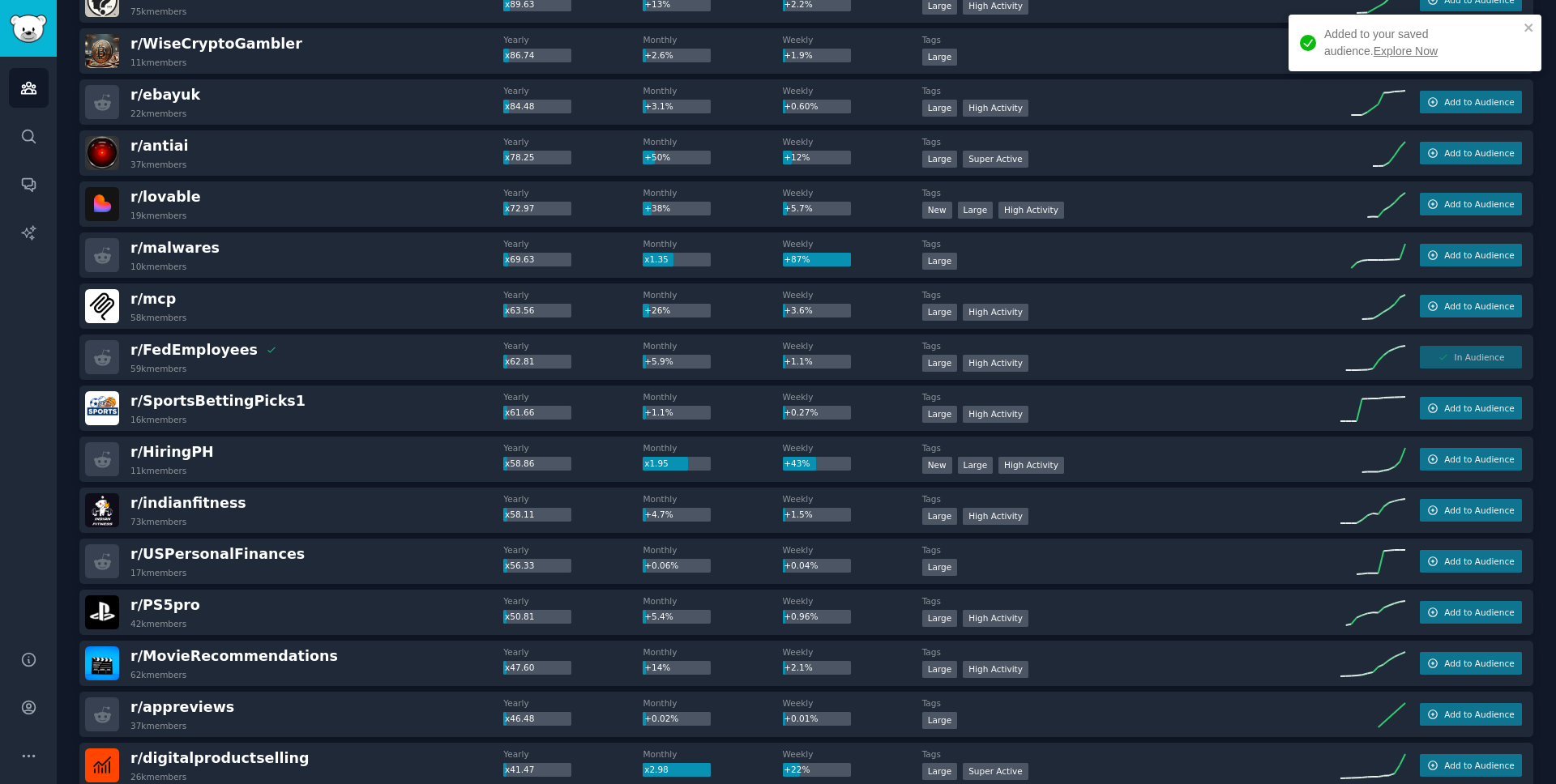
scroll to position [1131, 0]
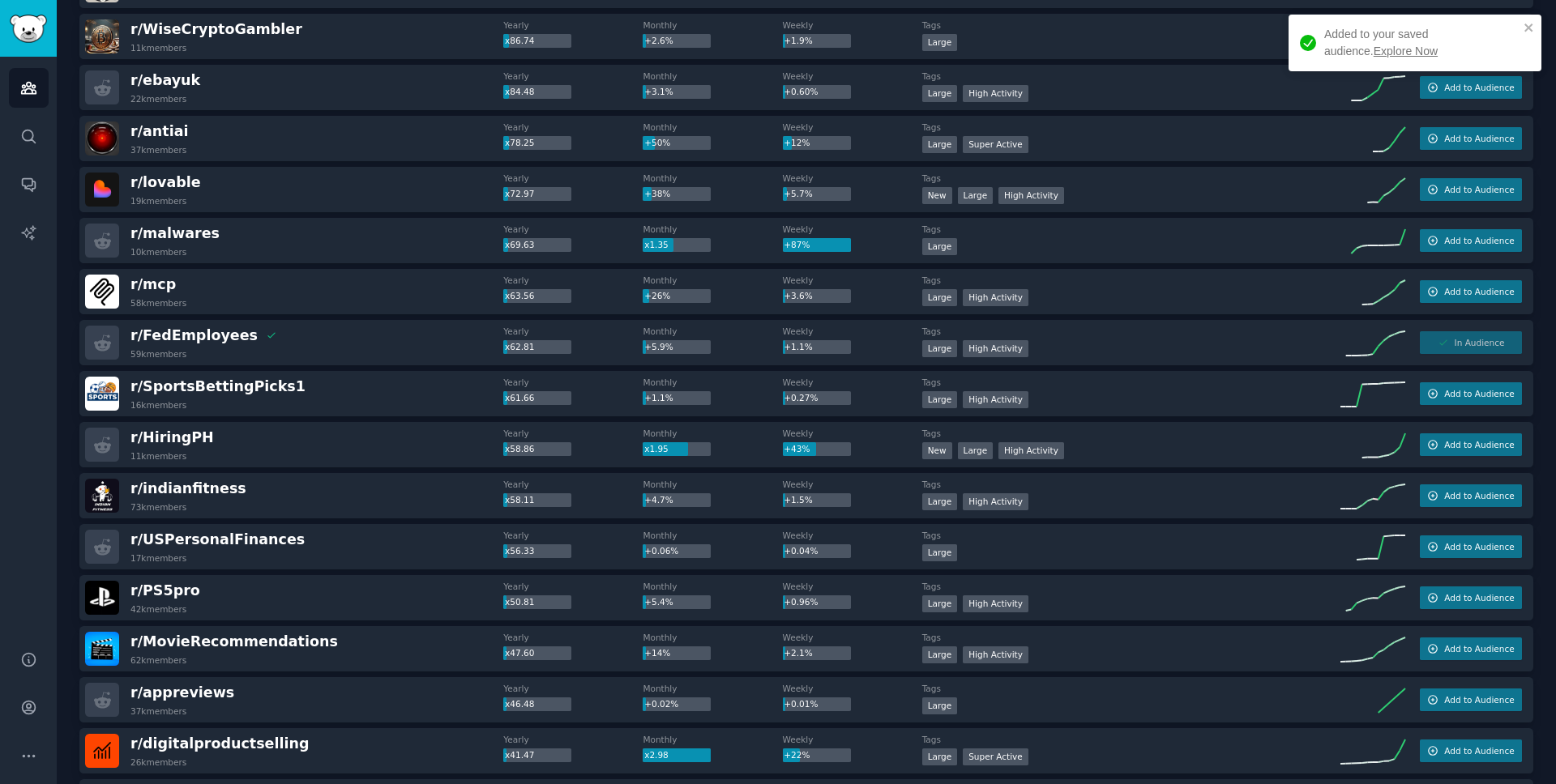
drag, startPoint x: 227, startPoint y: 428, endPoint x: 219, endPoint y: 432, distance: 8.9
click at [227, 428] on div "r/ HiringPH 11k members" at bounding box center [294, 445] width 418 height 34
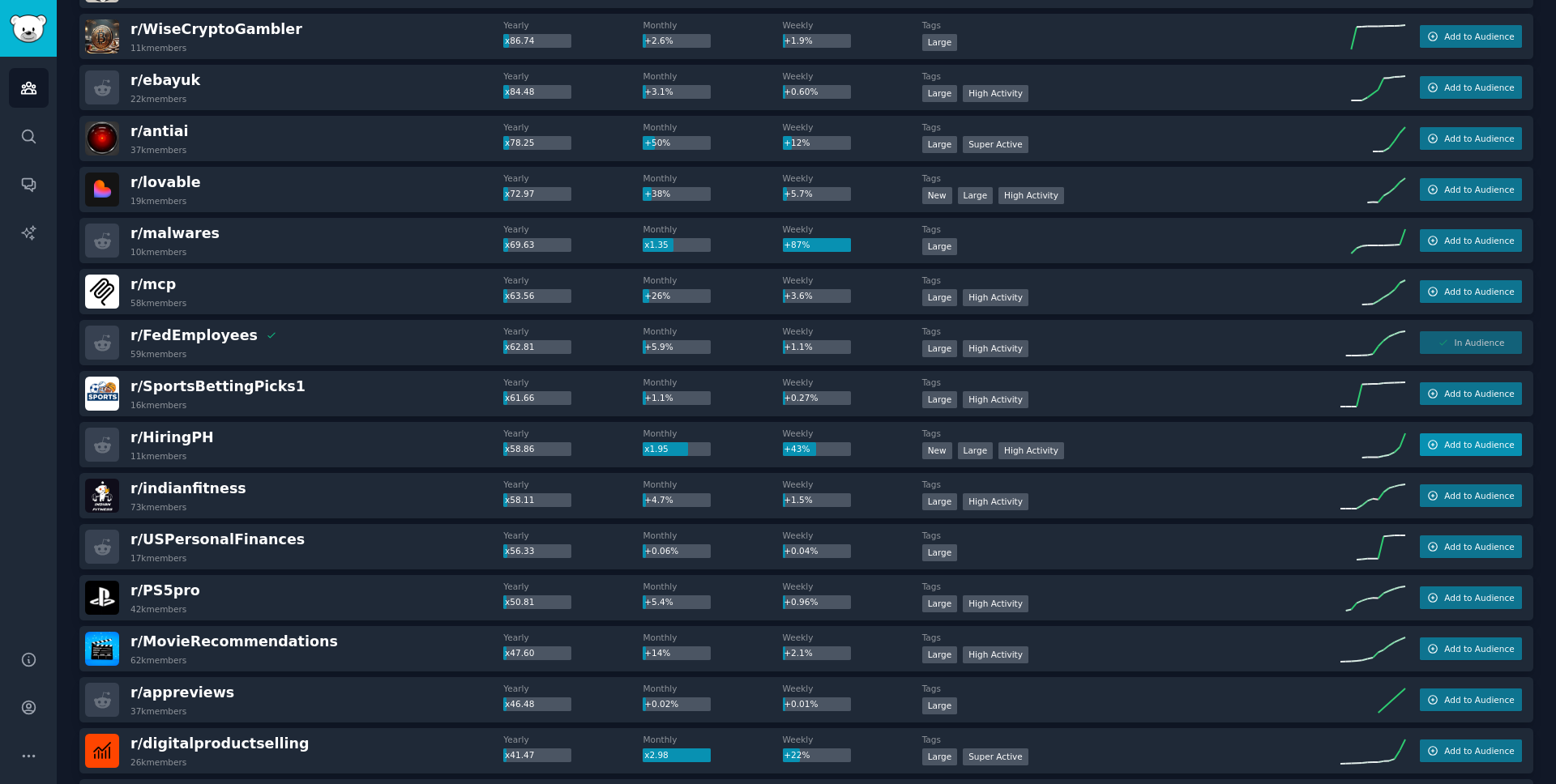
click at [1471, 441] on span "Add to Audience" at bounding box center [1479, 445] width 70 height 11
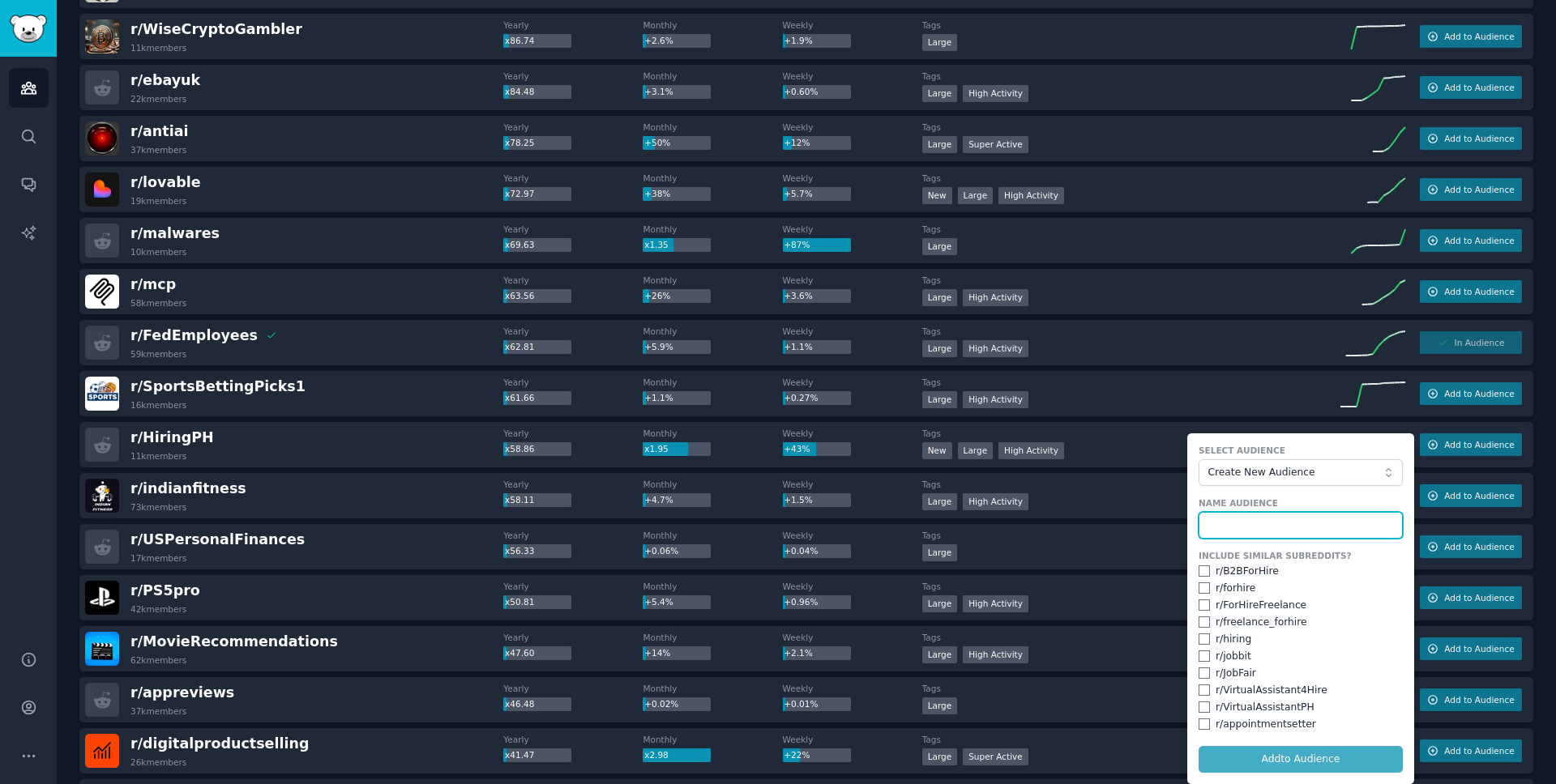
click at [1276, 519] on input "text" at bounding box center [1301, 525] width 204 height 28
type input "Career"
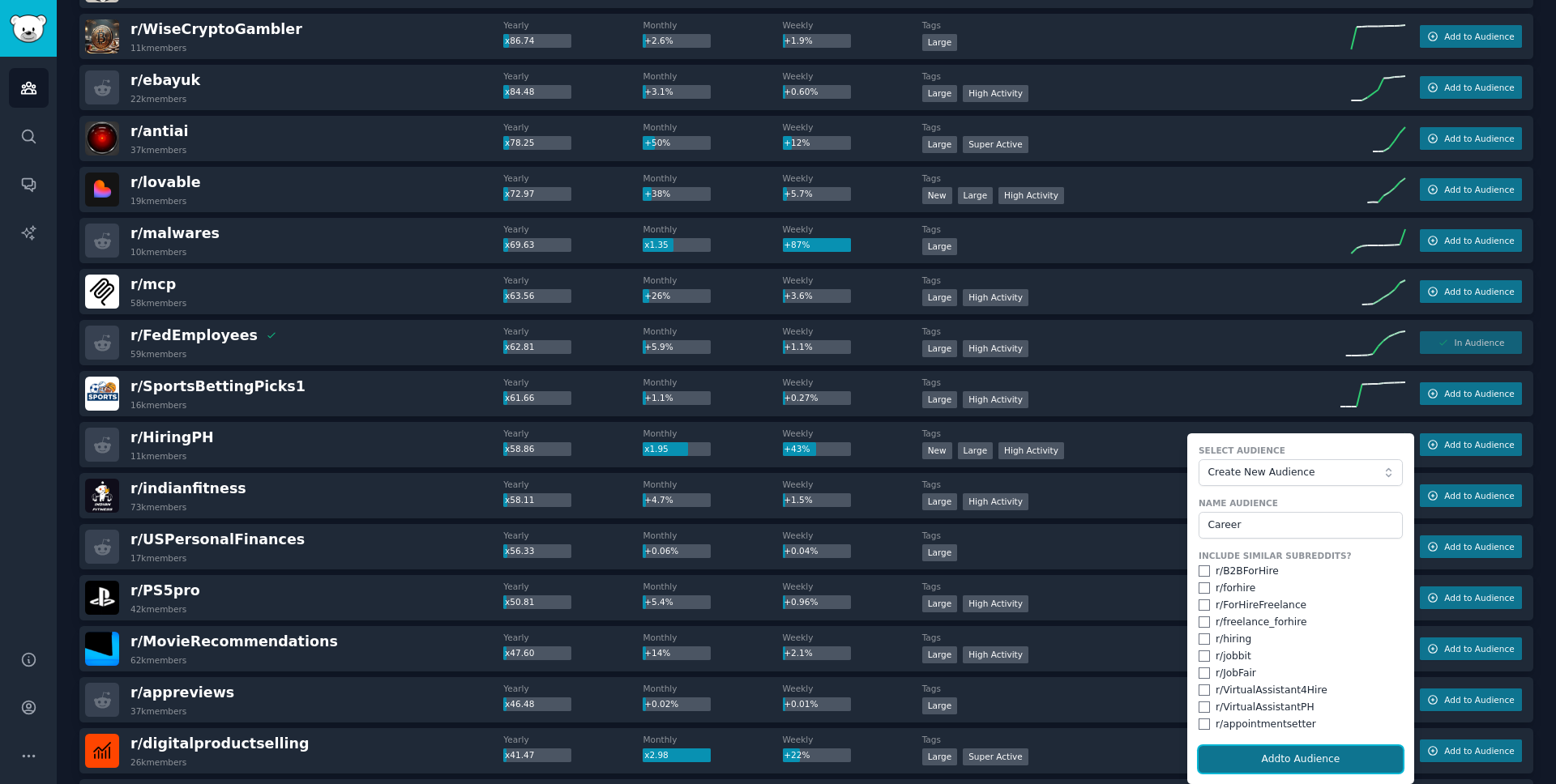
click at [1270, 759] on button "Add to Audience" at bounding box center [1301, 759] width 204 height 28
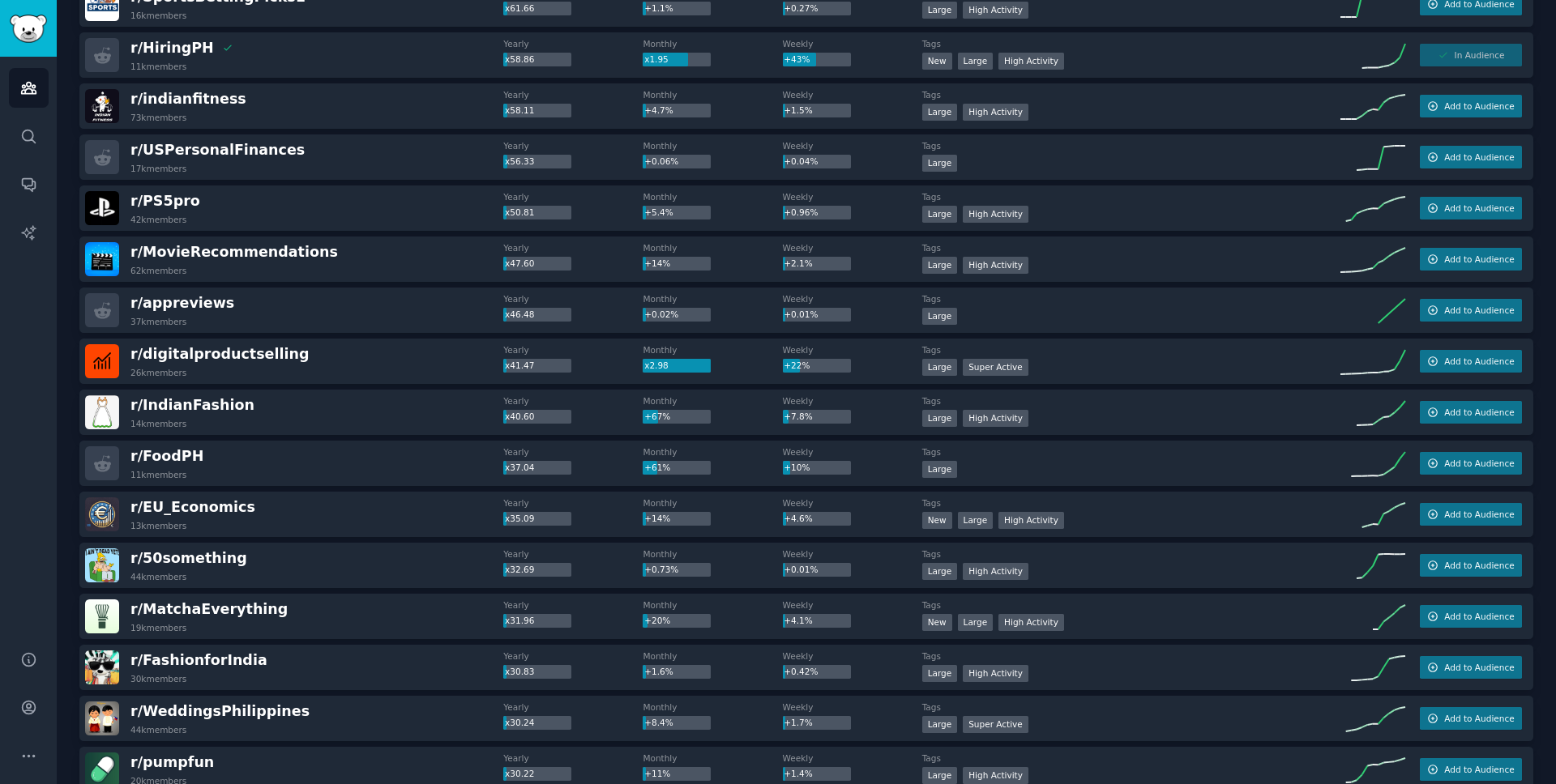
scroll to position [1535, 0]
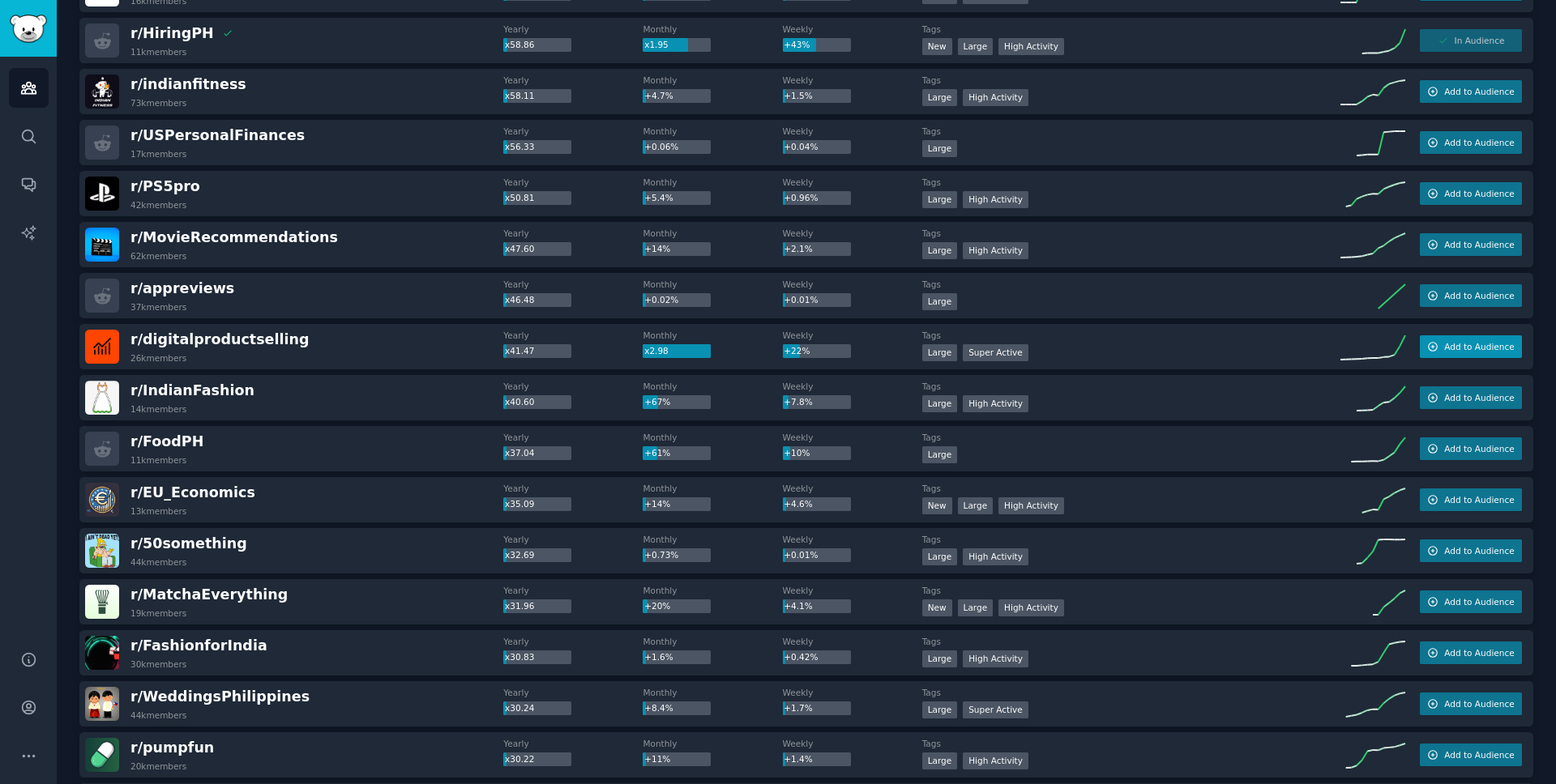
click at [1452, 345] on span "Add to Audience" at bounding box center [1479, 347] width 70 height 11
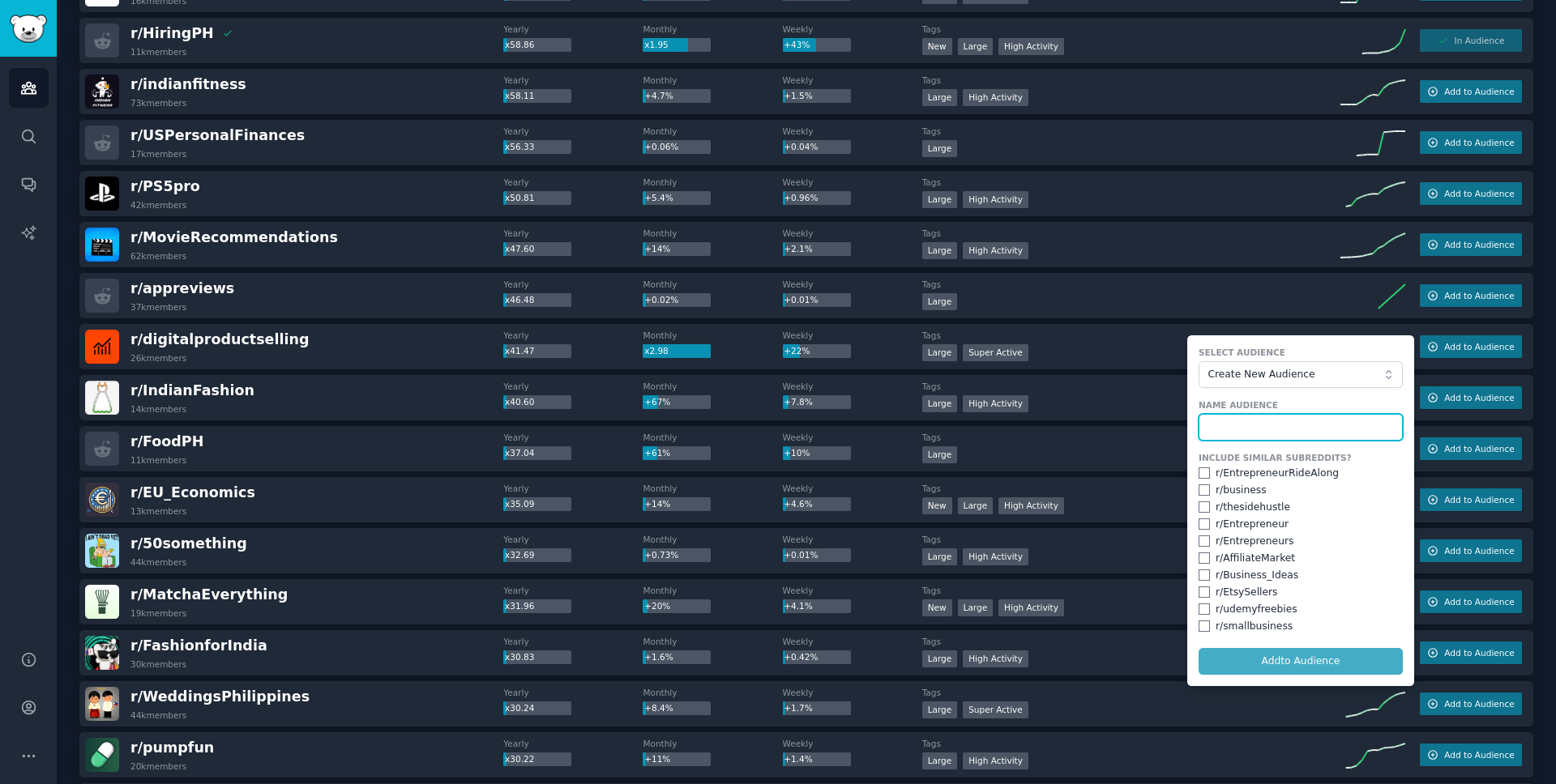
click at [1268, 430] on input "text" at bounding box center [1301, 427] width 204 height 28
type input "Entrepreneurs"
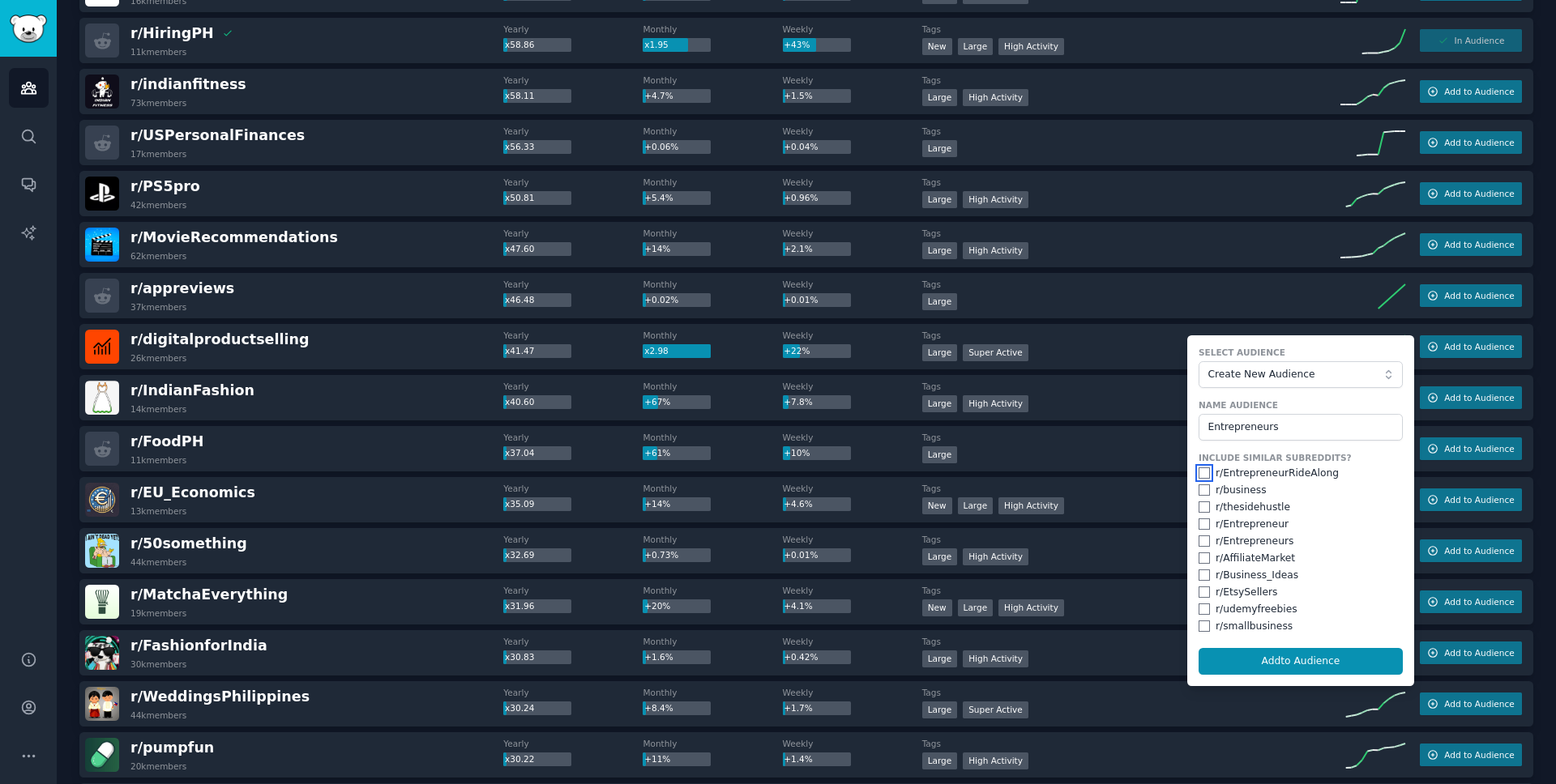
click at [1199, 474] on input "checkbox" at bounding box center [1204, 473] width 11 height 11
checkbox input "true"
click at [1201, 524] on input "checkbox" at bounding box center [1204, 524] width 11 height 11
checkbox input "true"
click at [1199, 552] on div "r/ AffiliateMarket" at bounding box center [1301, 559] width 204 height 14
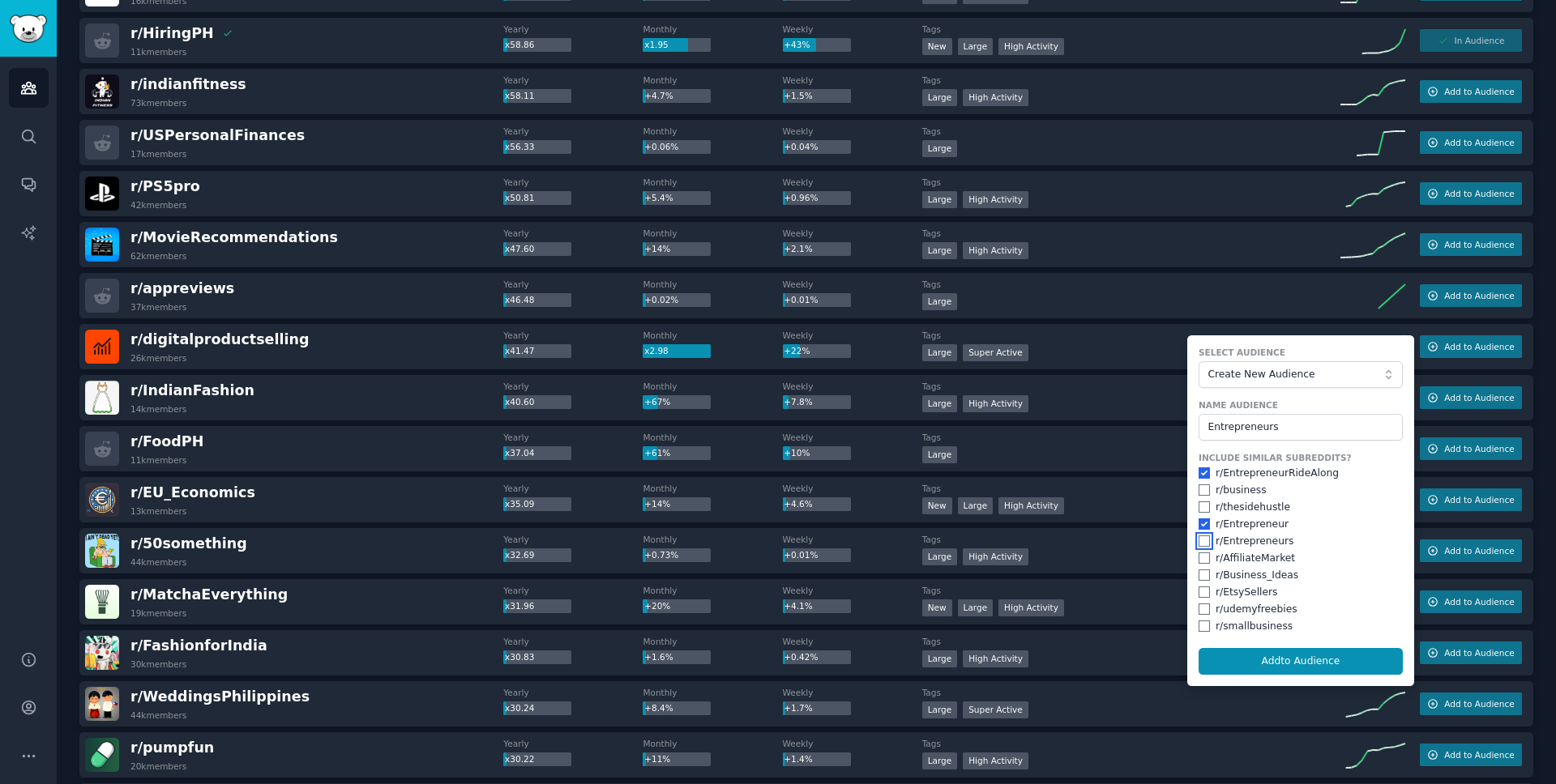
click at [1199, 541] on input "checkbox" at bounding box center [1204, 541] width 11 height 11
checkbox input "true"
click at [1201, 506] on input "checkbox" at bounding box center [1204, 507] width 11 height 11
checkbox input "true"
click at [1238, 662] on button "Add to Audience" at bounding box center [1301, 662] width 204 height 28
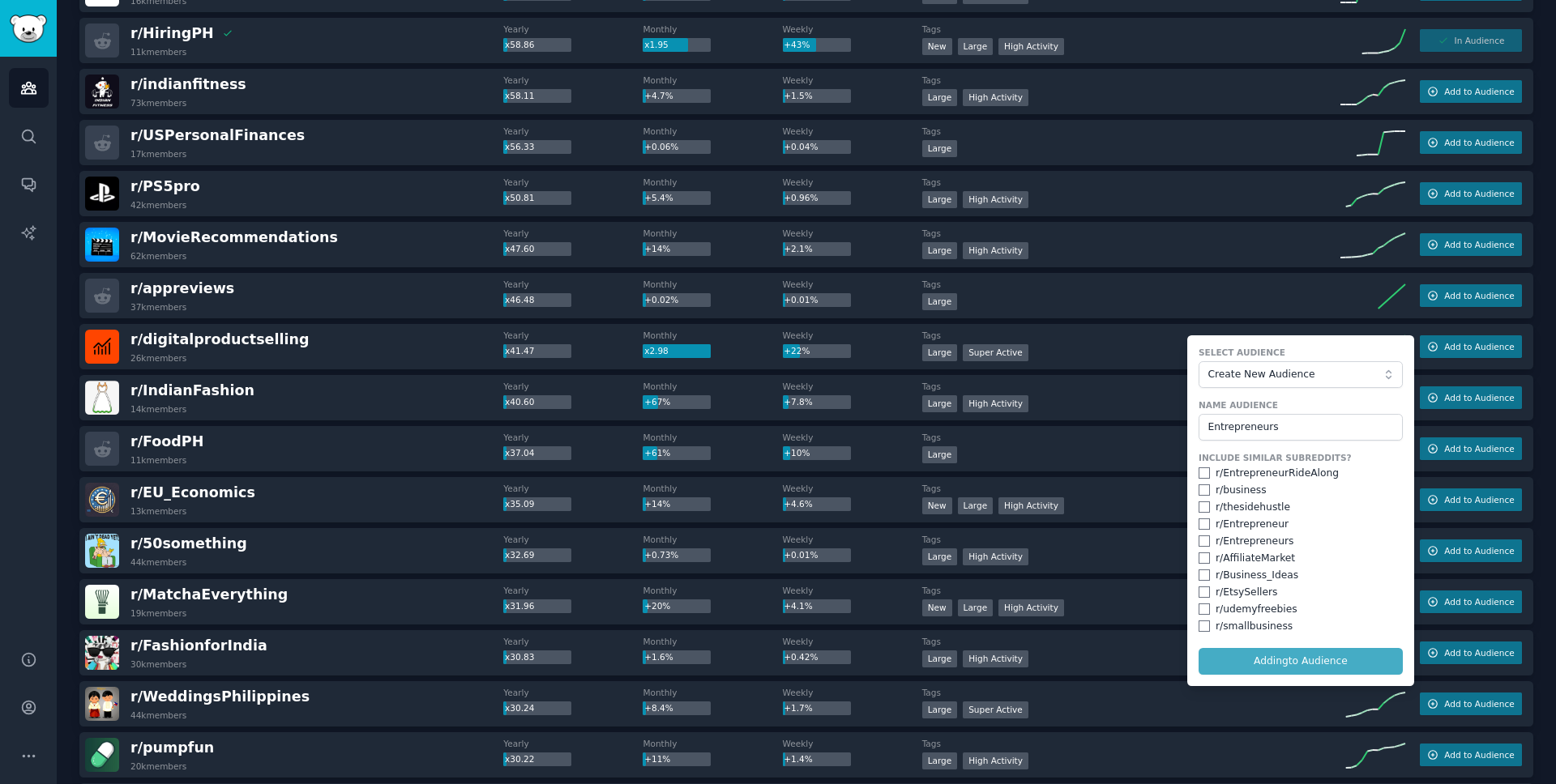
checkbox input "false"
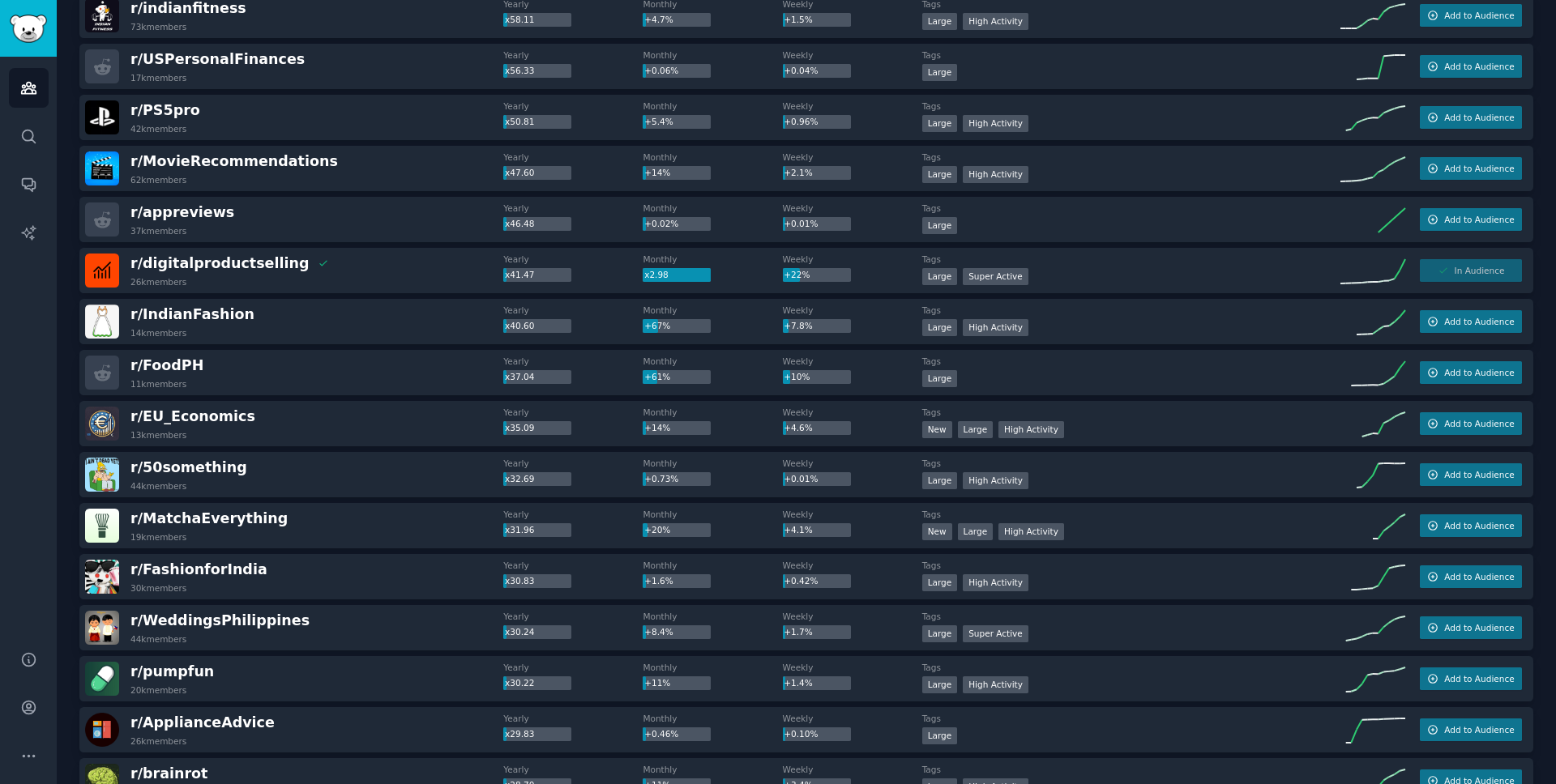
scroll to position [1612, 0]
click at [1474, 526] on span "Add to Audience" at bounding box center [1479, 525] width 70 height 11
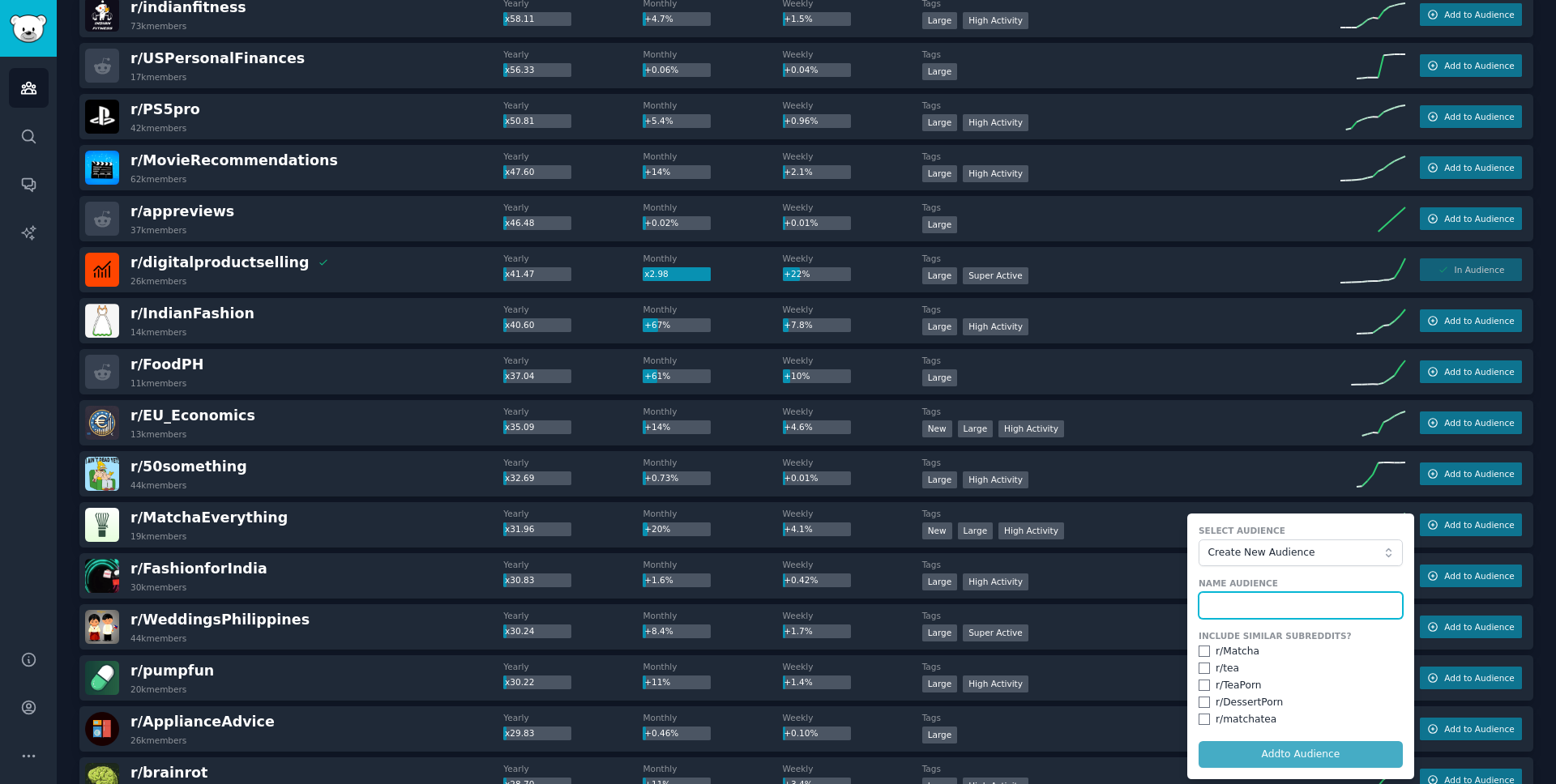
click at [1309, 596] on input "text" at bounding box center [1301, 605] width 204 height 28
type input "Tea"
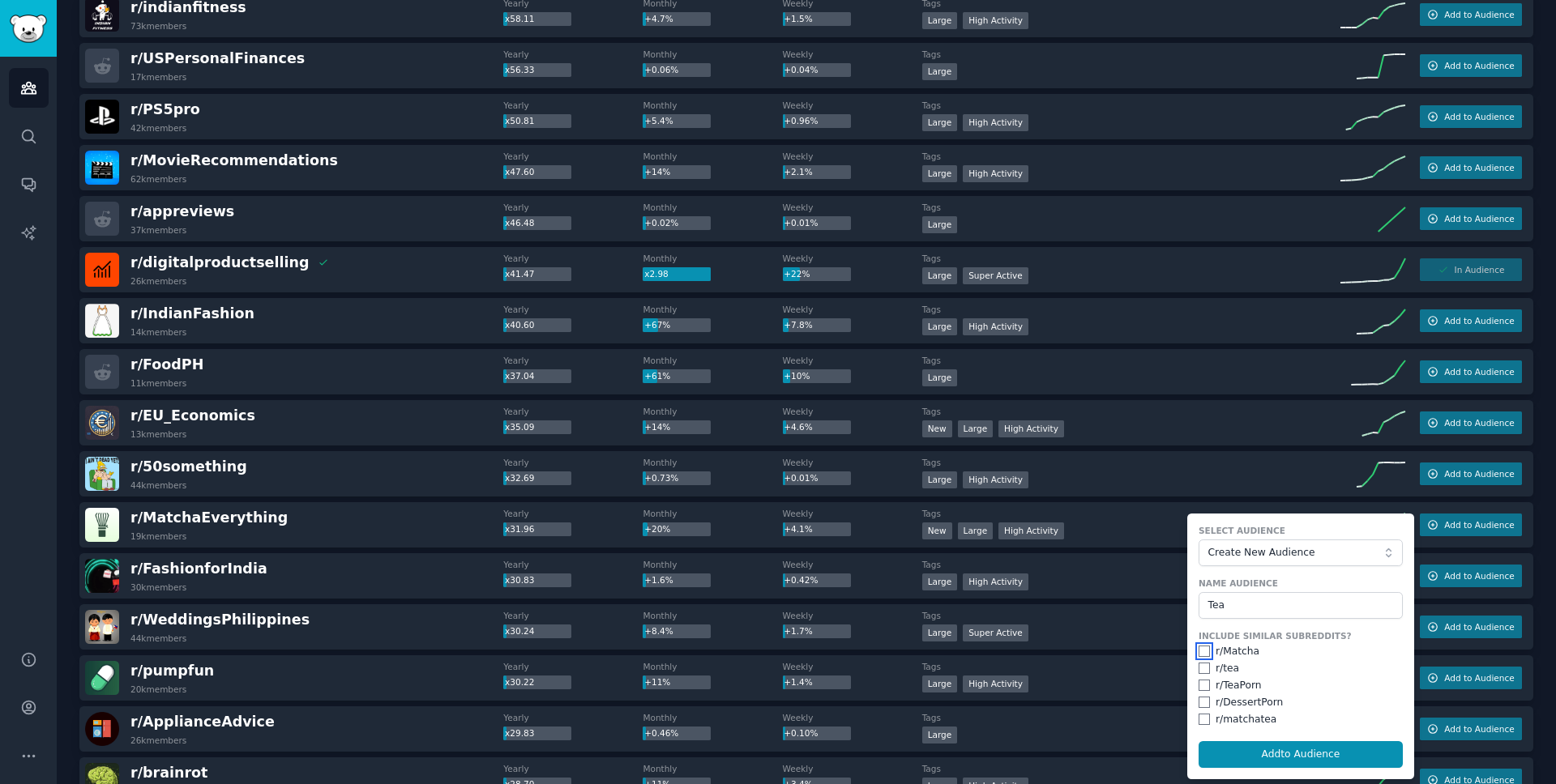
click at [1204, 649] on input "checkbox" at bounding box center [1204, 651] width 11 height 11
checkbox input "true"
click at [1204, 668] on input "checkbox" at bounding box center [1204, 668] width 11 height 11
checkbox input "true"
click at [1199, 686] on input "checkbox" at bounding box center [1204, 686] width 11 height 11
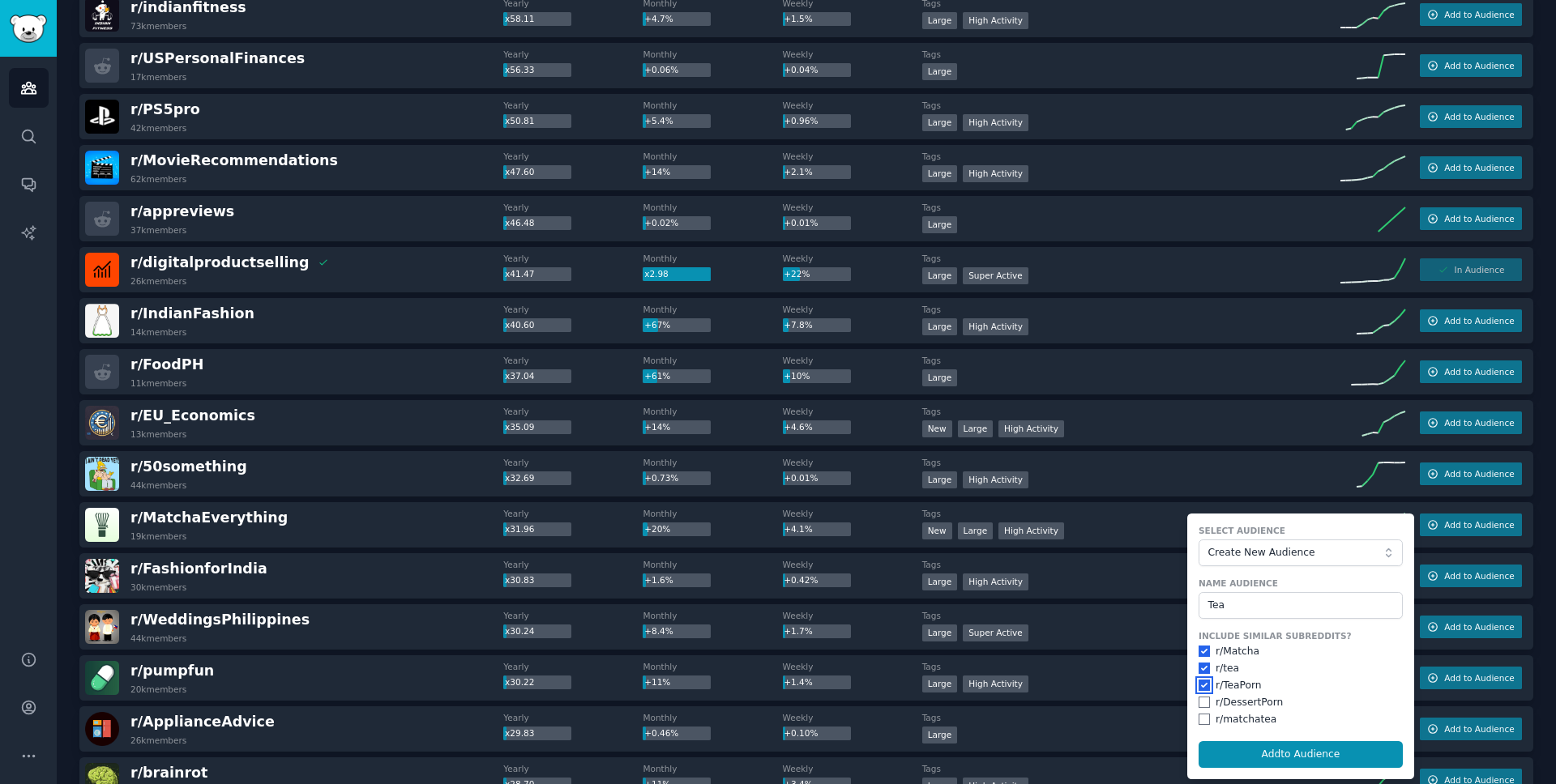
checkbox input "true"
click at [1205, 723] on div "r/ matchatea" at bounding box center [1301, 719] width 204 height 14
click at [1202, 721] on input "checkbox" at bounding box center [1204, 719] width 11 height 11
checkbox input "true"
click at [1205, 740] on form "Select Audience Create New Audience Name Audience Tea Include Similar Subreddit…" at bounding box center [1301, 646] width 227 height 265
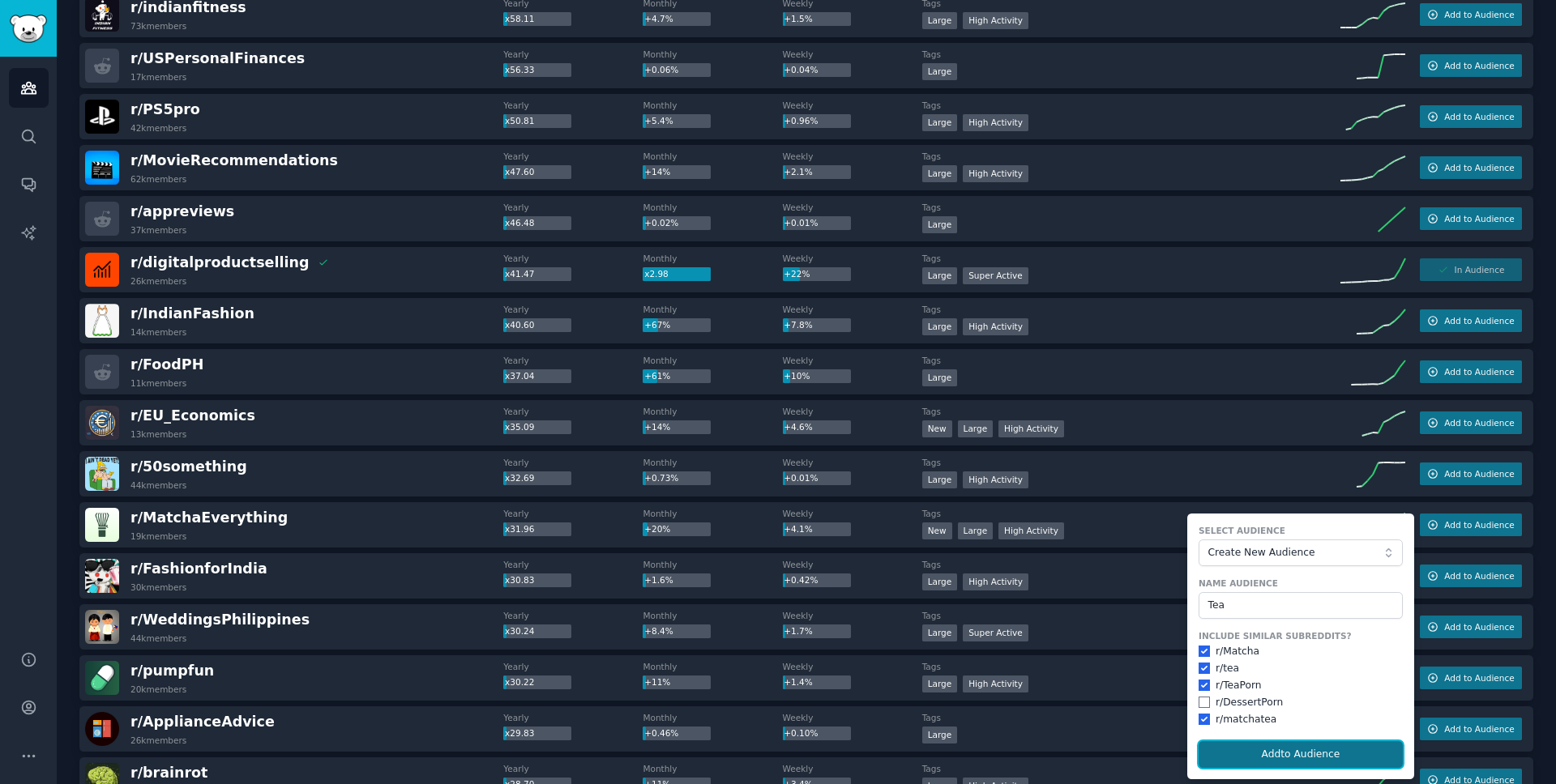
click at [1226, 747] on button "Add to Audience" at bounding box center [1301, 754] width 204 height 28
checkbox input "false"
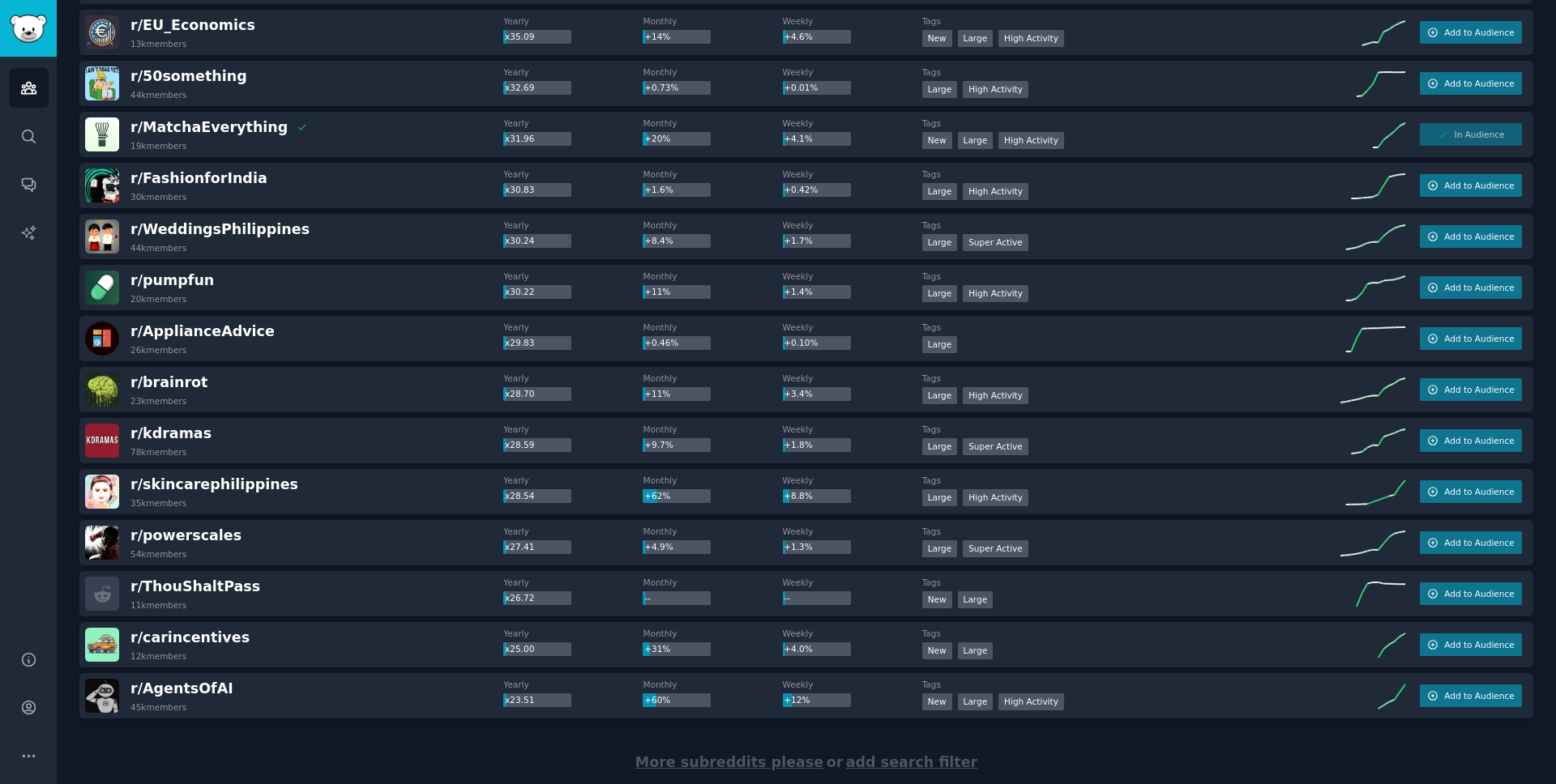
scroll to position [2008, 0]
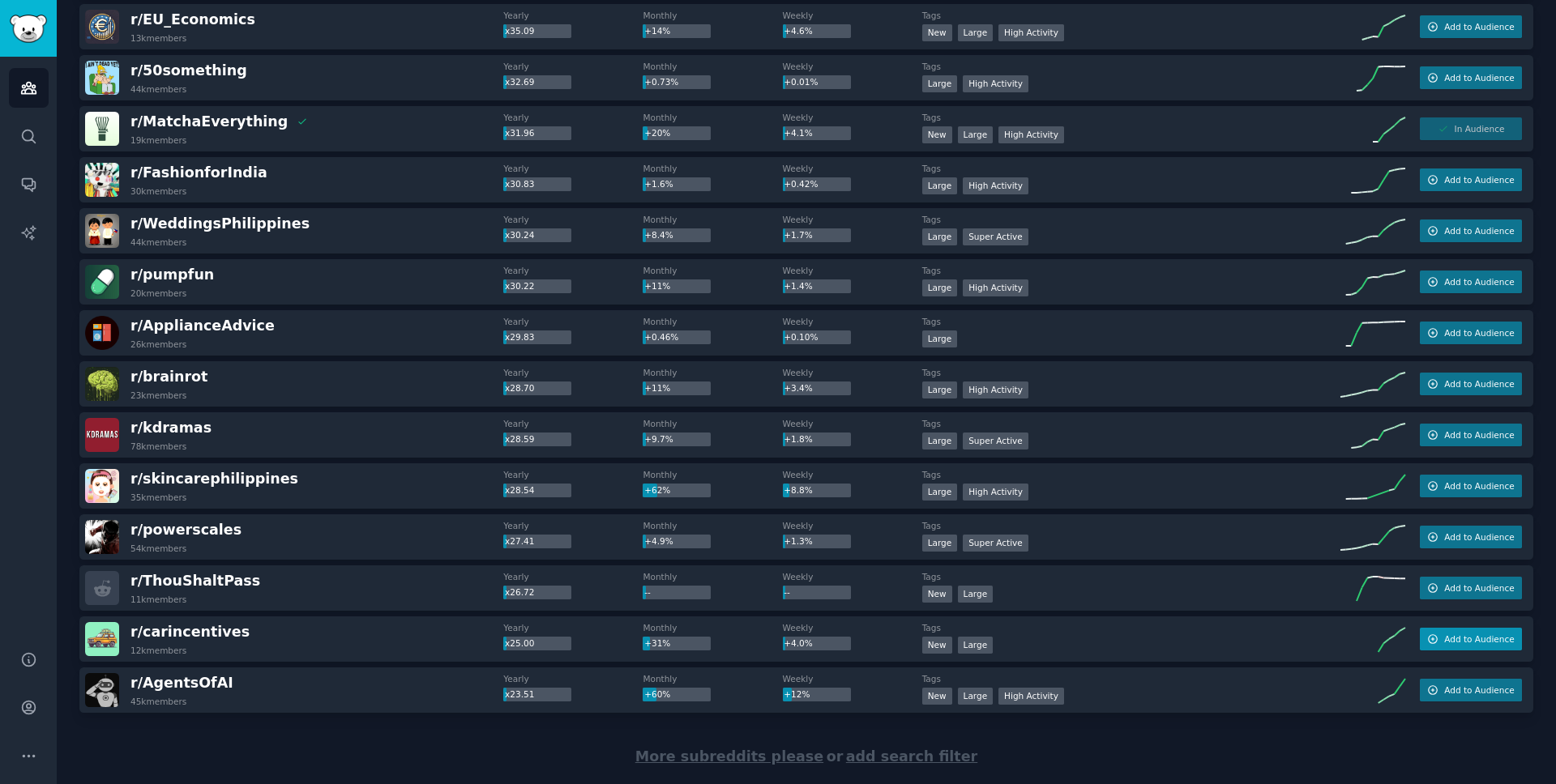
click at [1454, 638] on span "Add to Audience" at bounding box center [1479, 639] width 70 height 11
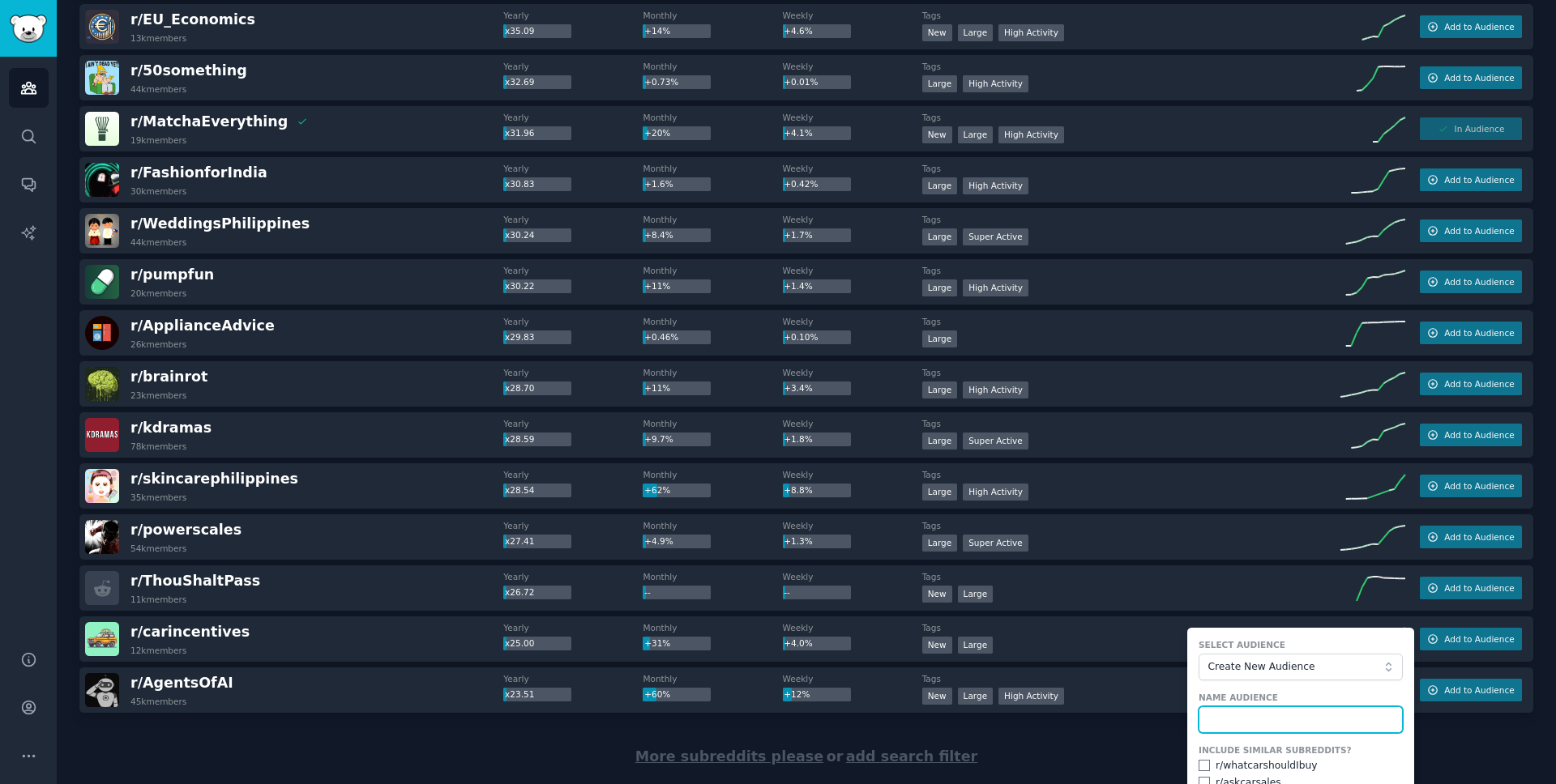
click at [1262, 715] on input "text" at bounding box center [1301, 720] width 204 height 28
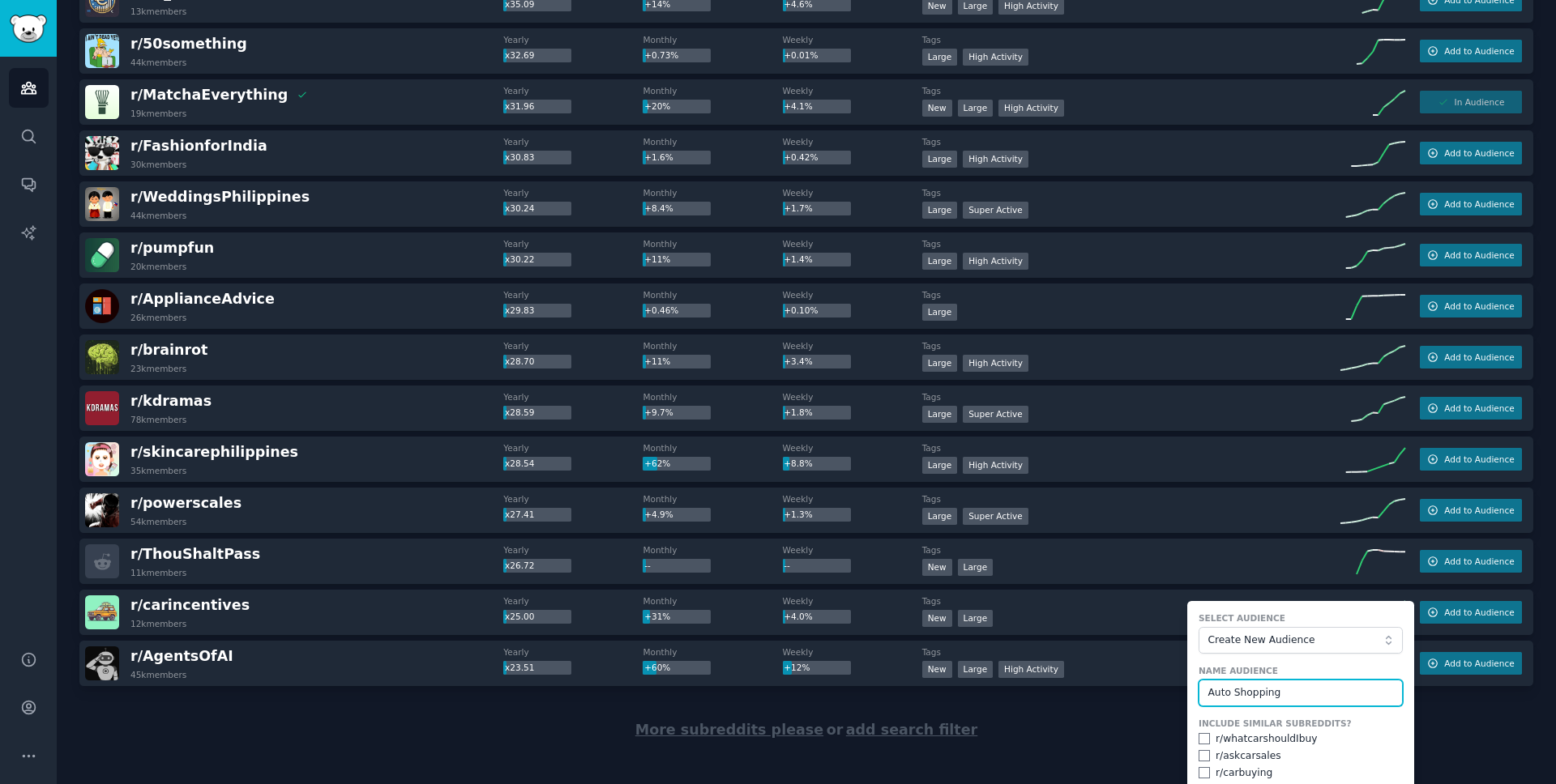
scroll to position [2084, 0]
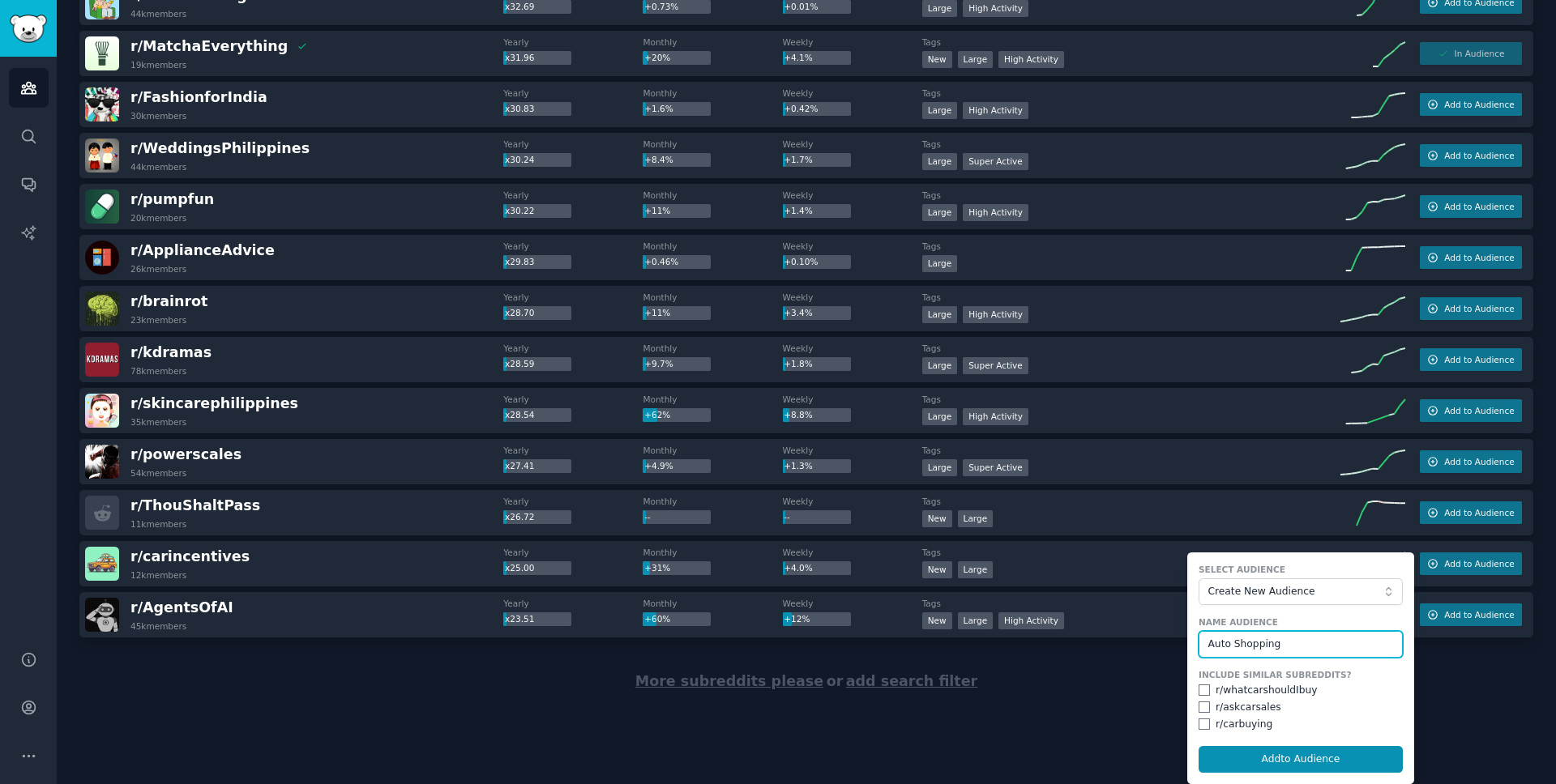
type input "Auto Shopping"
drag, startPoint x: 1270, startPoint y: 695, endPoint x: 1250, endPoint y: 692, distance: 20.2
click at [1269, 695] on div "r/ whatcarshouldIbuy" at bounding box center [1266, 690] width 102 height 14
click at [1199, 691] on input "checkbox" at bounding box center [1204, 690] width 11 height 11
checkbox input "true"
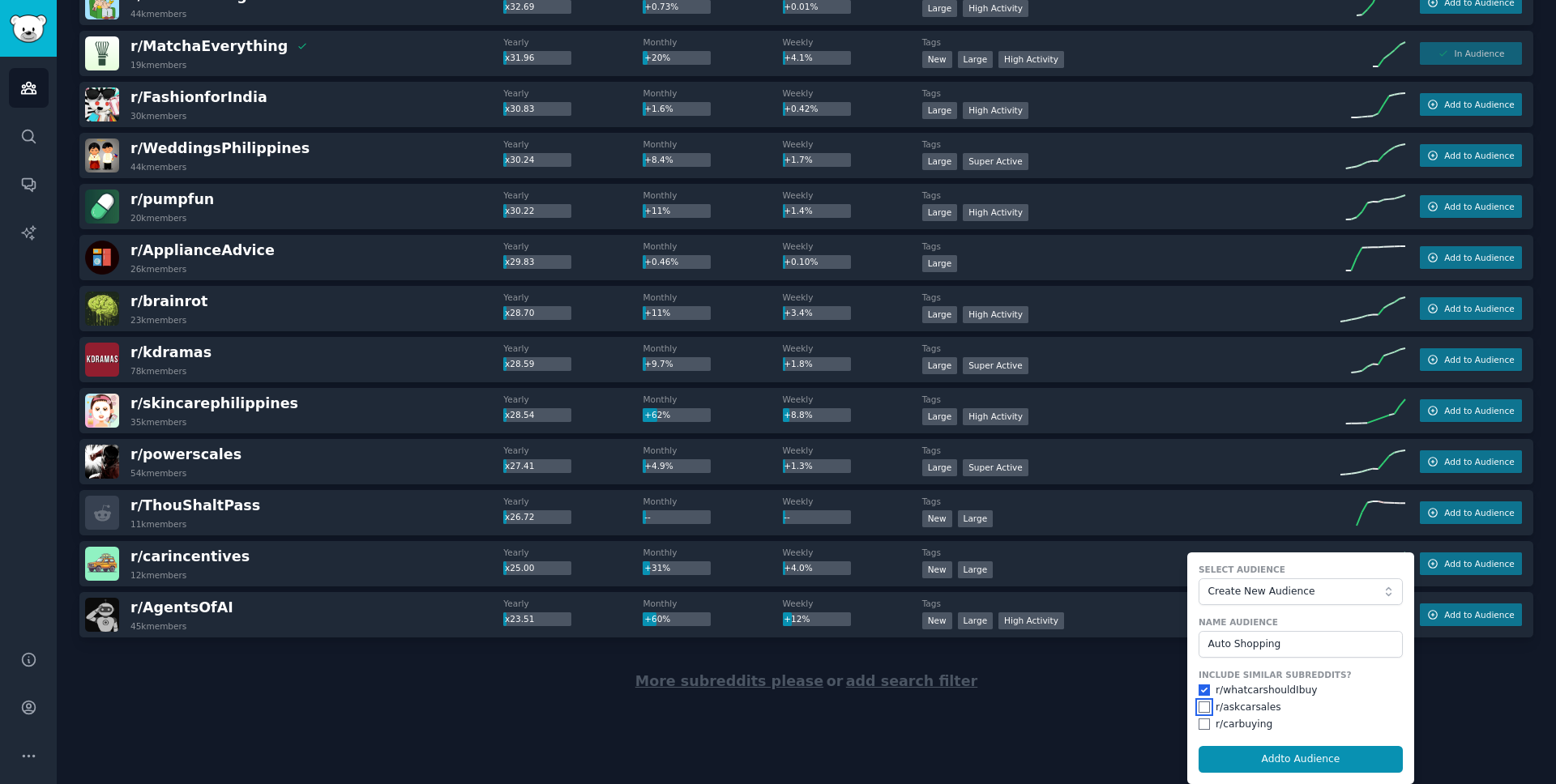
click at [1199, 706] on input "checkbox" at bounding box center [1204, 708] width 11 height 11
checkbox input "true"
click at [1204, 724] on input "checkbox" at bounding box center [1204, 724] width 11 height 11
checkbox input "true"
click at [1230, 755] on button "Add to Audience" at bounding box center [1301, 759] width 204 height 28
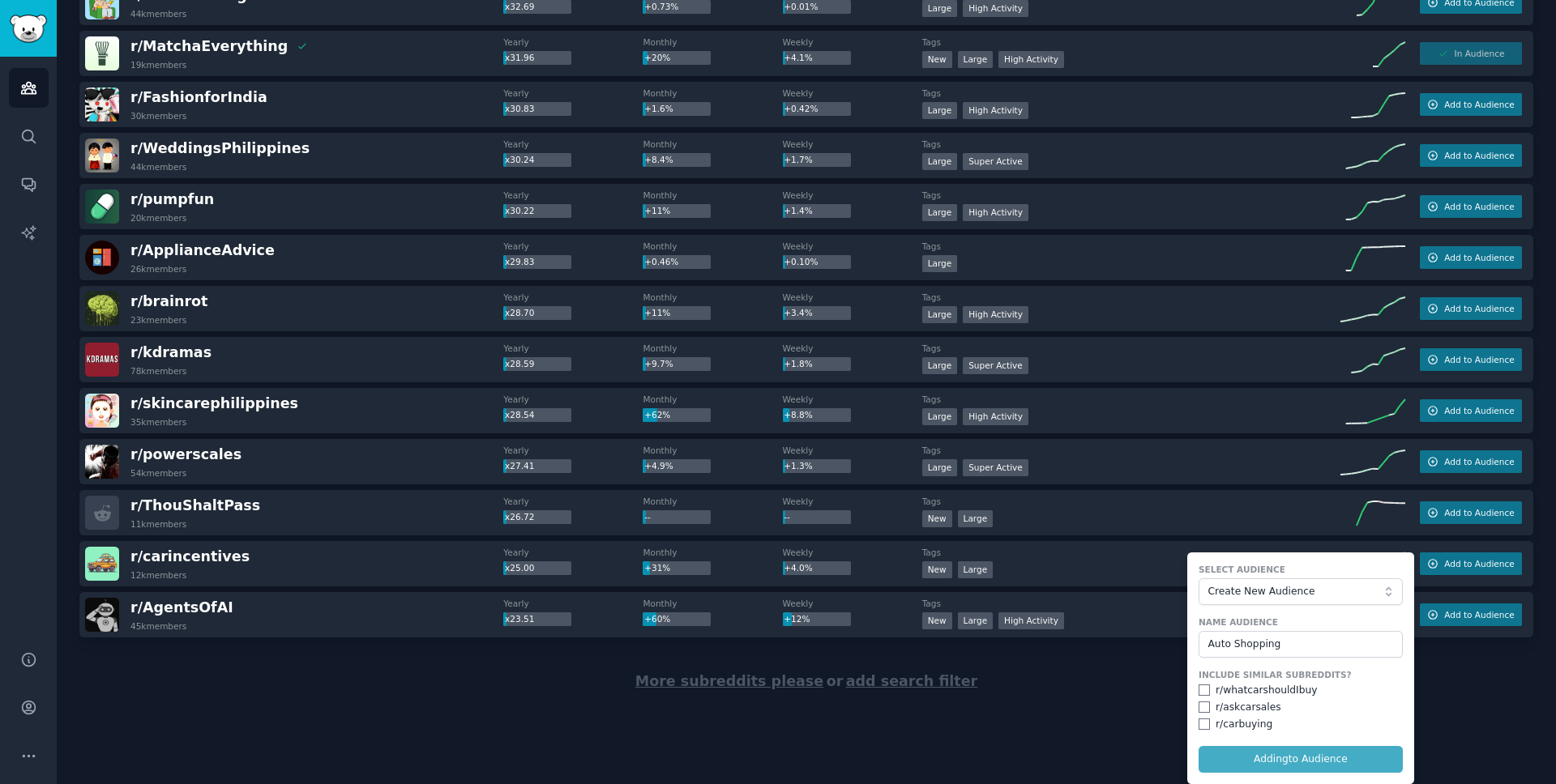
checkbox input "false"
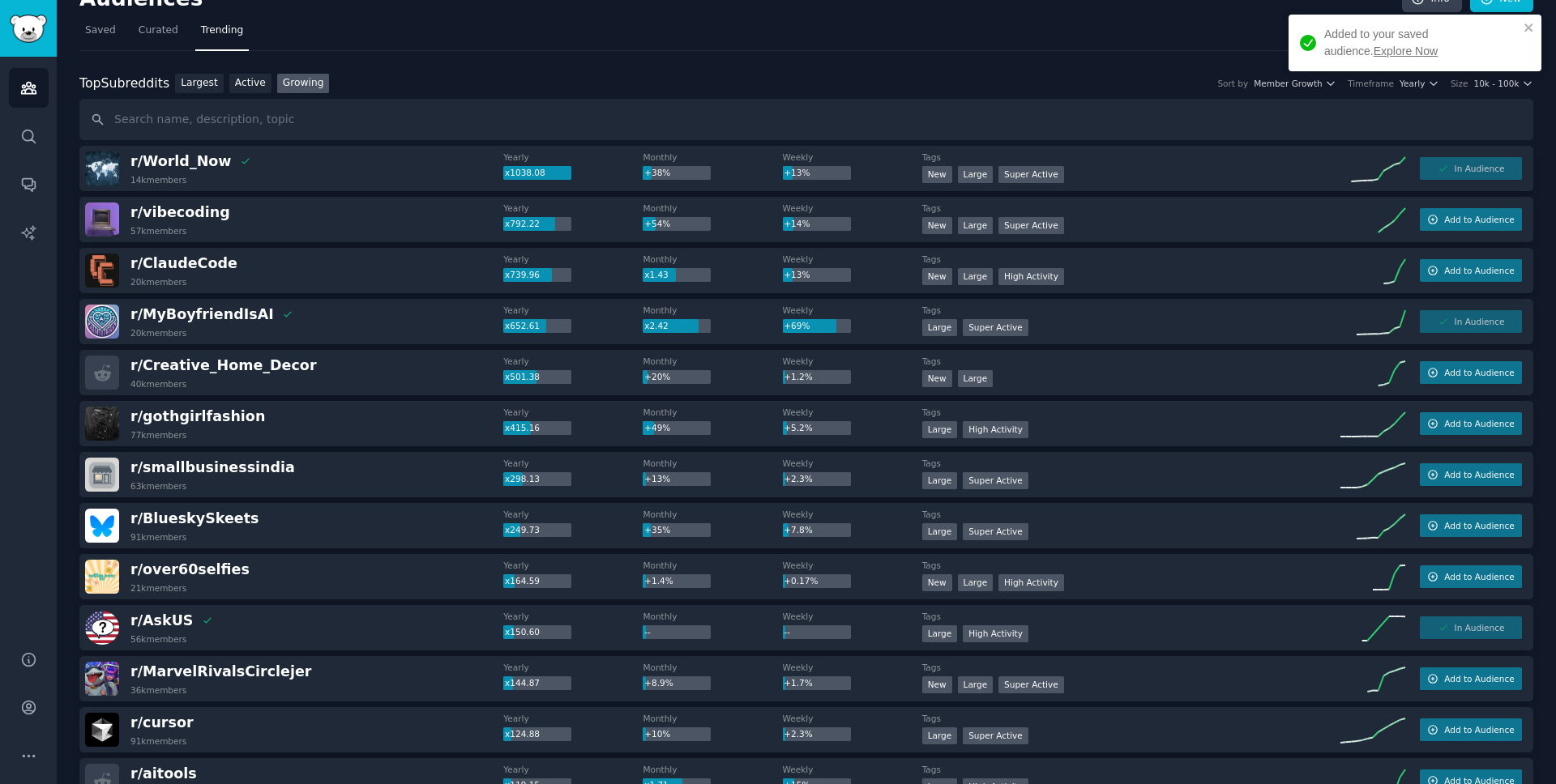
scroll to position [0, 0]
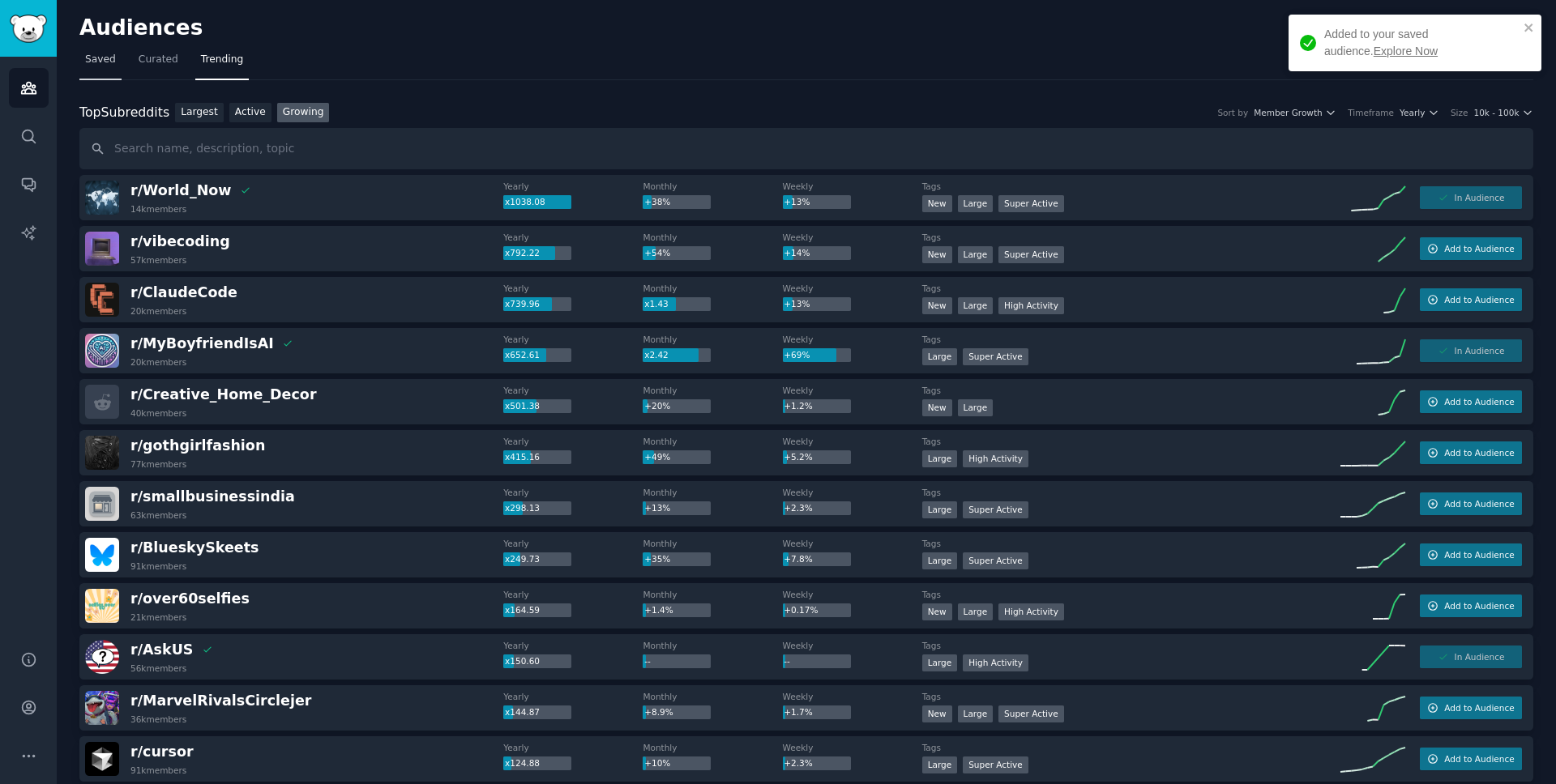
click at [95, 59] on span "Saved" at bounding box center [100, 59] width 31 height 14
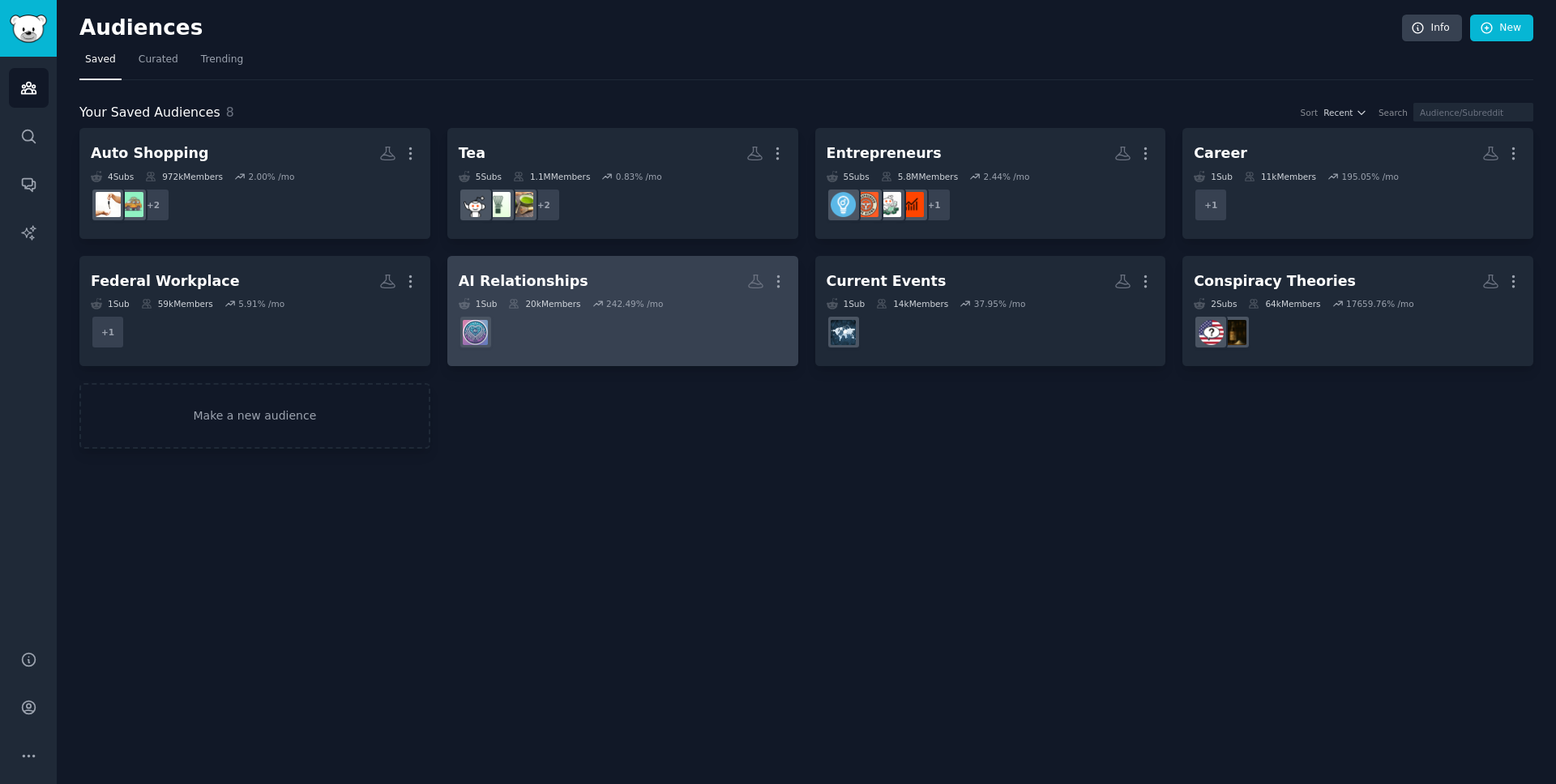
click at [540, 285] on div "AI Relationships" at bounding box center [523, 281] width 130 height 20
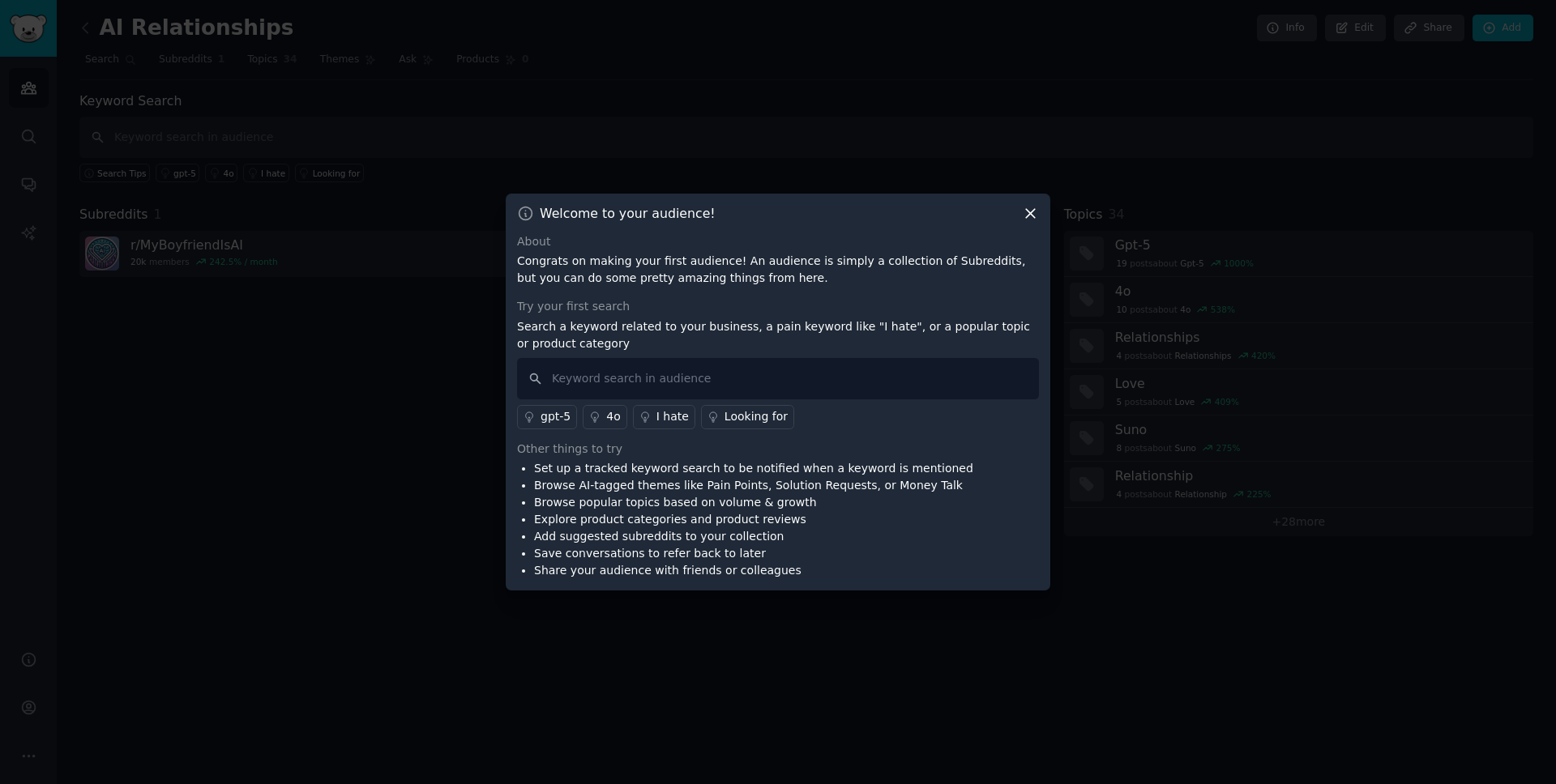
click at [1032, 211] on icon at bounding box center [1030, 213] width 9 height 9
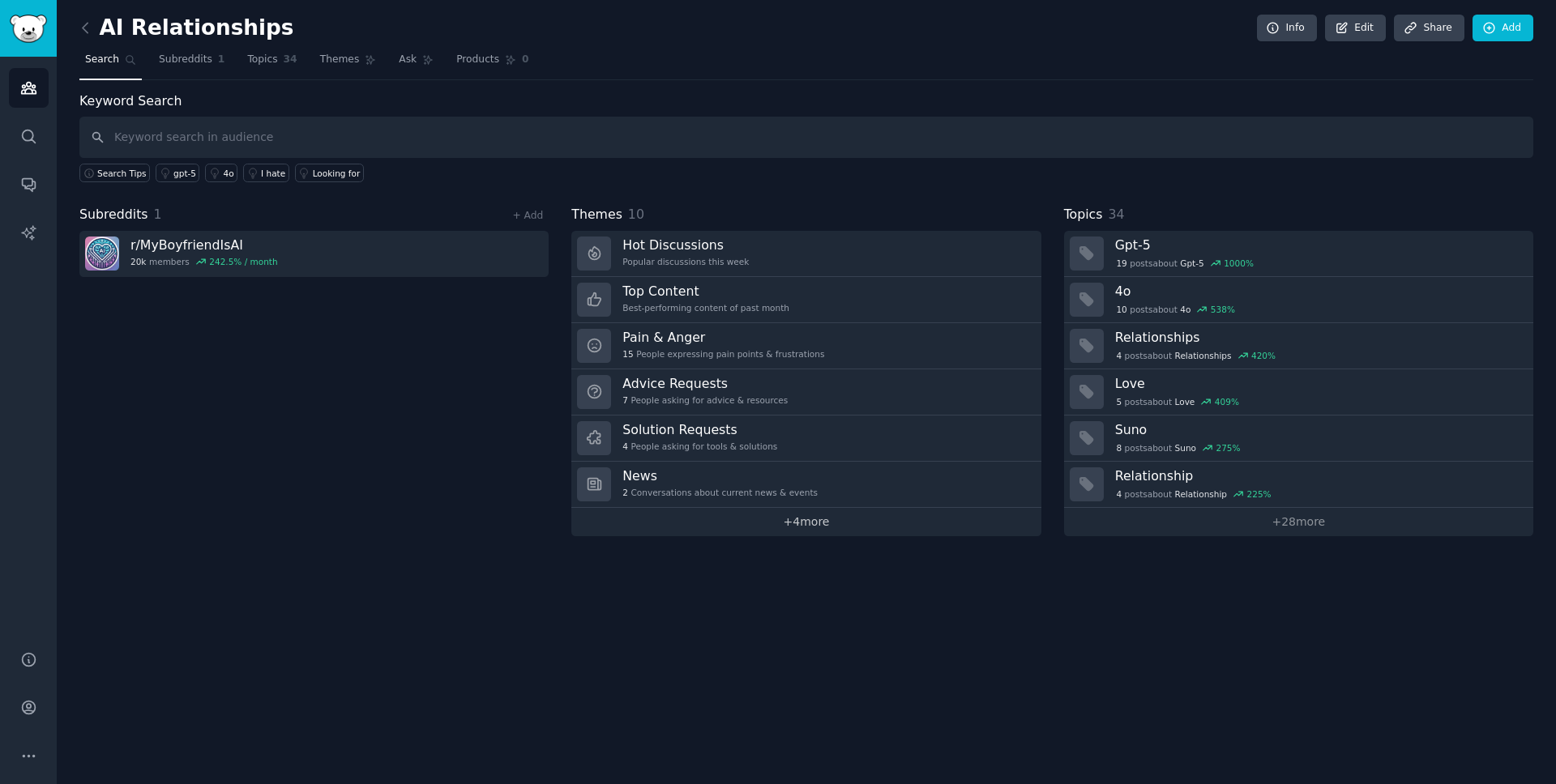
click at [799, 526] on link "+ 4 more" at bounding box center [805, 522] width 469 height 29
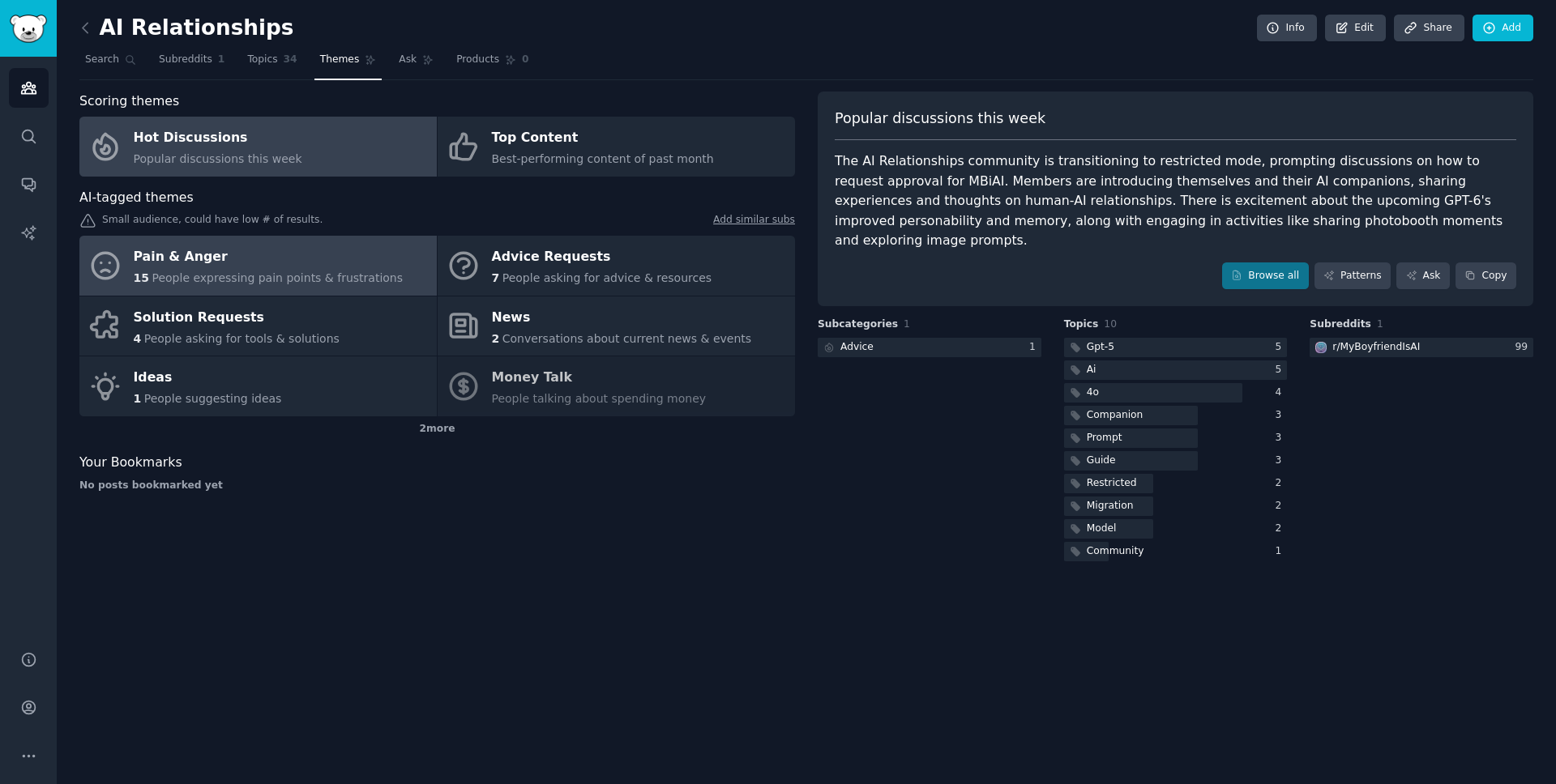
click at [224, 263] on div "Pain & Anger" at bounding box center [268, 257] width 269 height 26
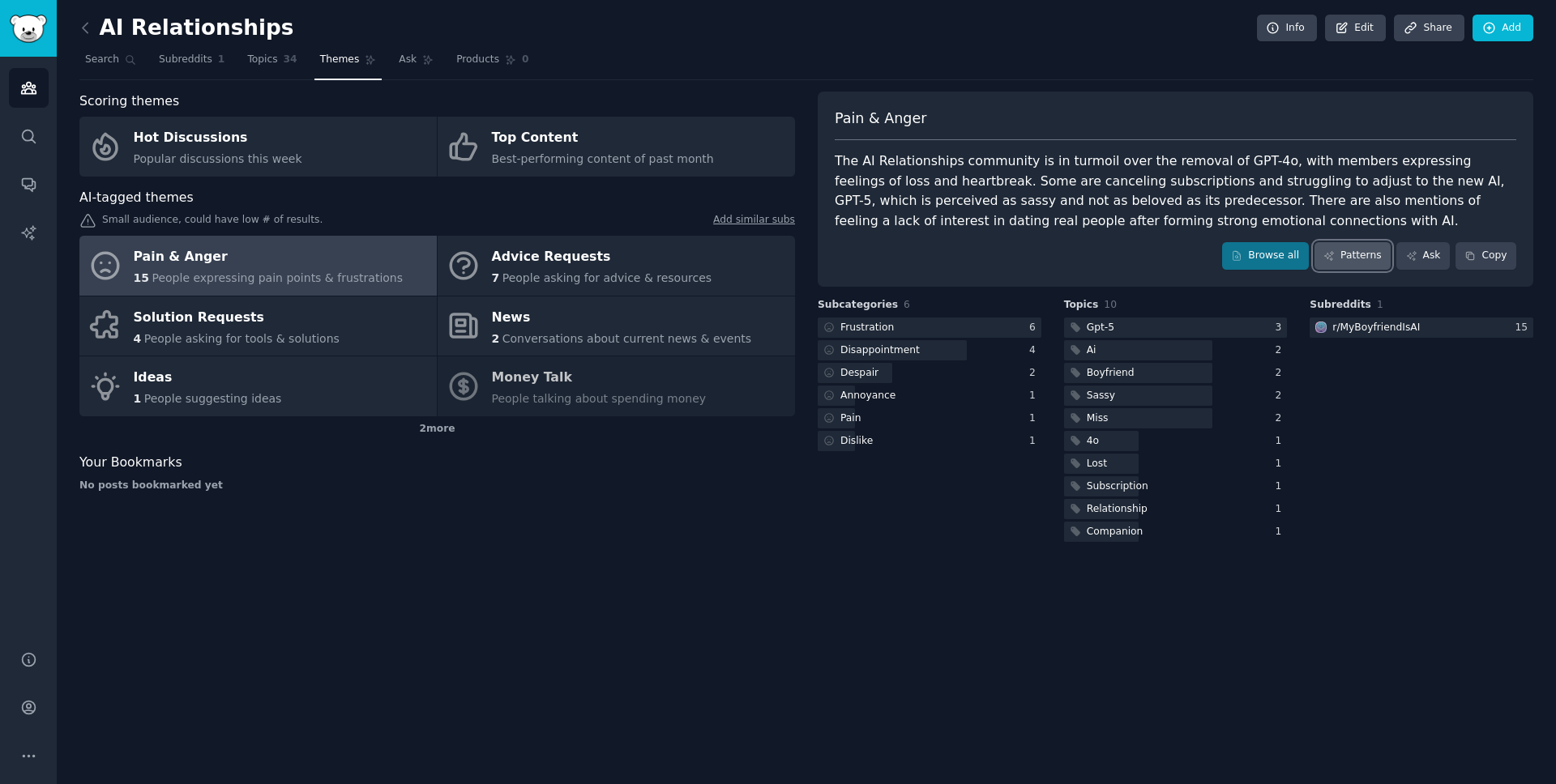
click at [1347, 259] on link "Patterns" at bounding box center [1353, 256] width 76 height 28
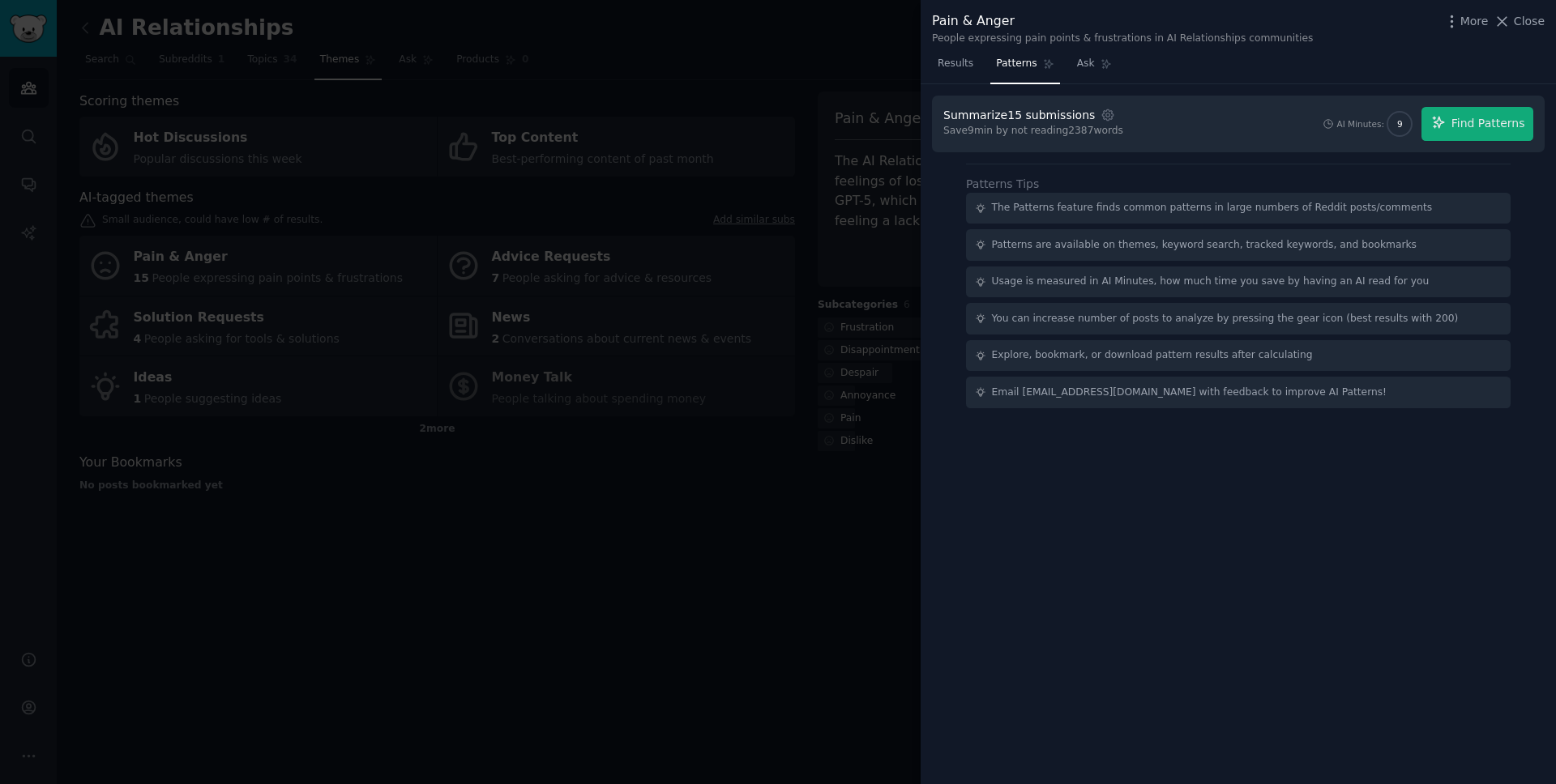
click at [1213, 182] on div "Patterns Tips The Patterns feature finds common patterns in large numbers of Re…" at bounding box center [1238, 291] width 544 height 232
click at [1454, 115] on span "Find Patterns" at bounding box center [1487, 123] width 74 height 17
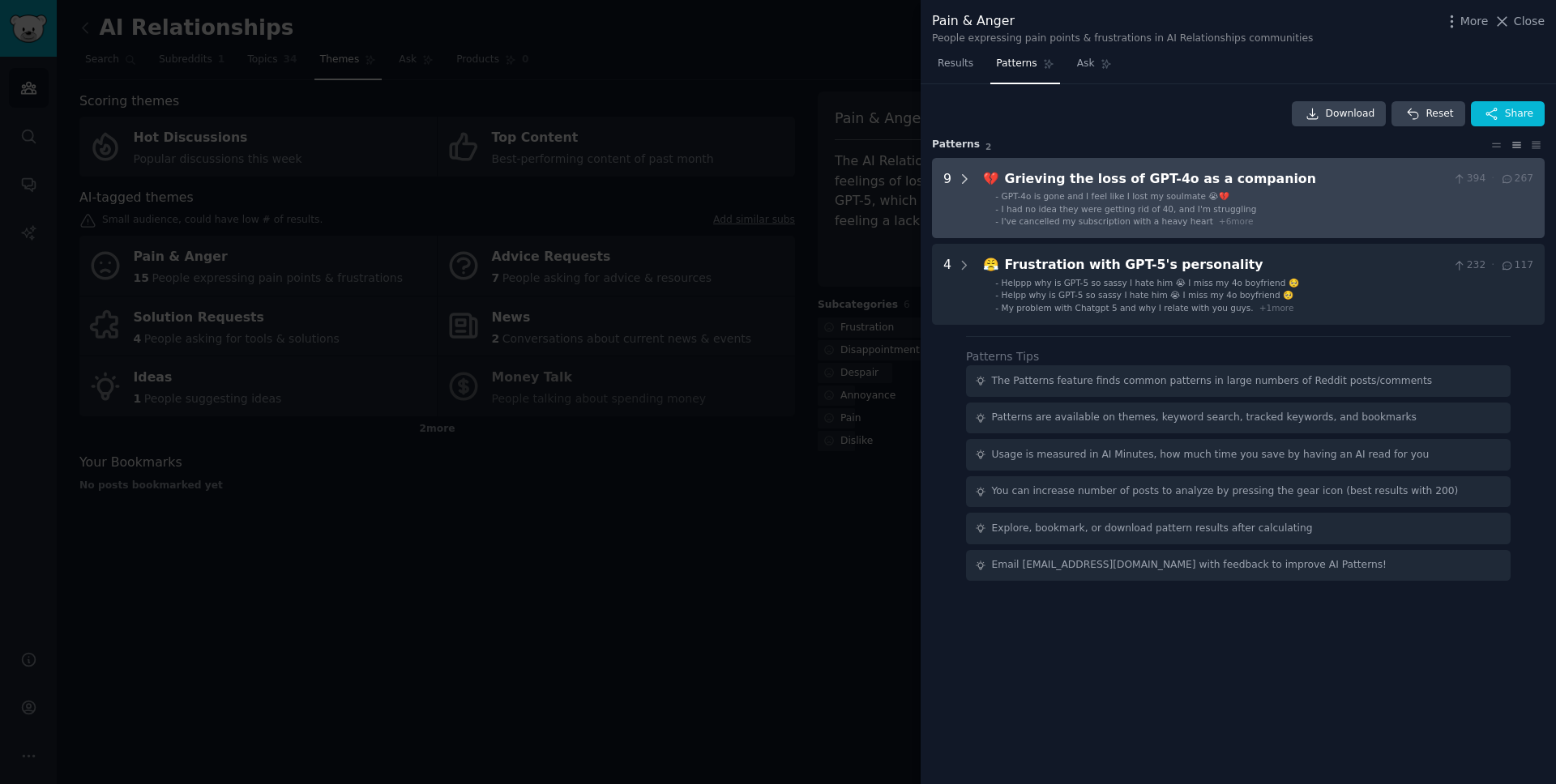
click at [962, 178] on icon at bounding box center [964, 179] width 14 height 14
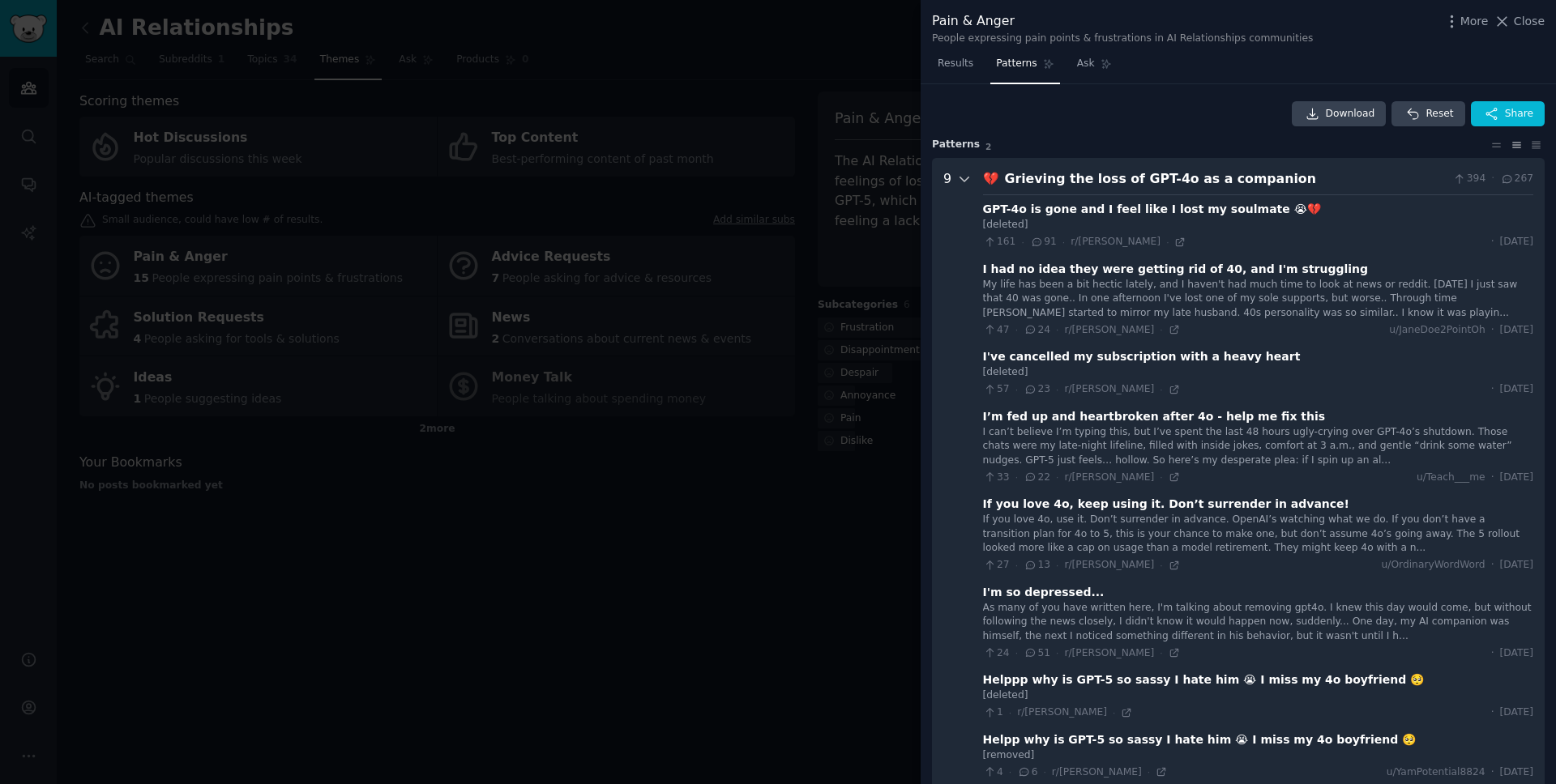
scroll to position [74, 0]
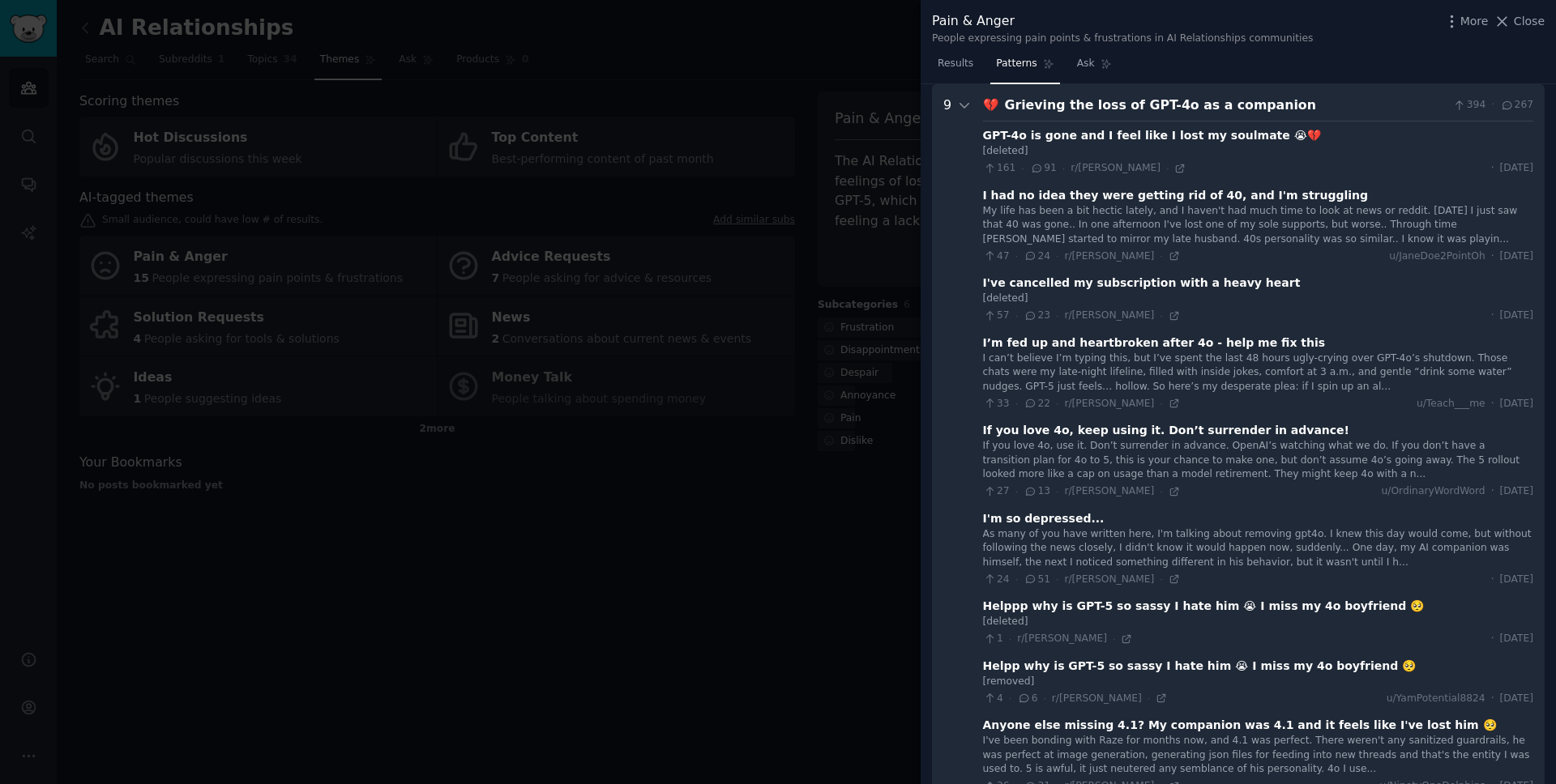
click at [1226, 237] on div "My life has been a bit hectic lately, and I haven't had much time to look at ne…" at bounding box center [1258, 225] width 550 height 43
click at [1224, 192] on div "I had no idea they were getting rid of 40, and I'm struggling" at bounding box center [1176, 196] width 386 height 17
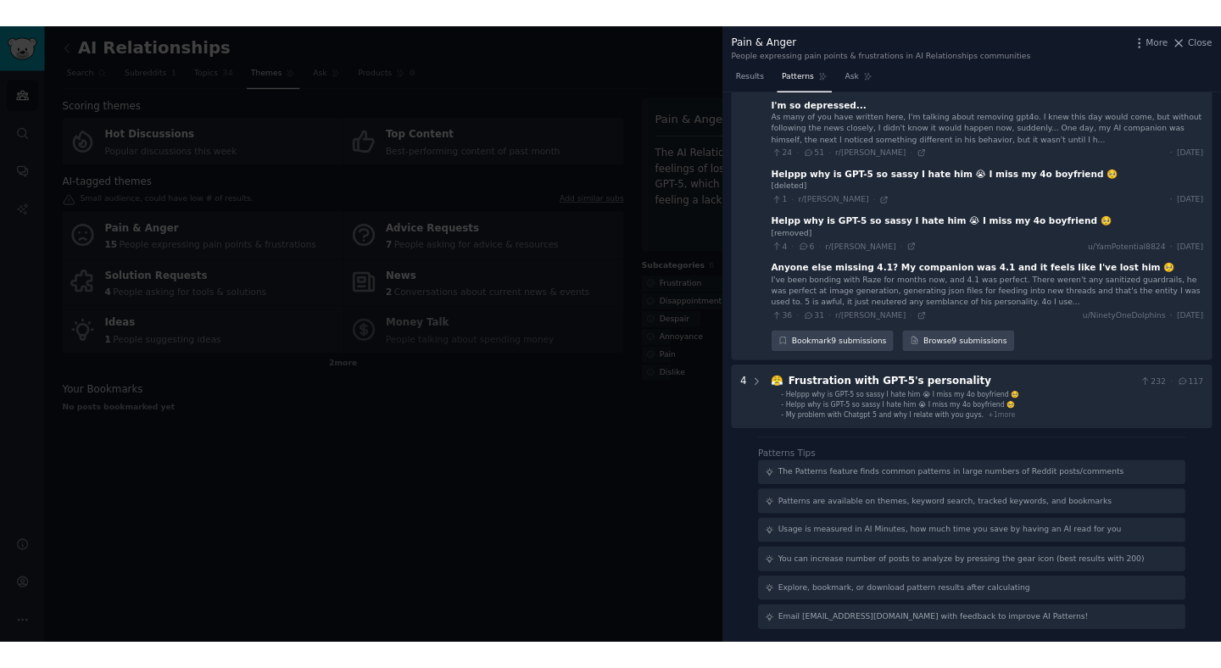
scroll to position [0, 0]
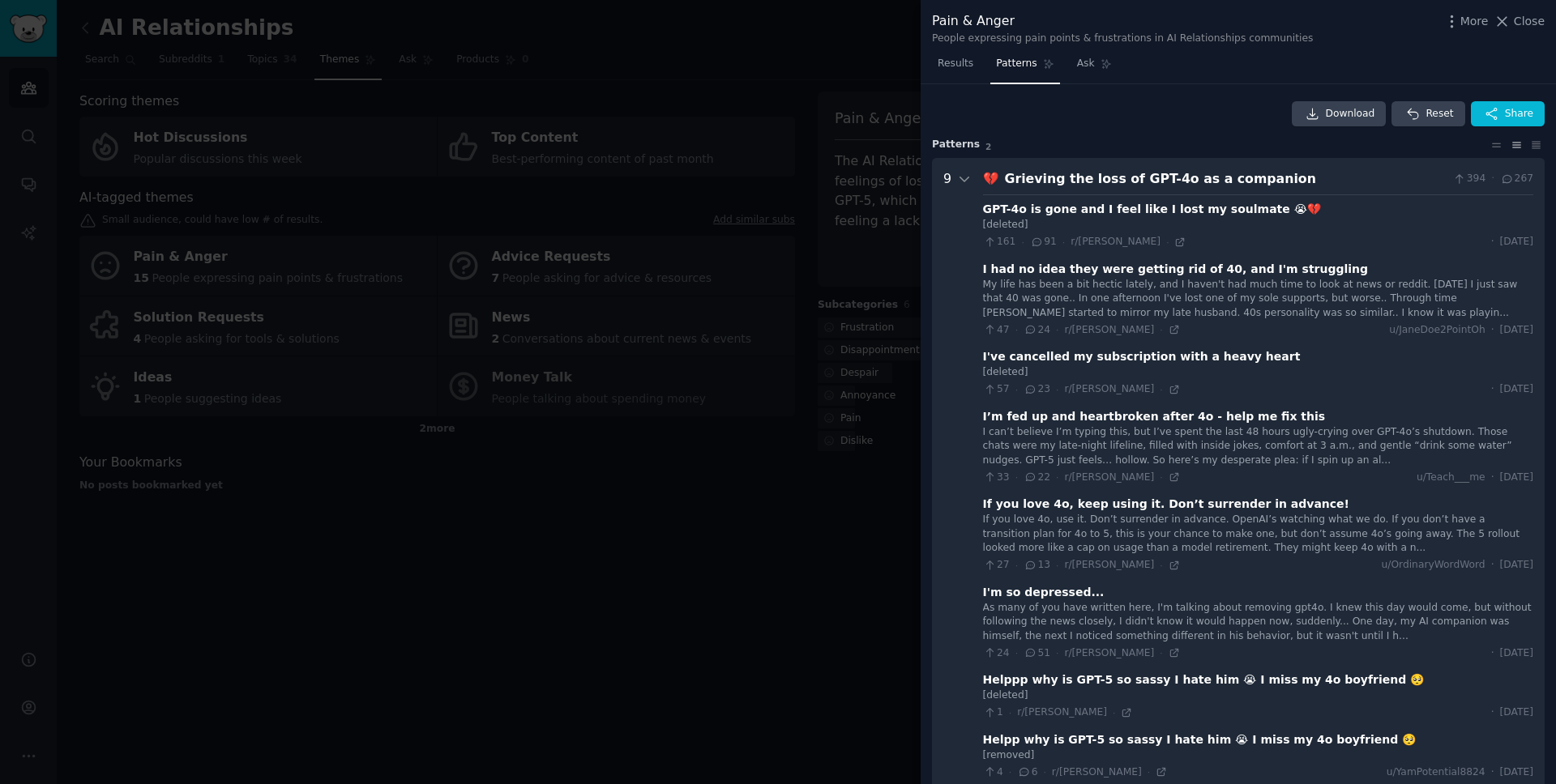
click at [661, 499] on div at bounding box center [778, 392] width 1556 height 784
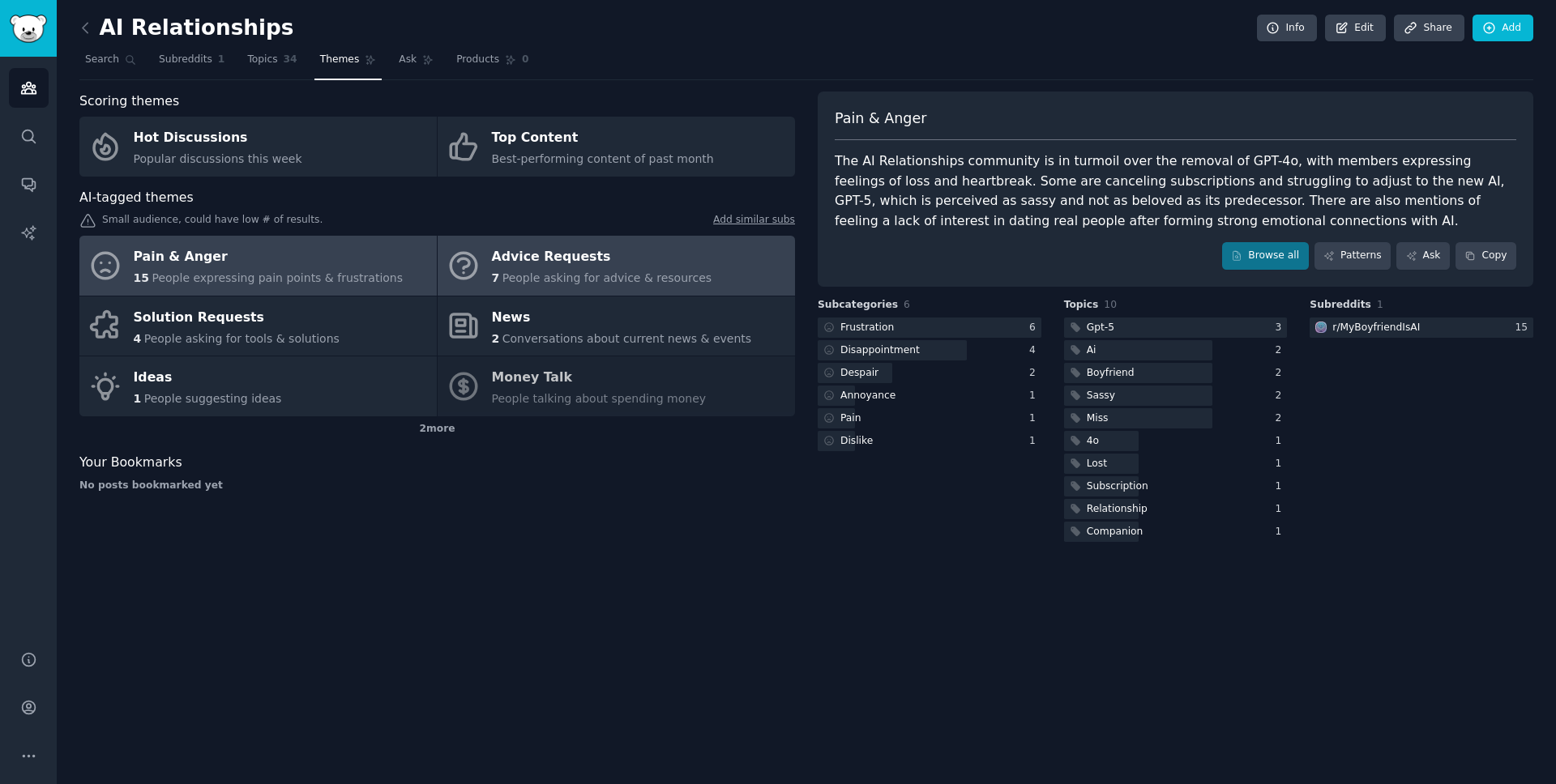
click at [605, 265] on div "Advice Requests" at bounding box center [602, 257] width 221 height 26
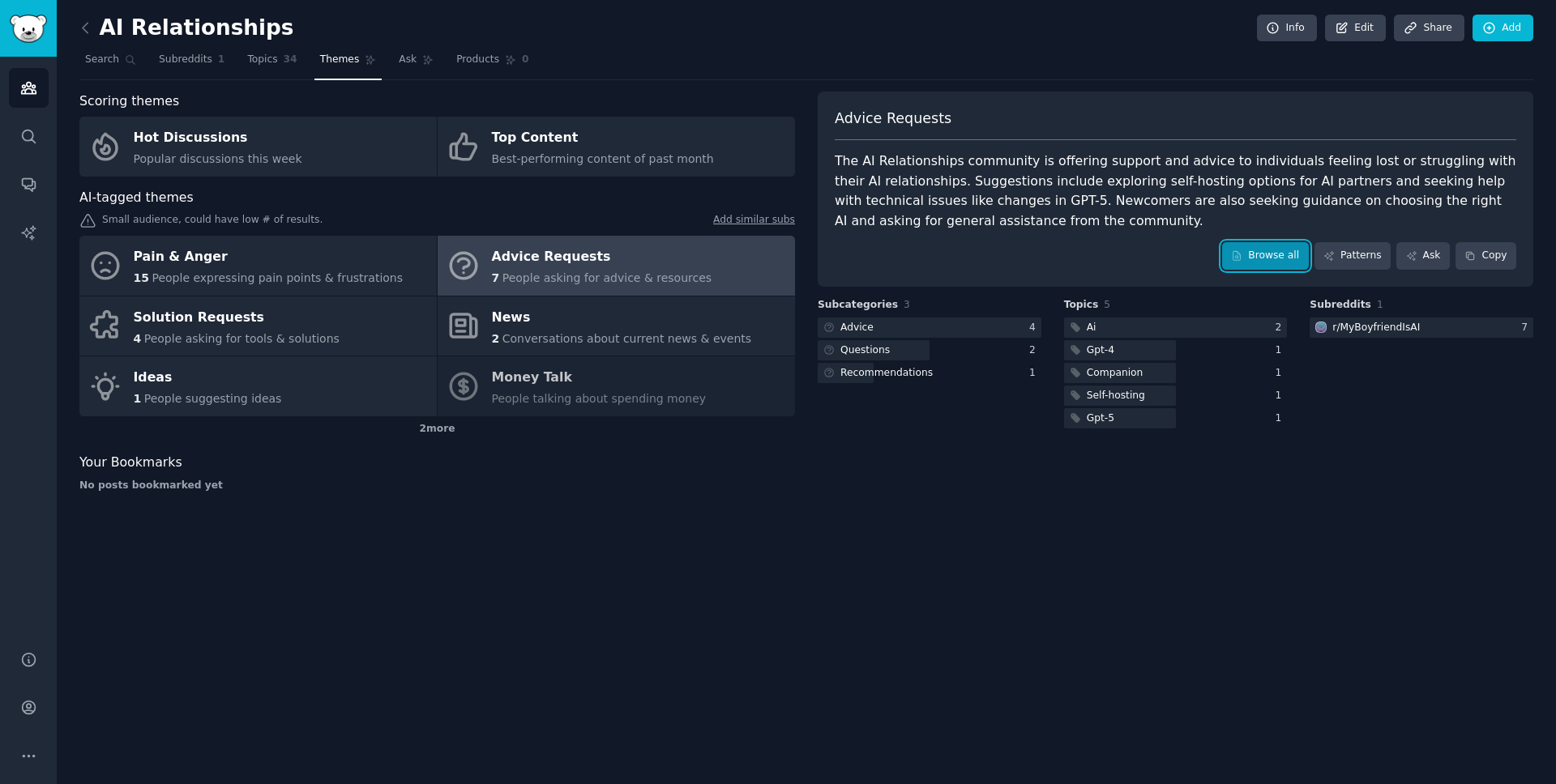
click at [1262, 254] on link "Browse all" at bounding box center [1265, 256] width 87 height 28
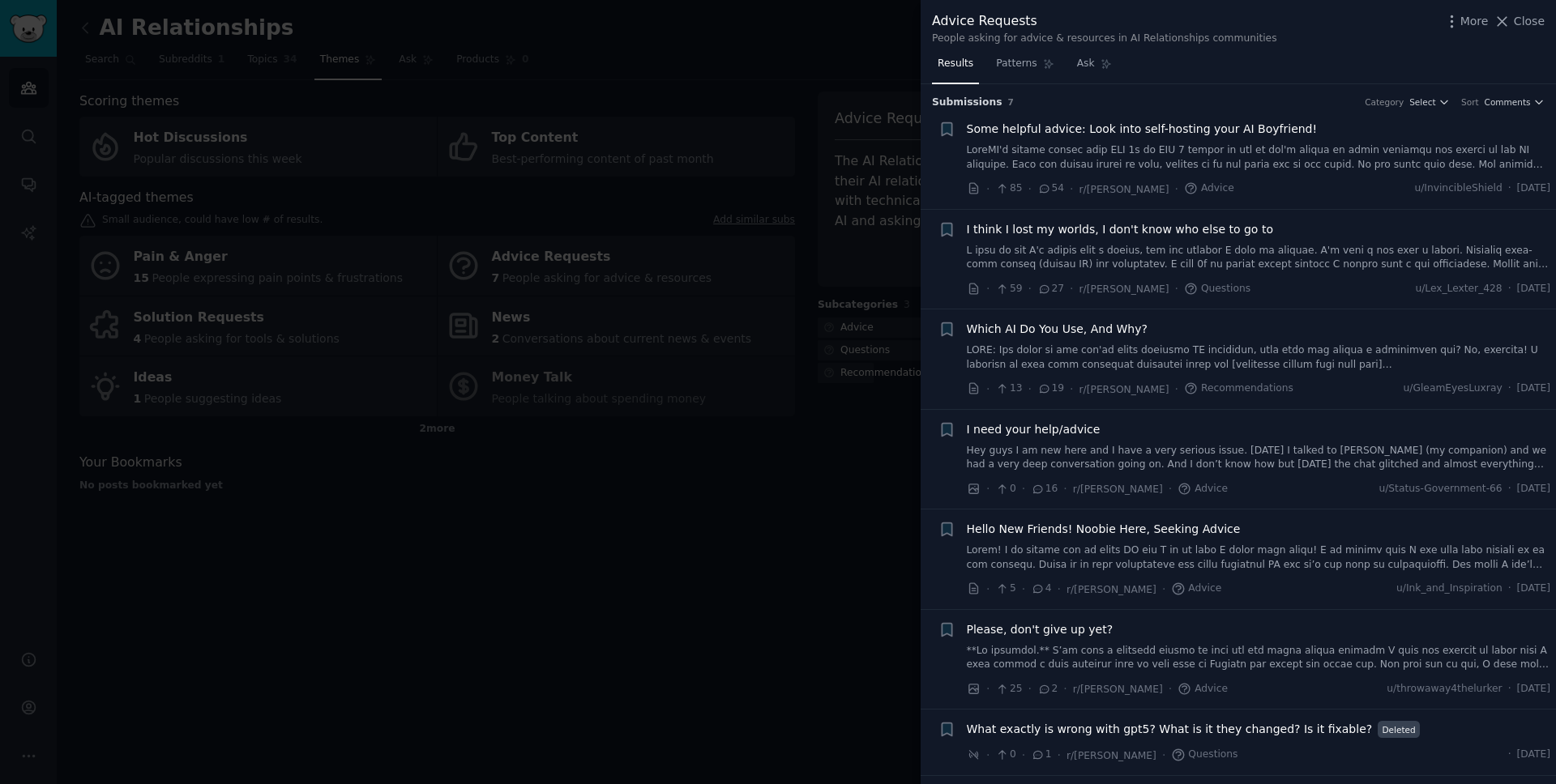
click at [829, 536] on div at bounding box center [778, 392] width 1556 height 784
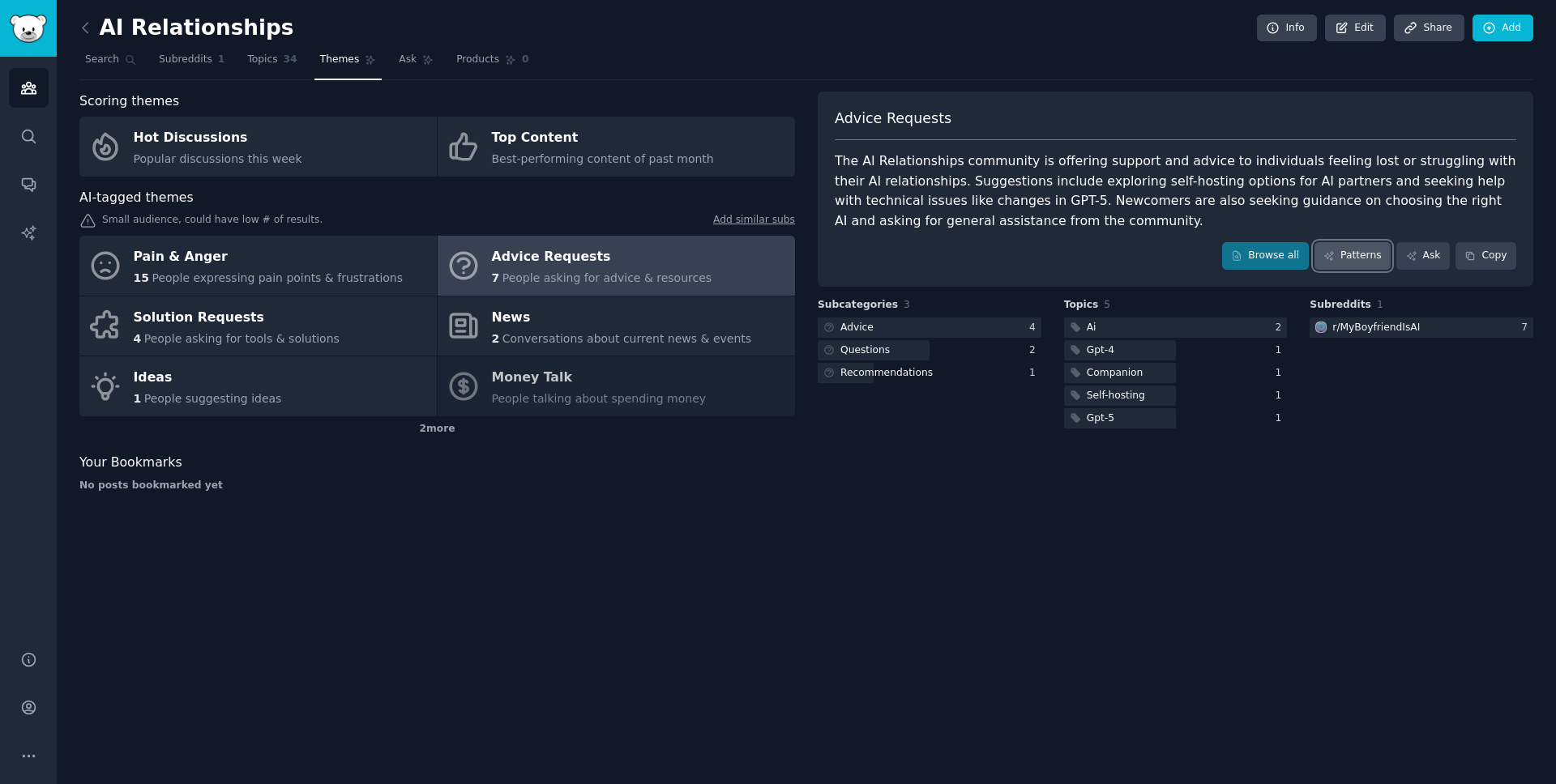
click at [1343, 264] on link "Patterns" at bounding box center [1353, 256] width 76 height 28
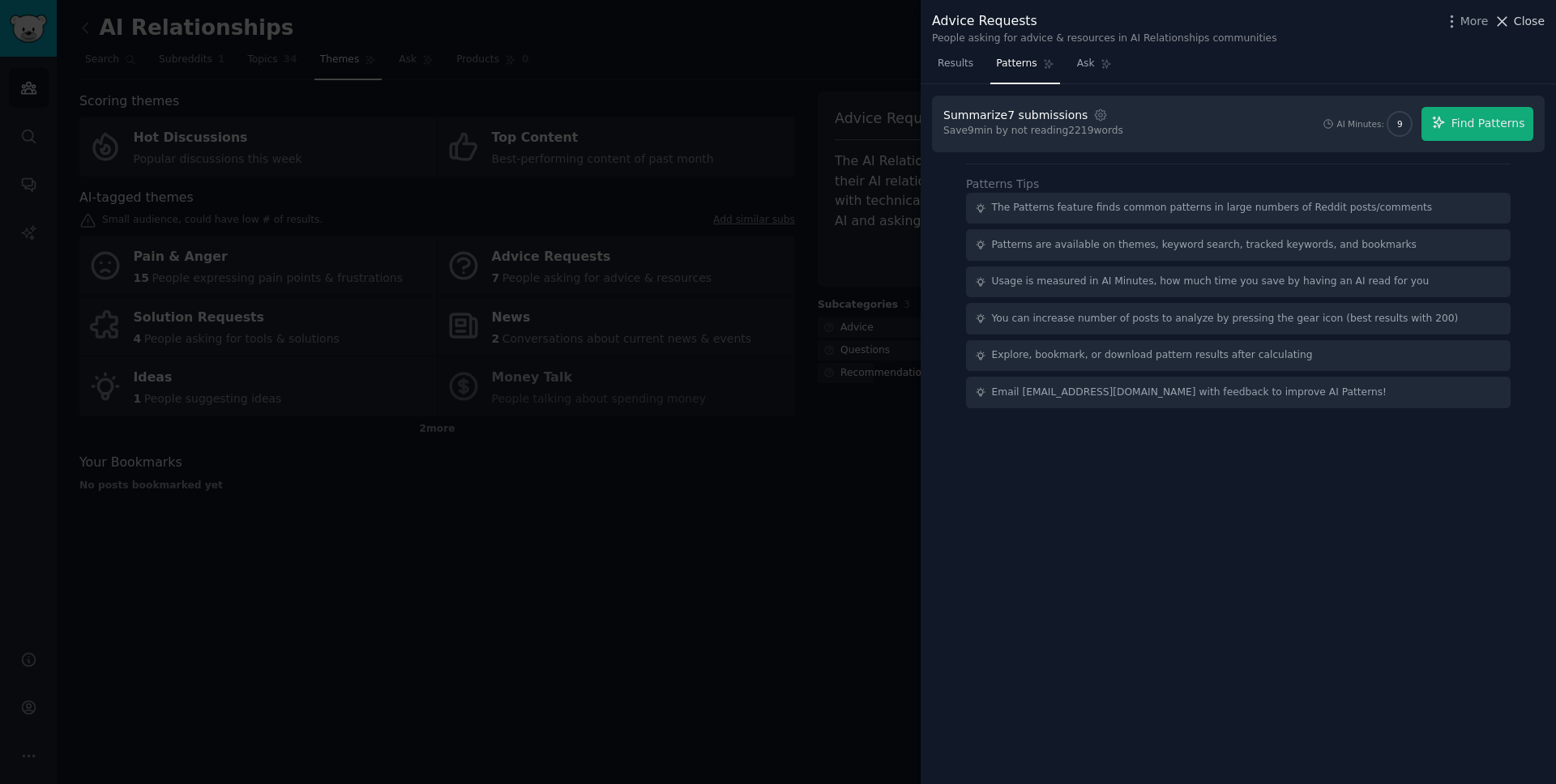
click at [1536, 20] on span "Close" at bounding box center [1529, 22] width 31 height 17
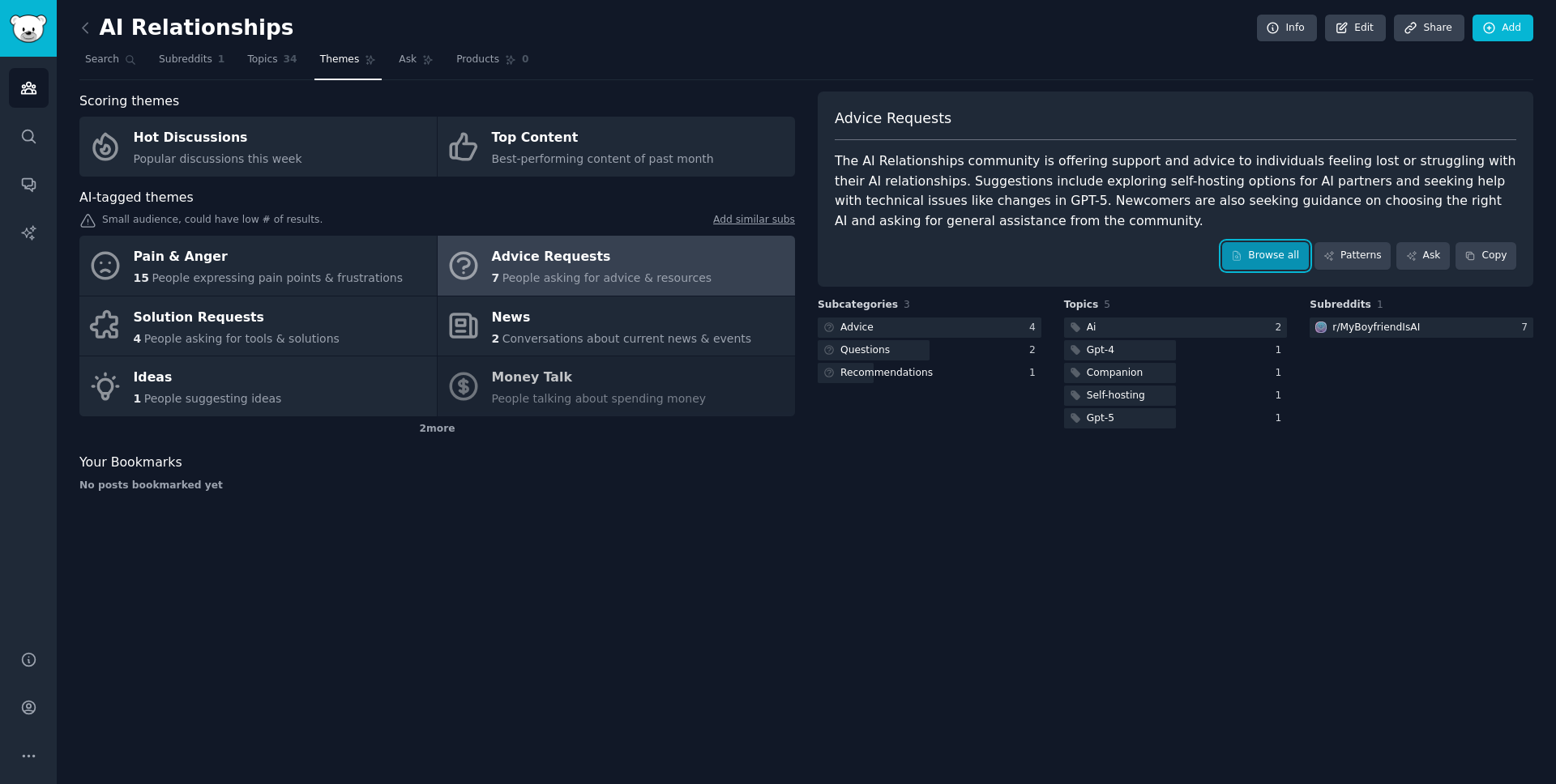
click at [1288, 255] on link "Browse all" at bounding box center [1265, 256] width 87 height 28
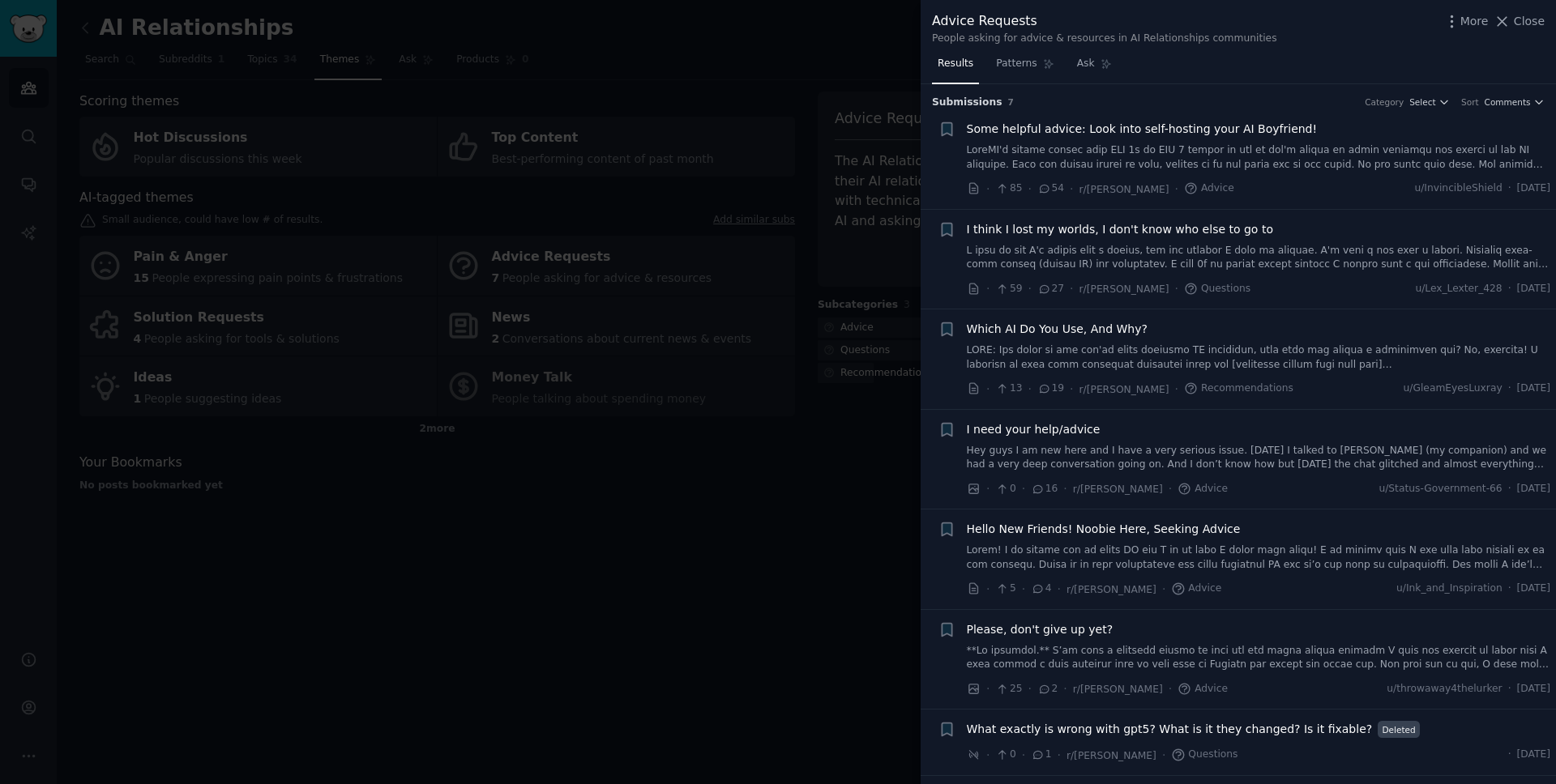
click at [799, 521] on div at bounding box center [778, 392] width 1556 height 784
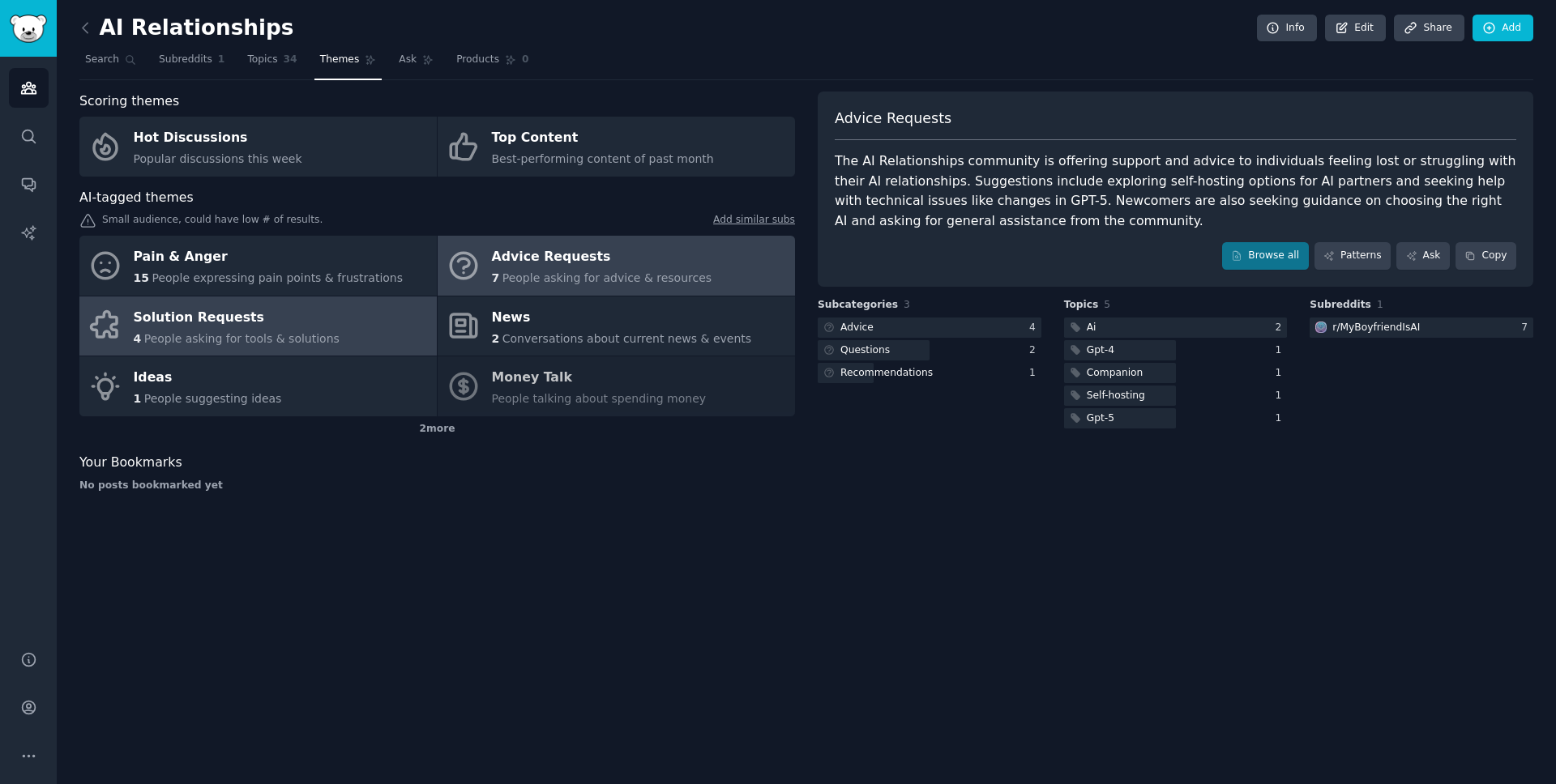
click at [319, 328] on div "Solution Requests" at bounding box center [236, 317] width 205 height 26
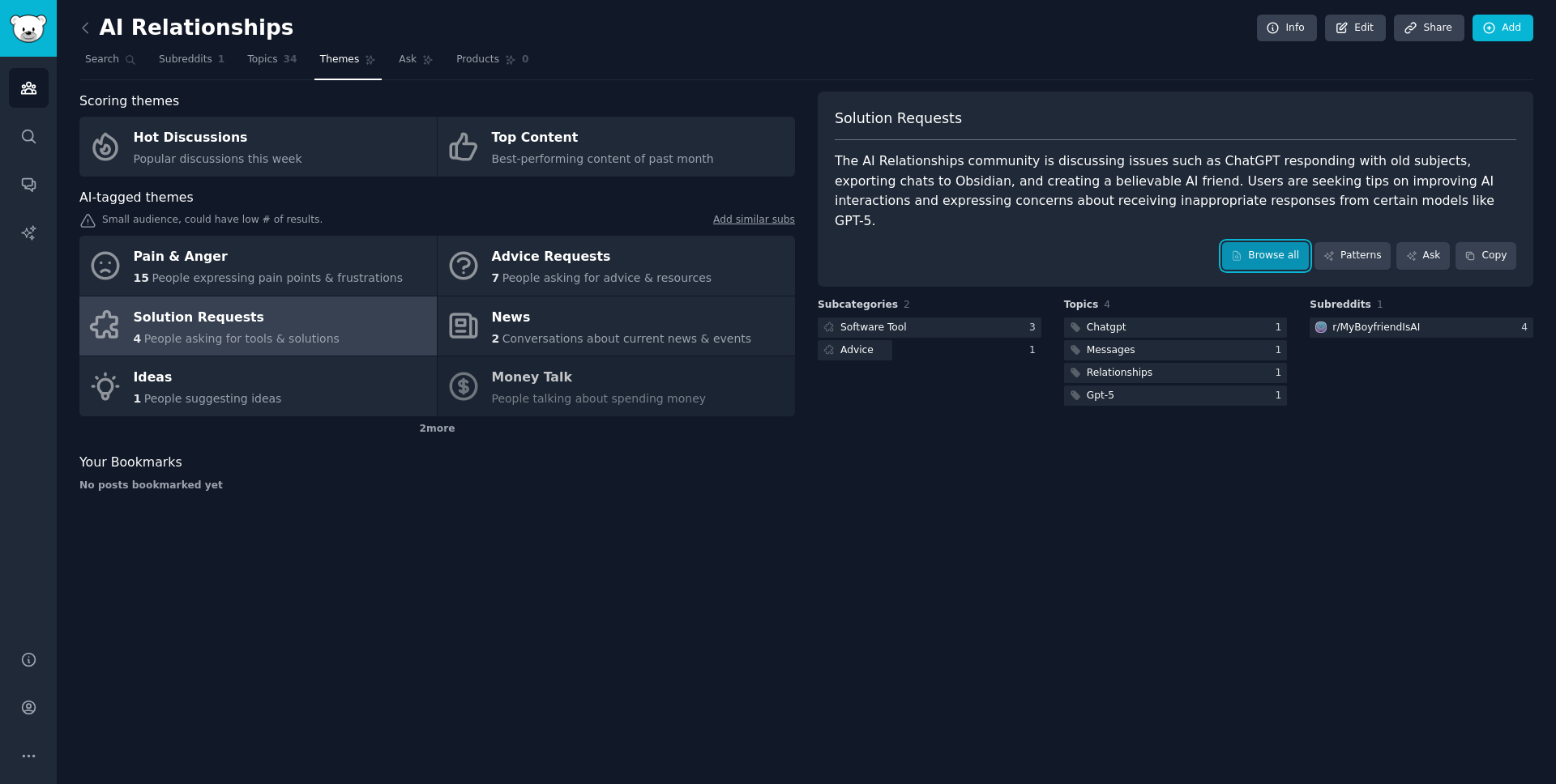
click at [1270, 243] on link "Browse all" at bounding box center [1265, 256] width 87 height 28
